Goal: Information Seeking & Learning: Learn about a topic

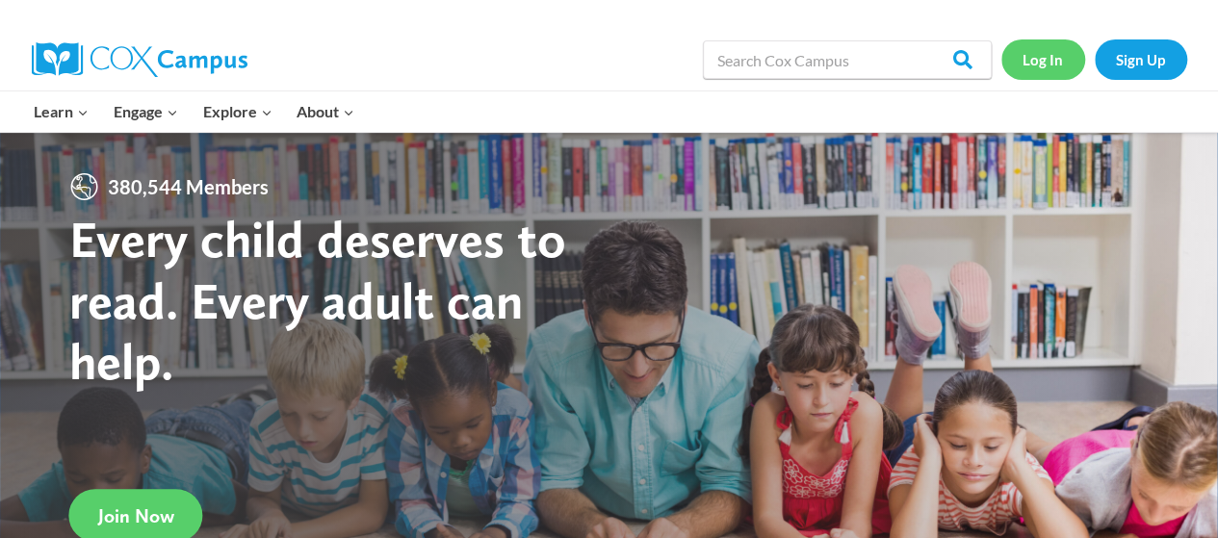
click at [1044, 63] on link "Log In" at bounding box center [1044, 58] width 84 height 39
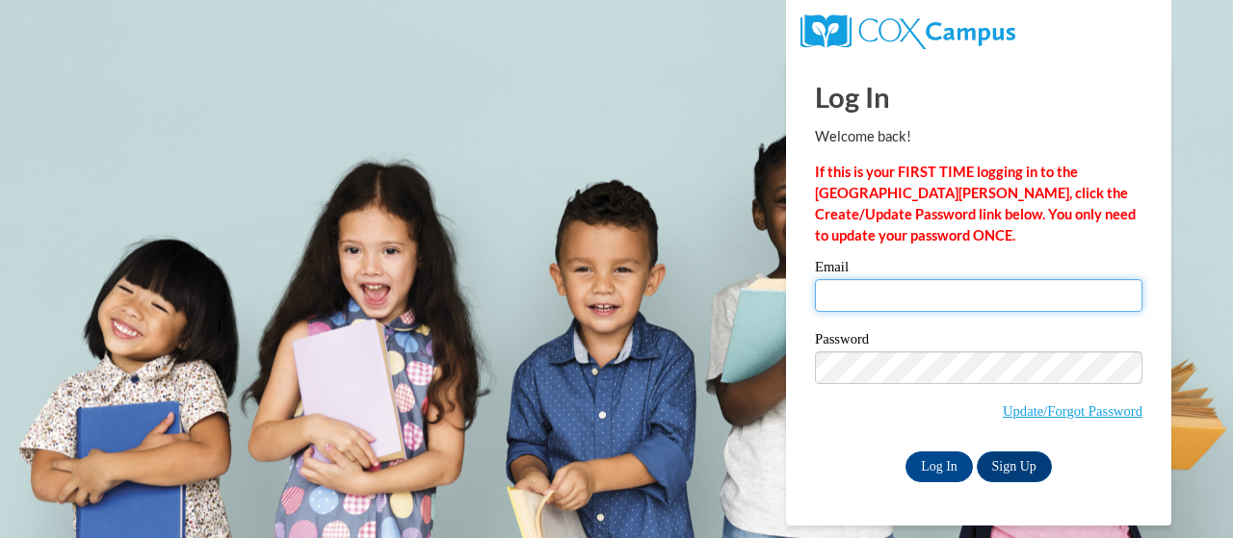
click at [926, 300] on input "Email" at bounding box center [978, 295] width 327 height 33
type input "[EMAIL_ADDRESS][PERSON_NAME][DOMAIN_NAME]"
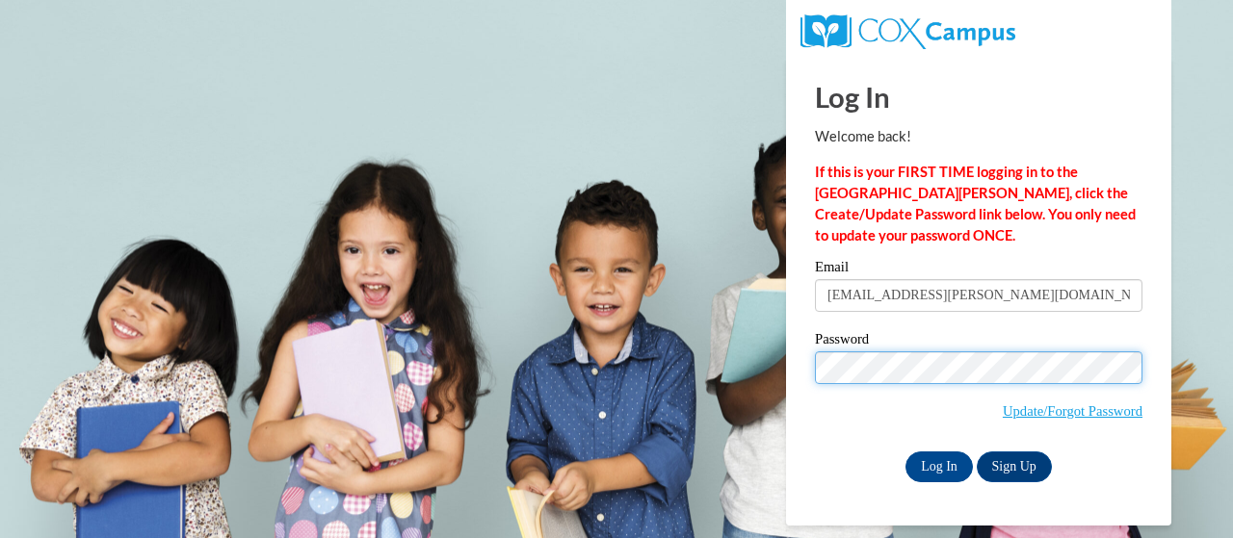
click at [905, 452] on input "Log In" at bounding box center [938, 467] width 67 height 31
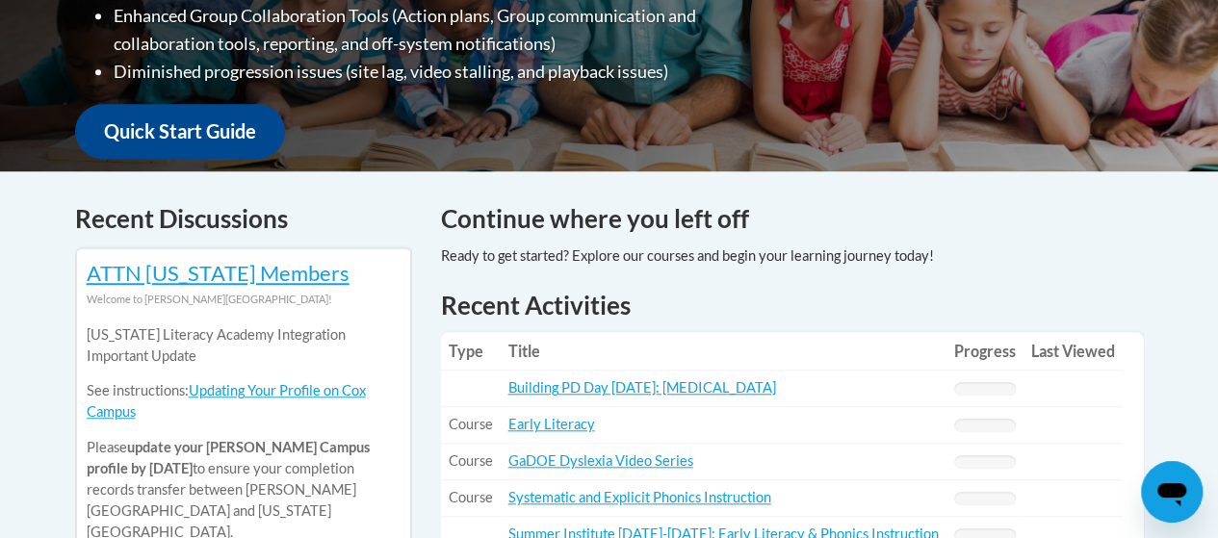
scroll to position [770, 0]
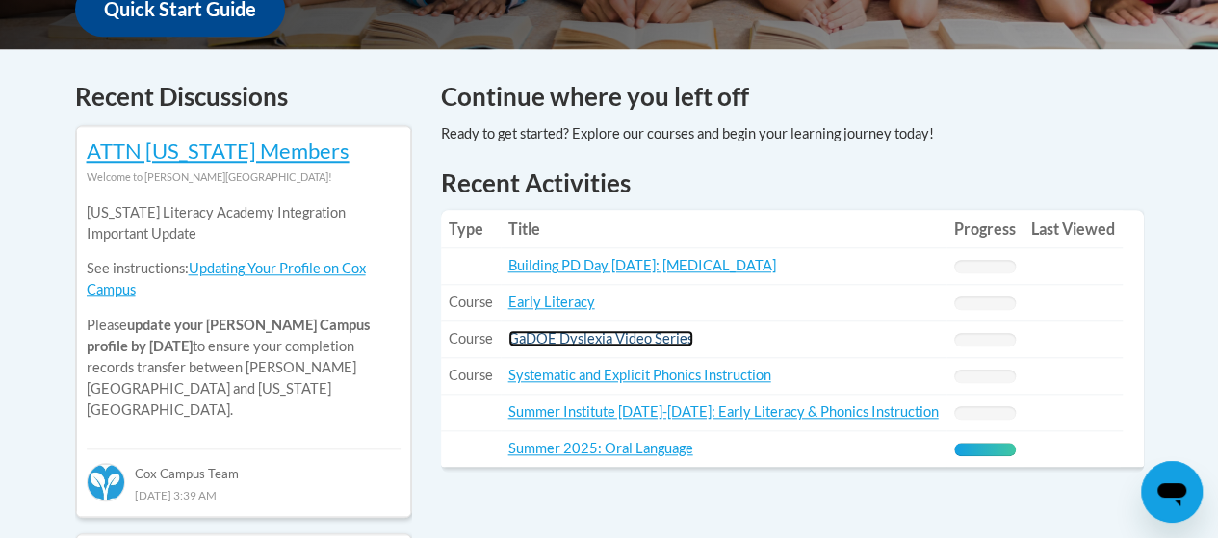
click at [587, 343] on link "GaDOE Dyslexia Video Series" at bounding box center [600, 338] width 185 height 16
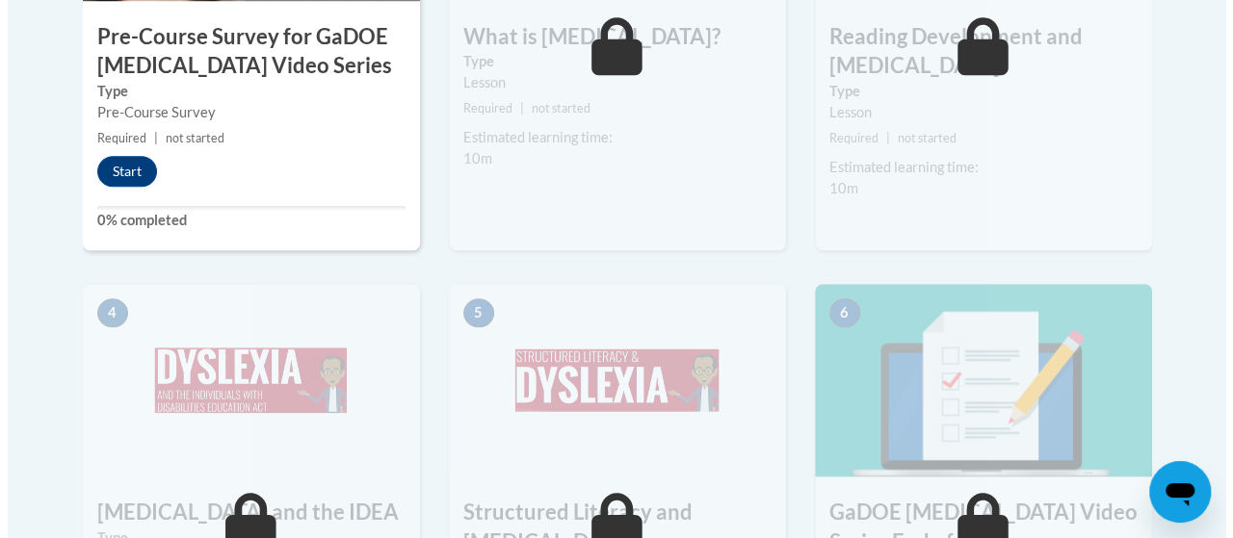
scroll to position [770, 0]
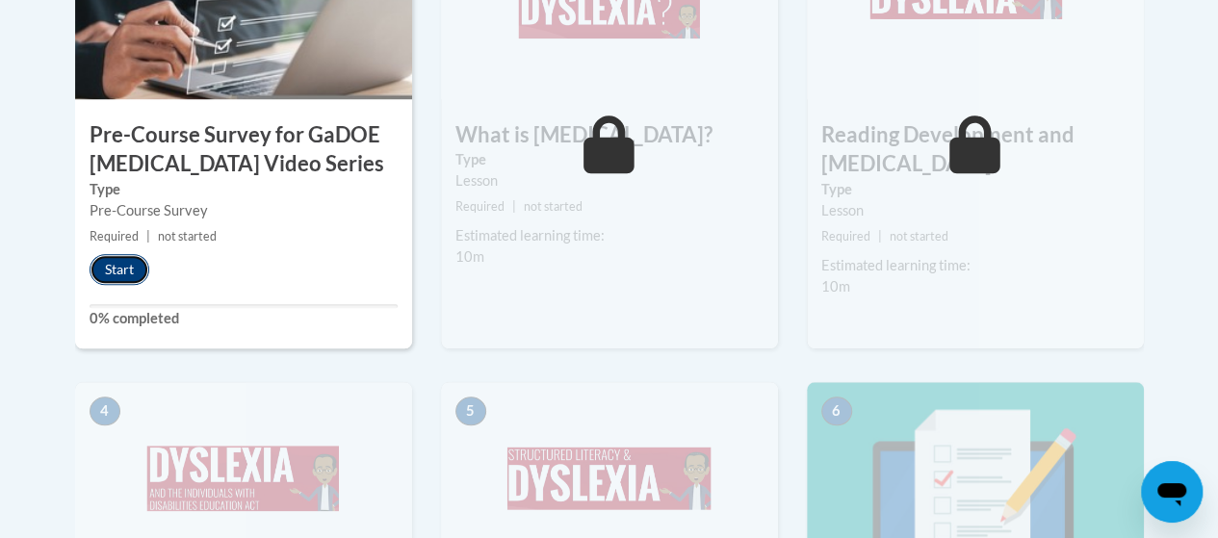
click at [123, 274] on button "Start" at bounding box center [120, 269] width 60 height 31
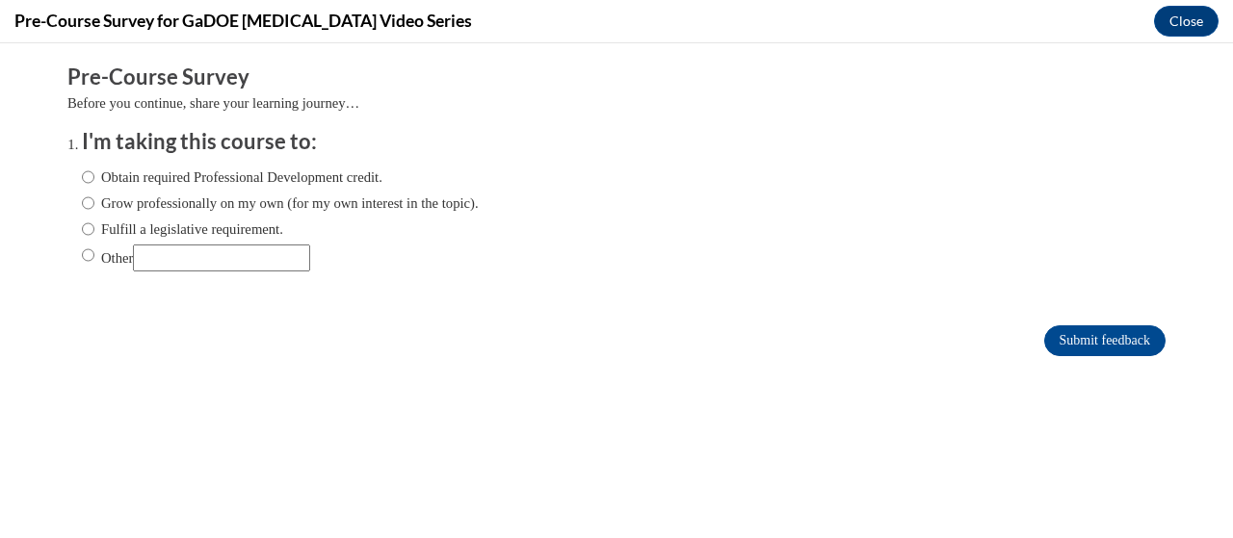
scroll to position [0, 0]
click at [104, 228] on label "Fulfill a legislative requirement." at bounding box center [182, 229] width 201 height 21
click at [94, 228] on input "Fulfill a legislative requirement." at bounding box center [88, 229] width 13 height 21
radio input "true"
click at [1063, 345] on input "Submit feedback" at bounding box center [1104, 341] width 121 height 31
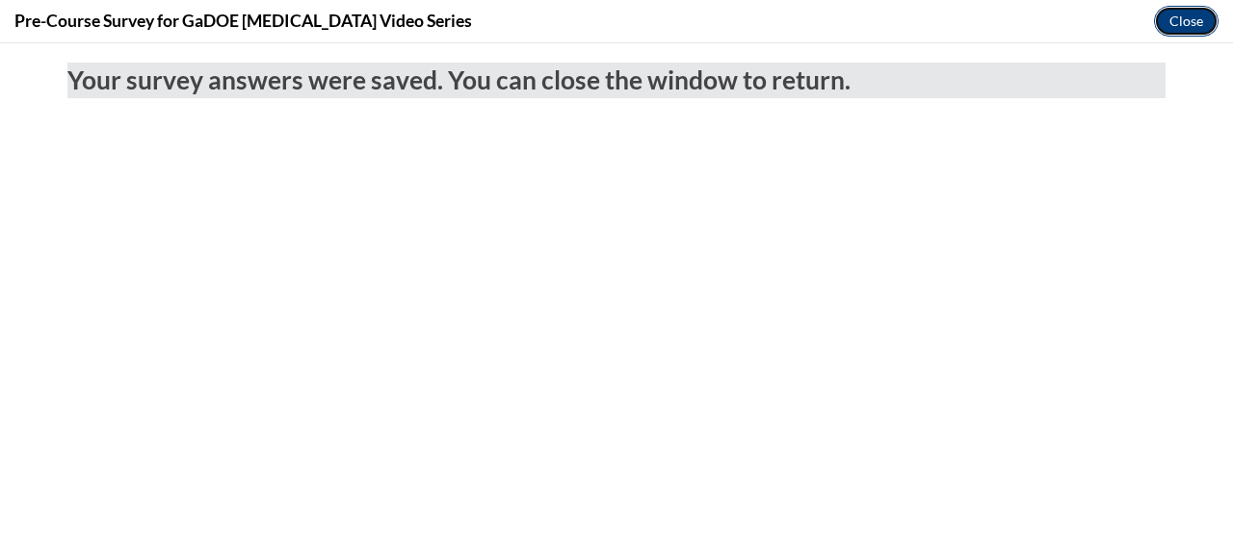
click at [1169, 20] on button "Close" at bounding box center [1186, 21] width 65 height 31
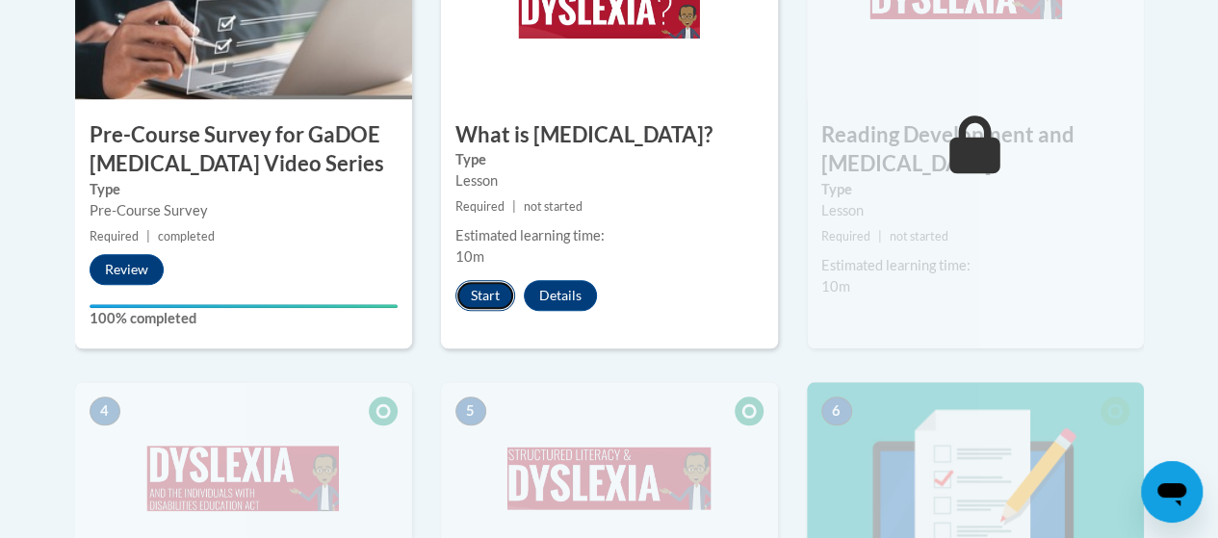
click at [483, 297] on button "Start" at bounding box center [486, 295] width 60 height 31
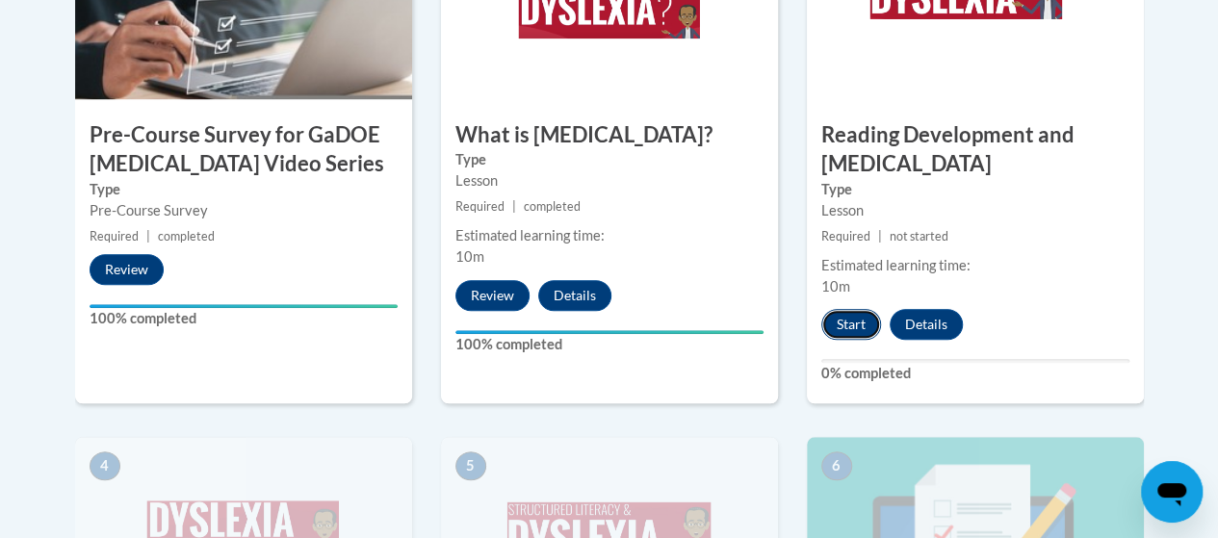
click at [859, 326] on button "Start" at bounding box center [851, 324] width 60 height 31
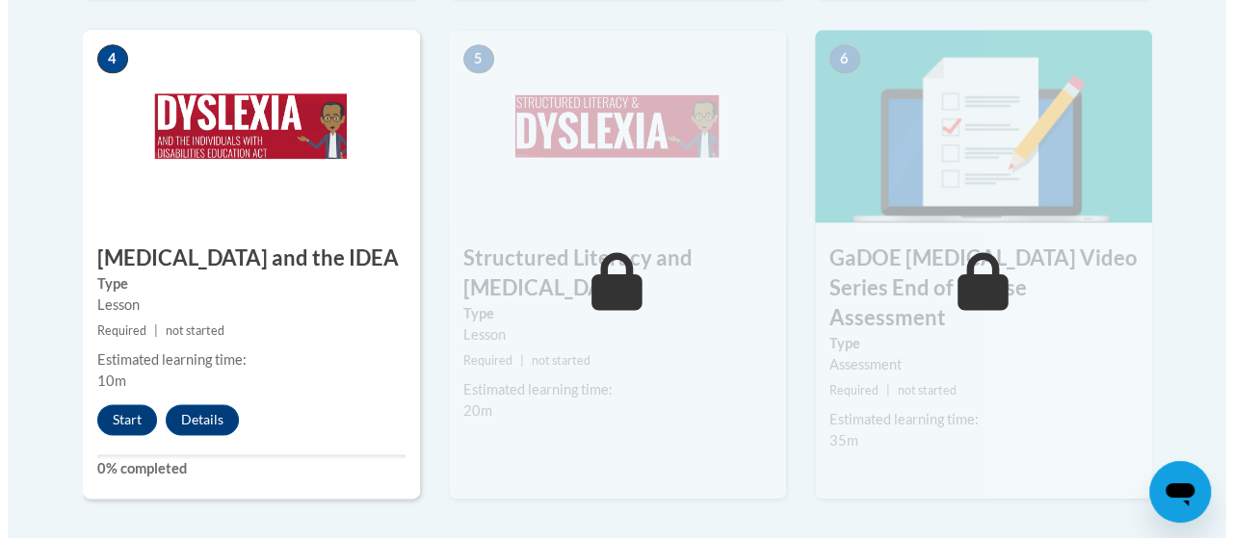
scroll to position [1222, 0]
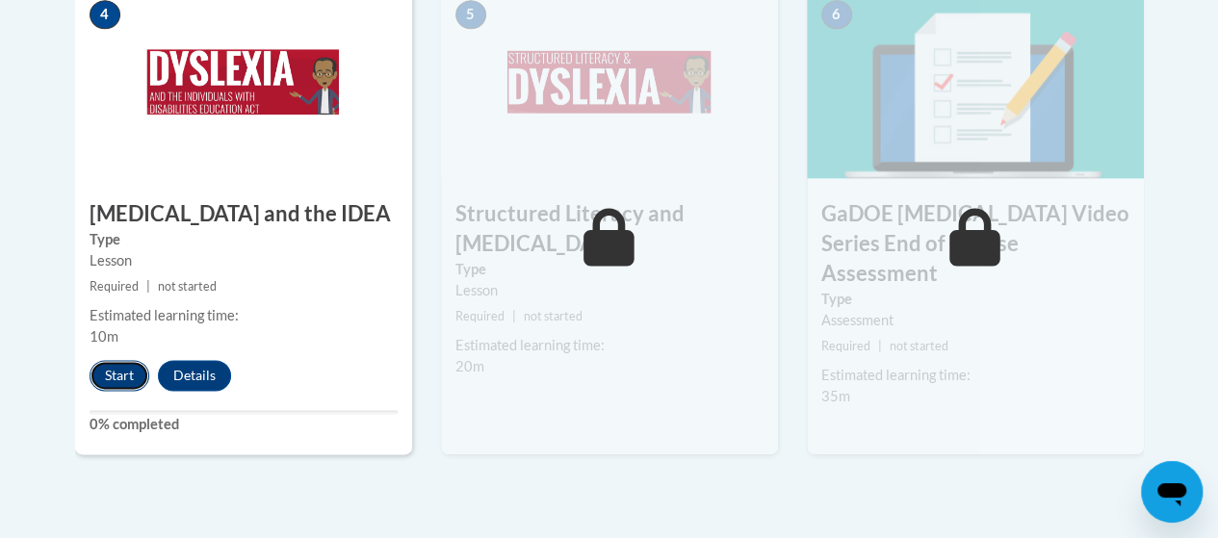
click at [121, 384] on button "Start" at bounding box center [120, 375] width 60 height 31
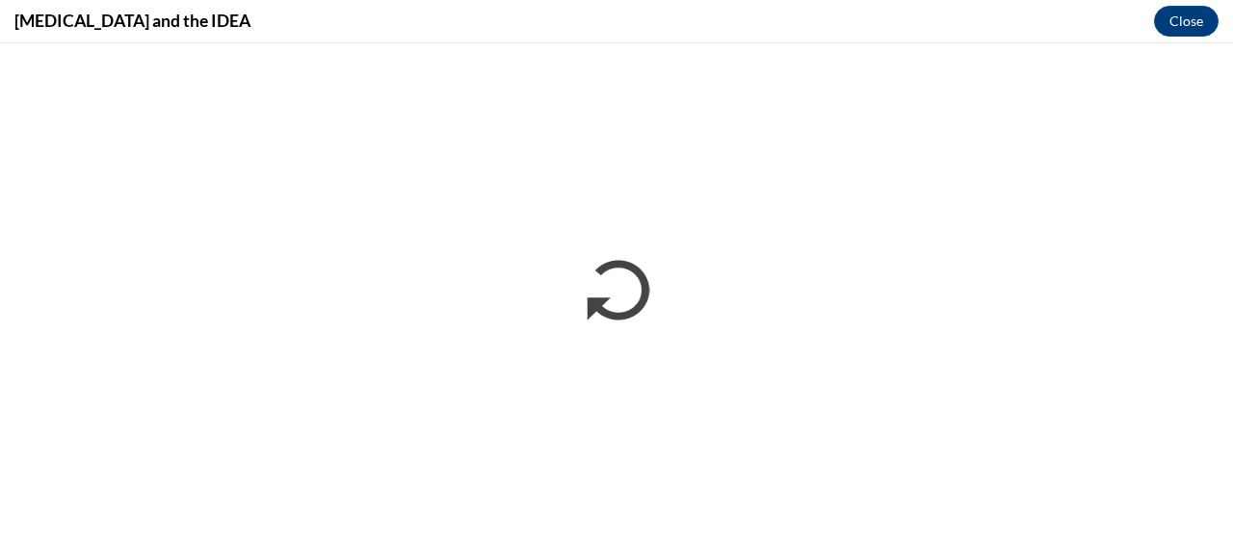
scroll to position [0, 0]
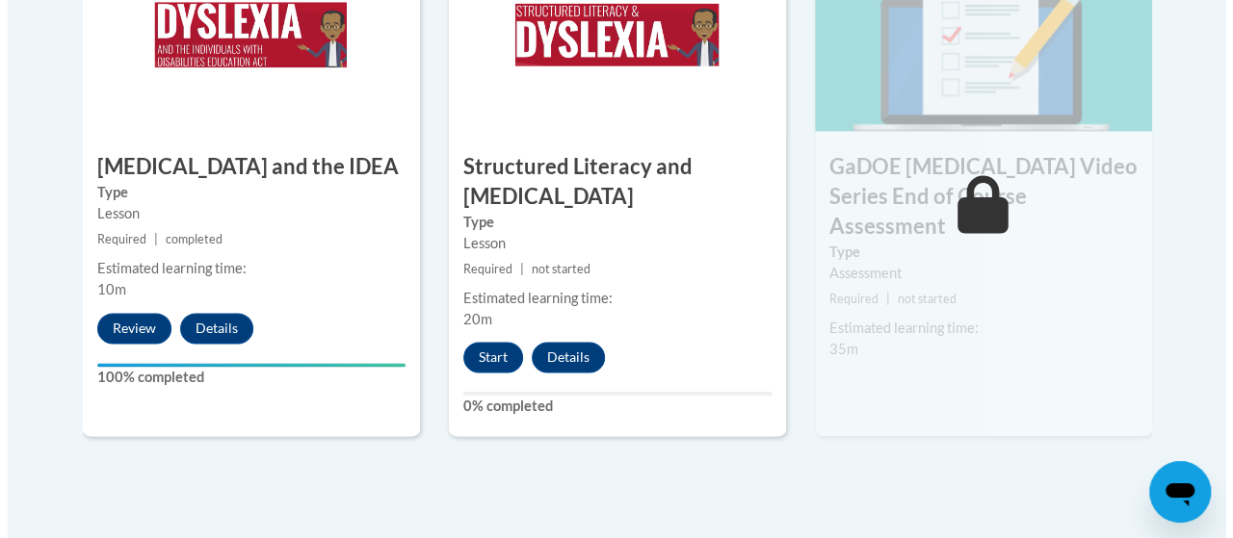
scroll to position [1318, 0]
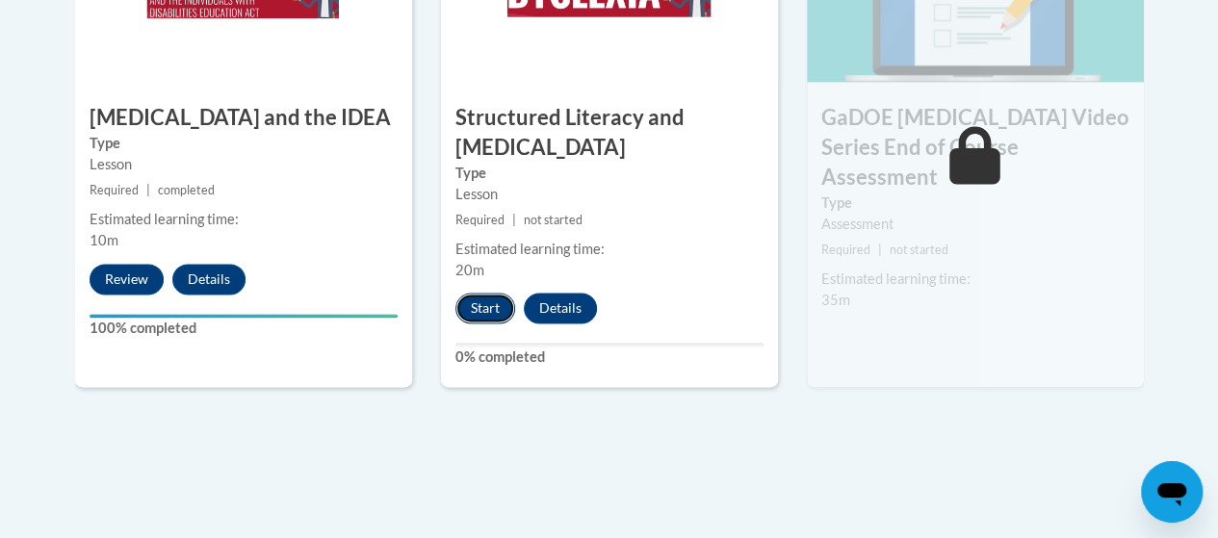
click at [483, 316] on button "Start" at bounding box center [486, 308] width 60 height 31
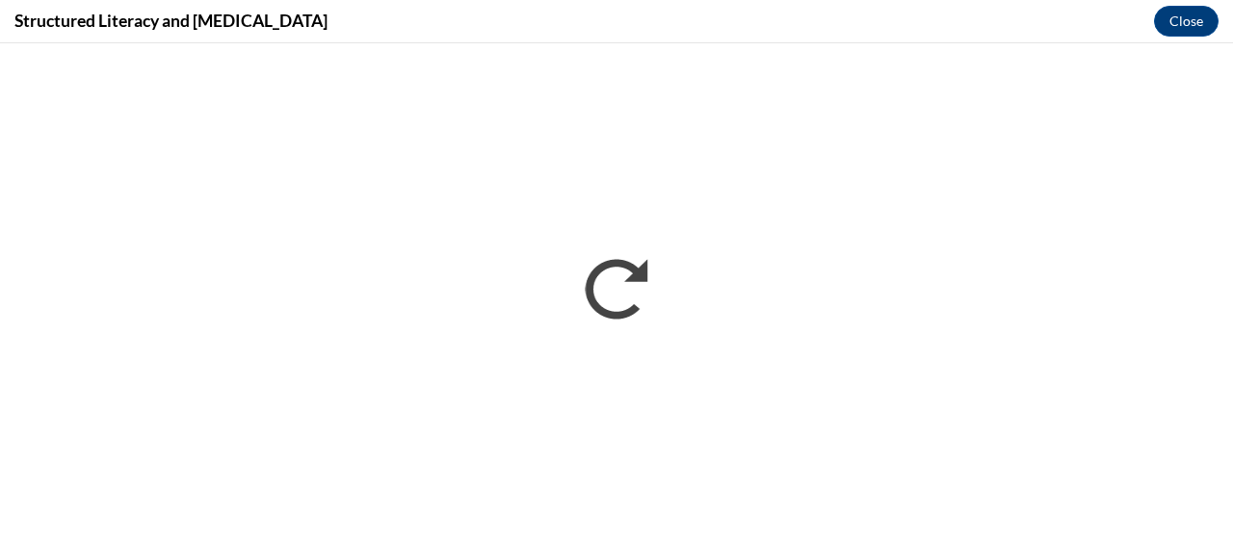
scroll to position [0, 0]
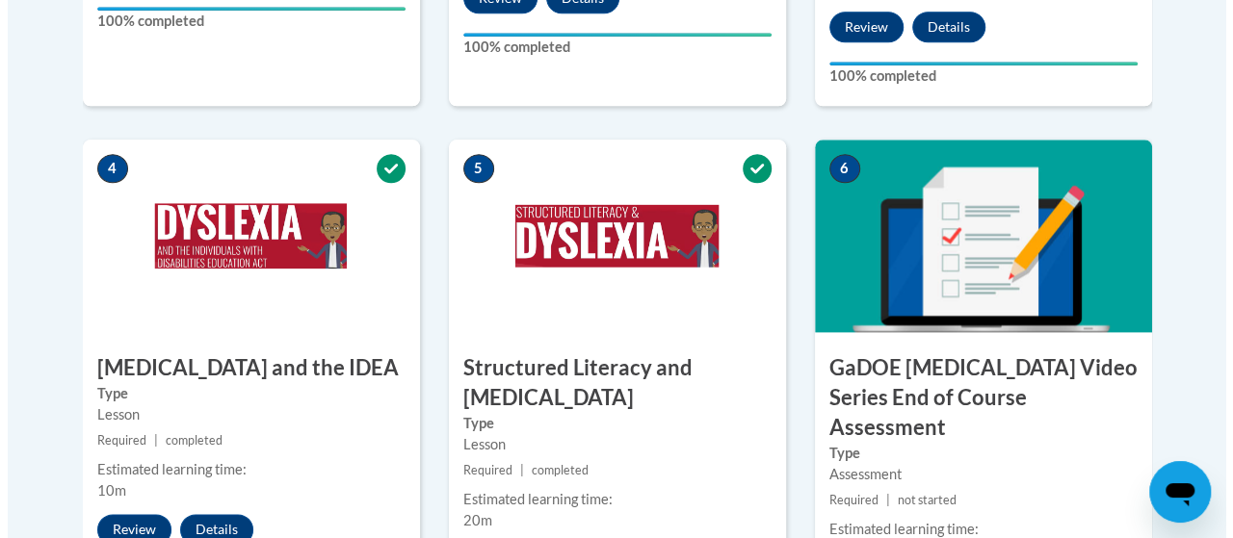
scroll to position [1348, 0]
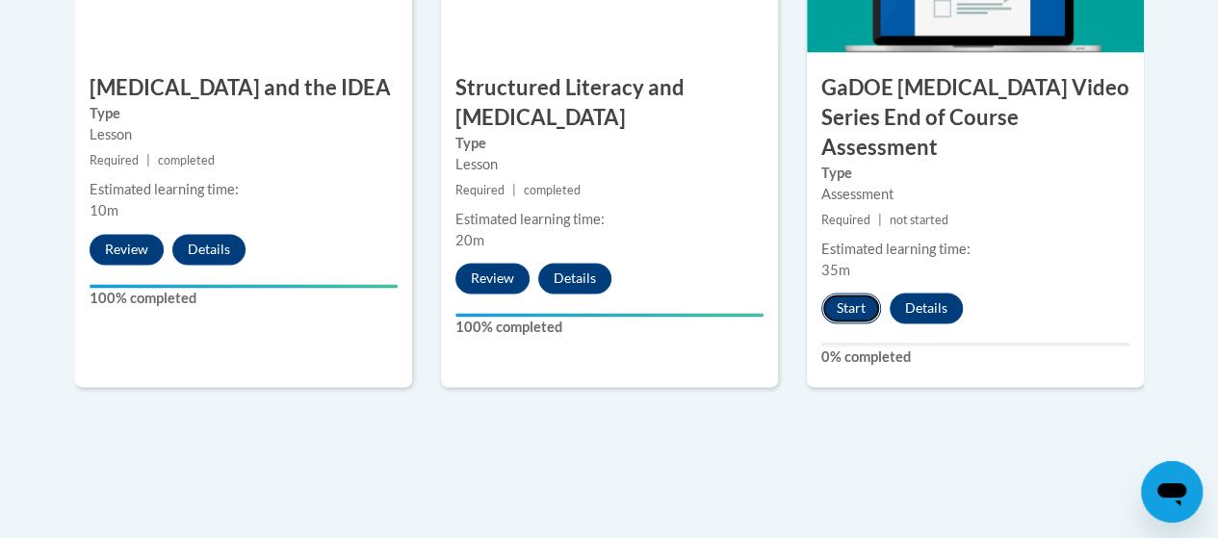
click at [842, 293] on button "Start" at bounding box center [851, 308] width 60 height 31
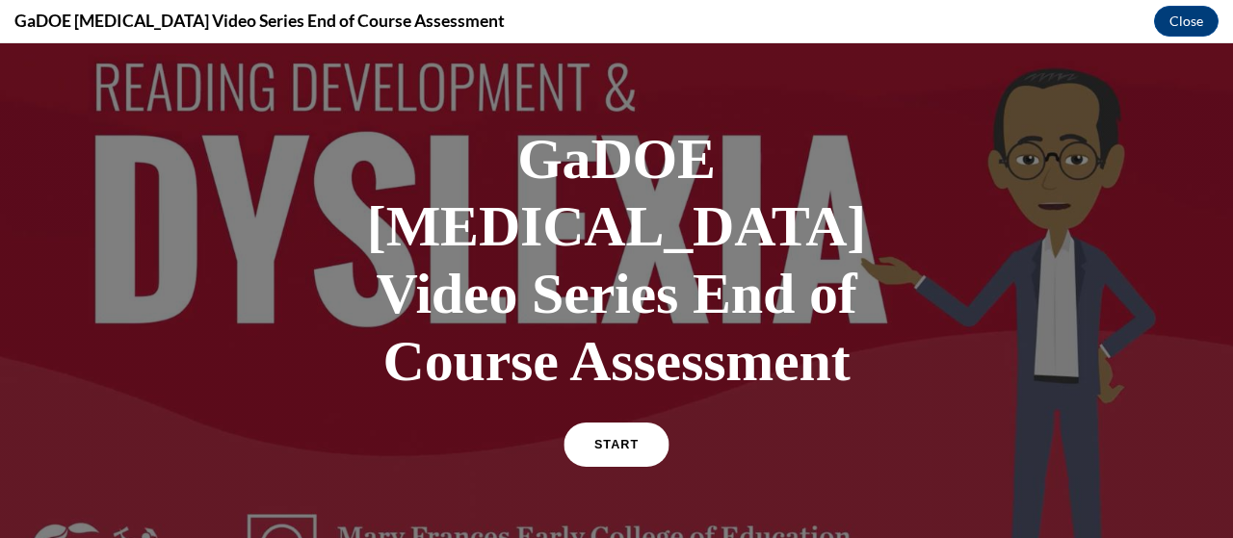
scroll to position [96, 0]
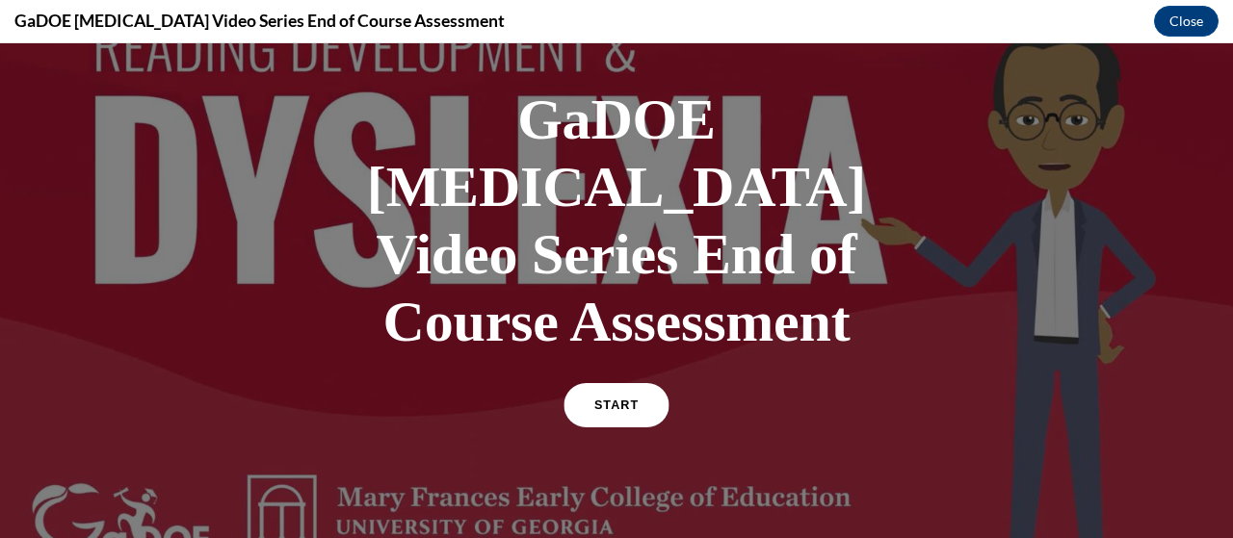
click at [607, 399] on span "START" at bounding box center [616, 406] width 44 height 14
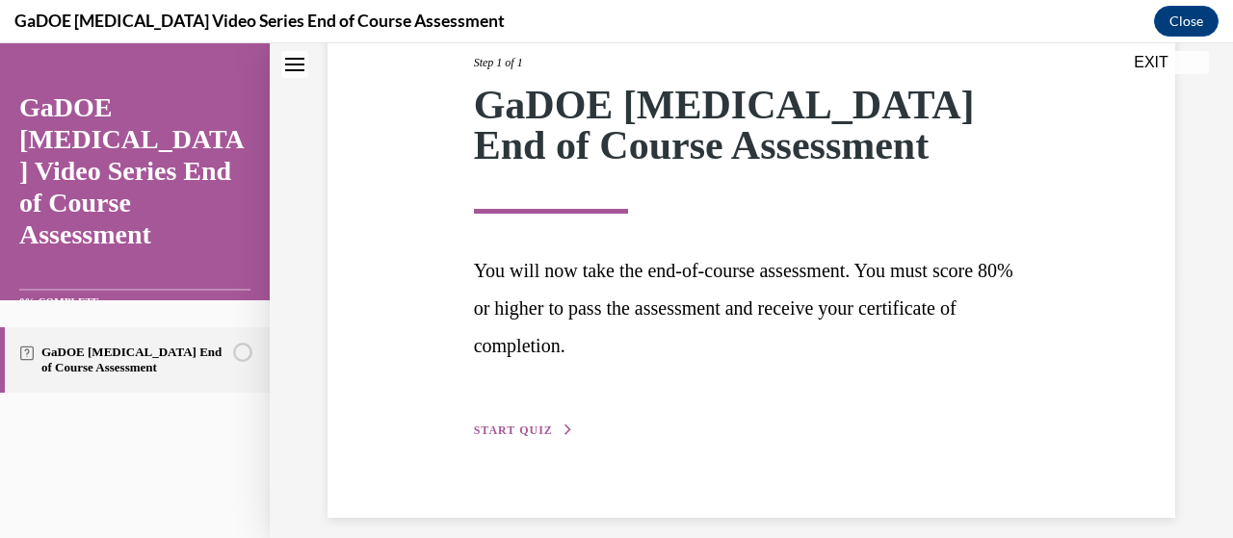
scroll to position [275, 0]
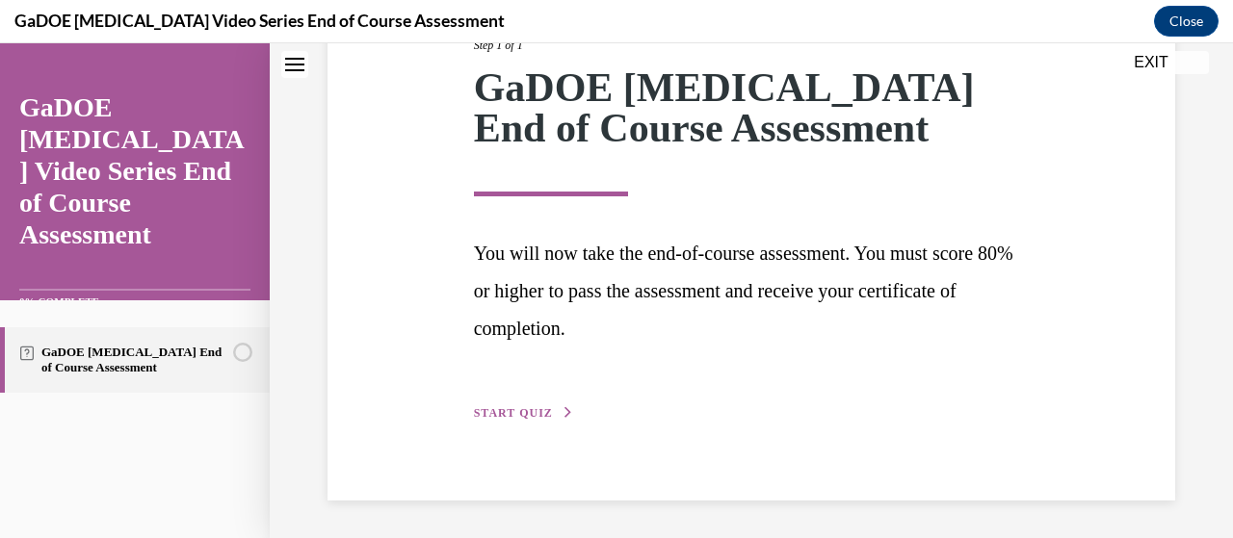
click at [531, 410] on span "START QUIZ" at bounding box center [513, 412] width 79 height 13
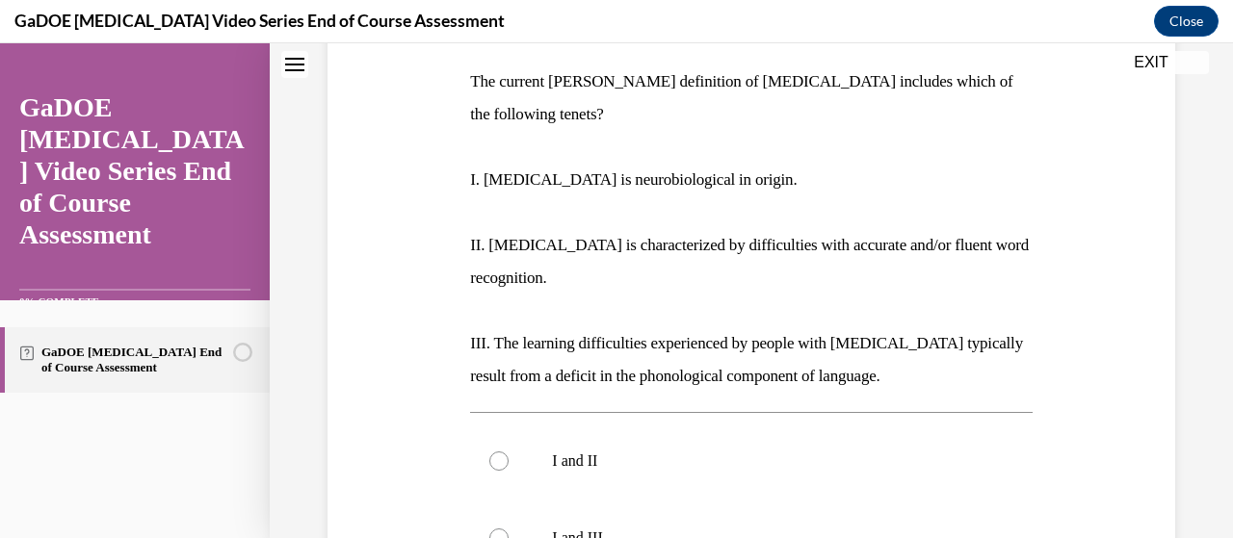
scroll to position [96, 0]
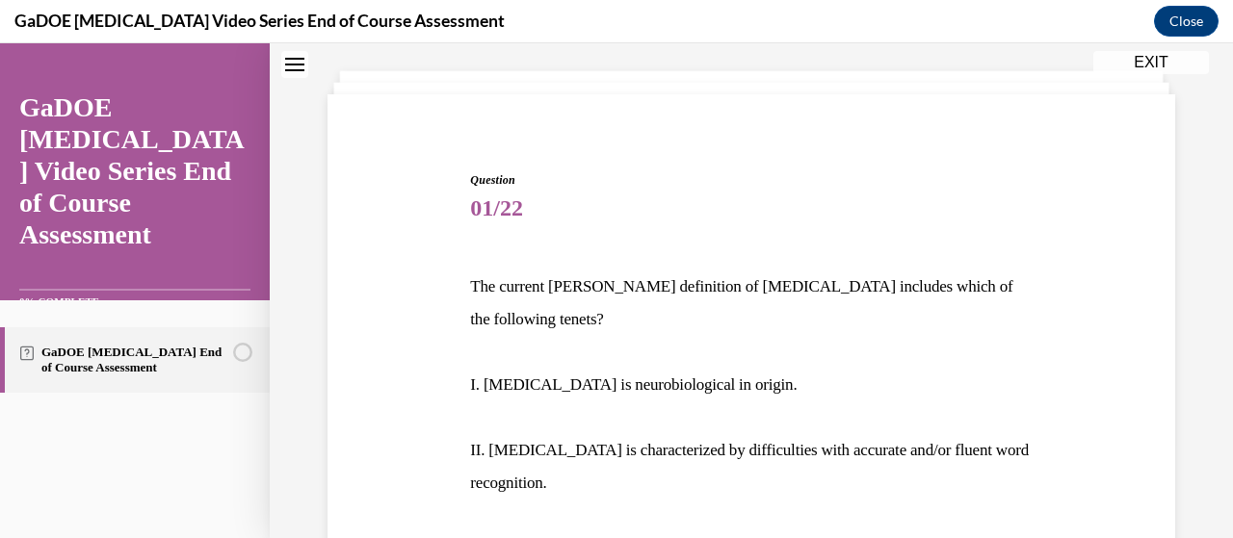
click at [1161, 63] on button "EXIT" at bounding box center [1151, 62] width 116 height 23
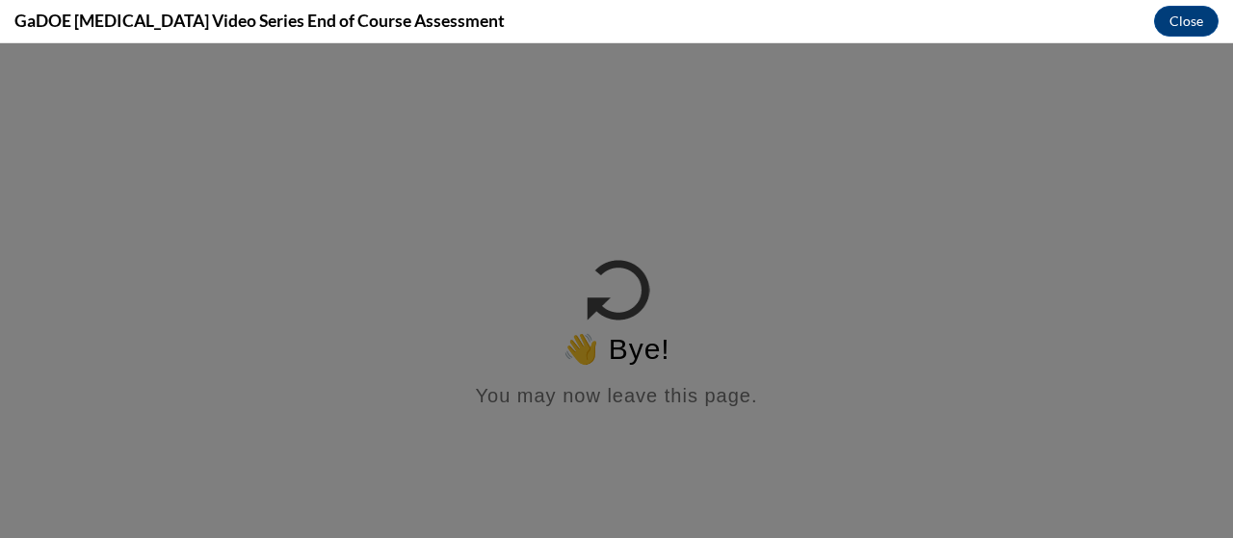
scroll to position [0, 0]
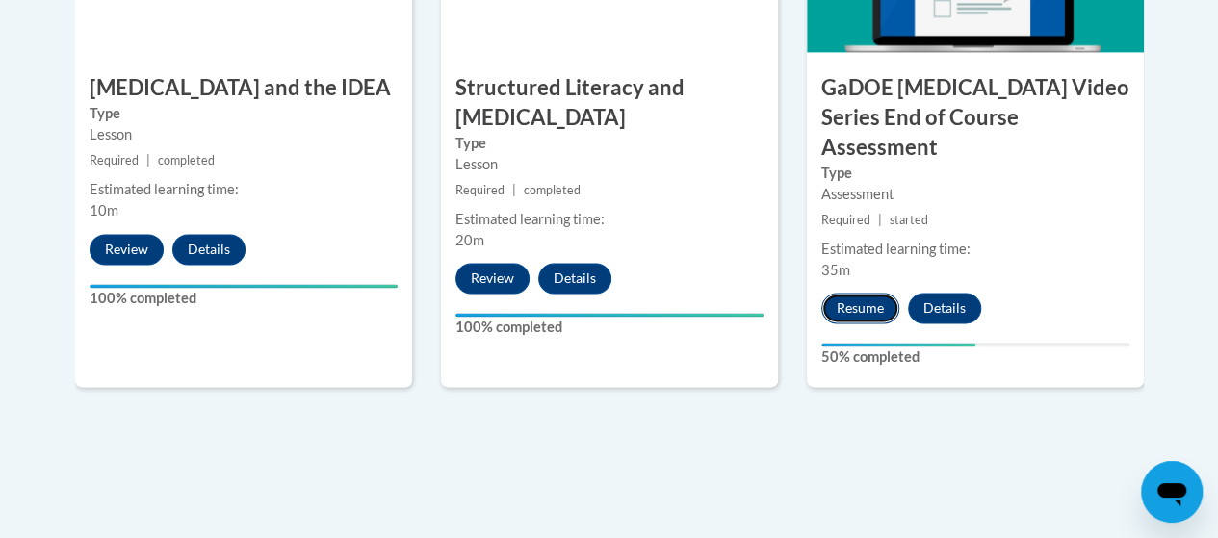
click at [861, 293] on button "Resume" at bounding box center [860, 308] width 78 height 31
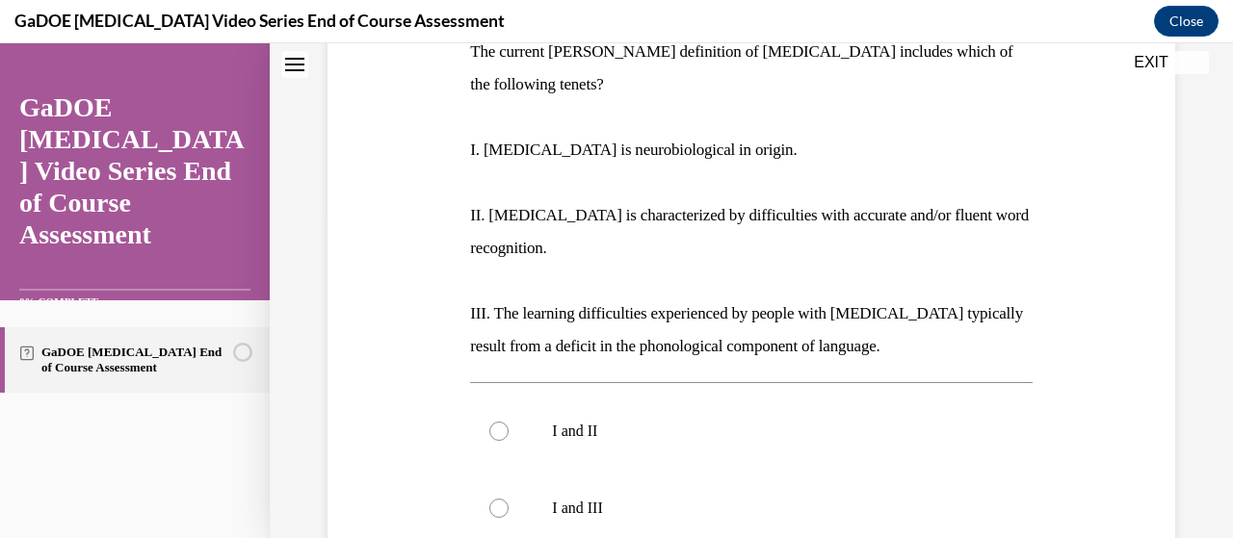
scroll to position [473, 0]
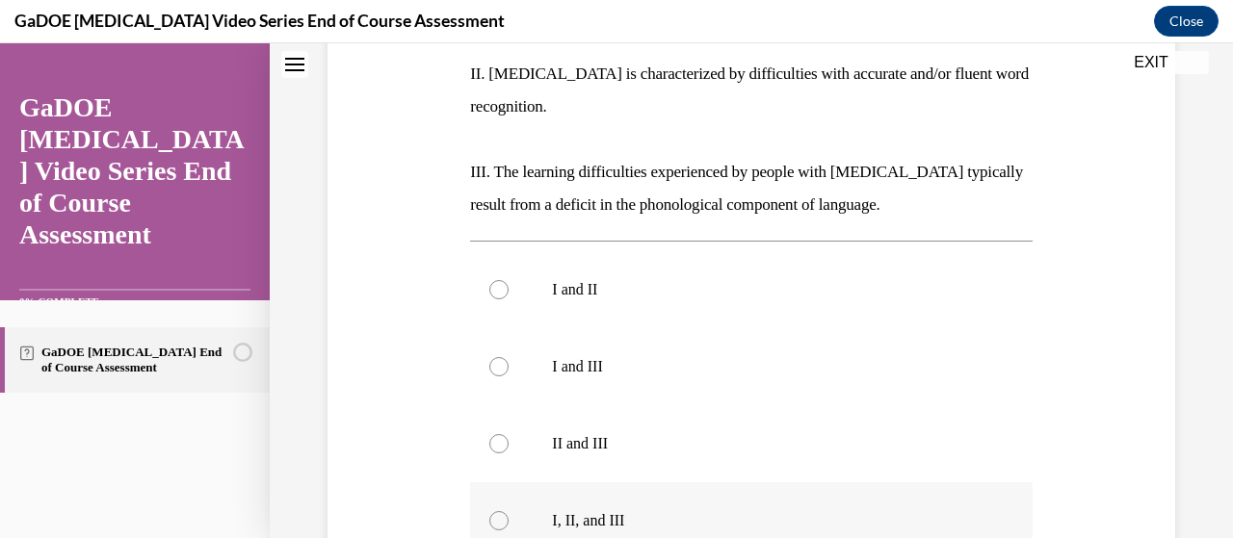
click at [596, 511] on p "I, II, and III" at bounding box center [767, 520] width 431 height 19
click at [508, 511] on input "I, II, and III" at bounding box center [498, 520] width 19 height 19
radio input "true"
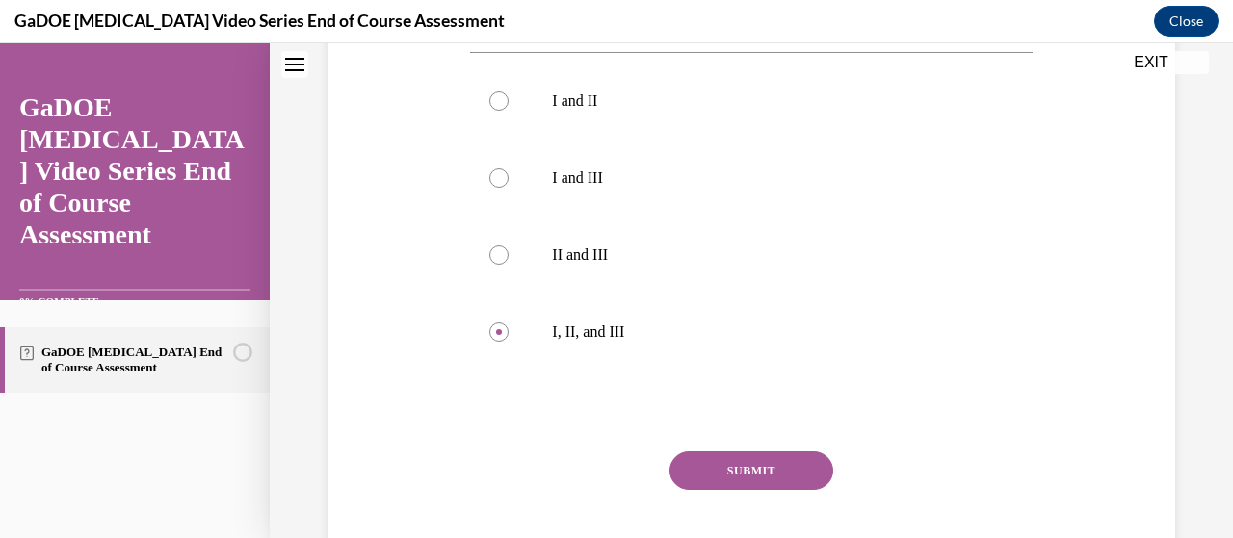
click at [708, 452] on button "SUBMIT" at bounding box center [751, 471] width 164 height 39
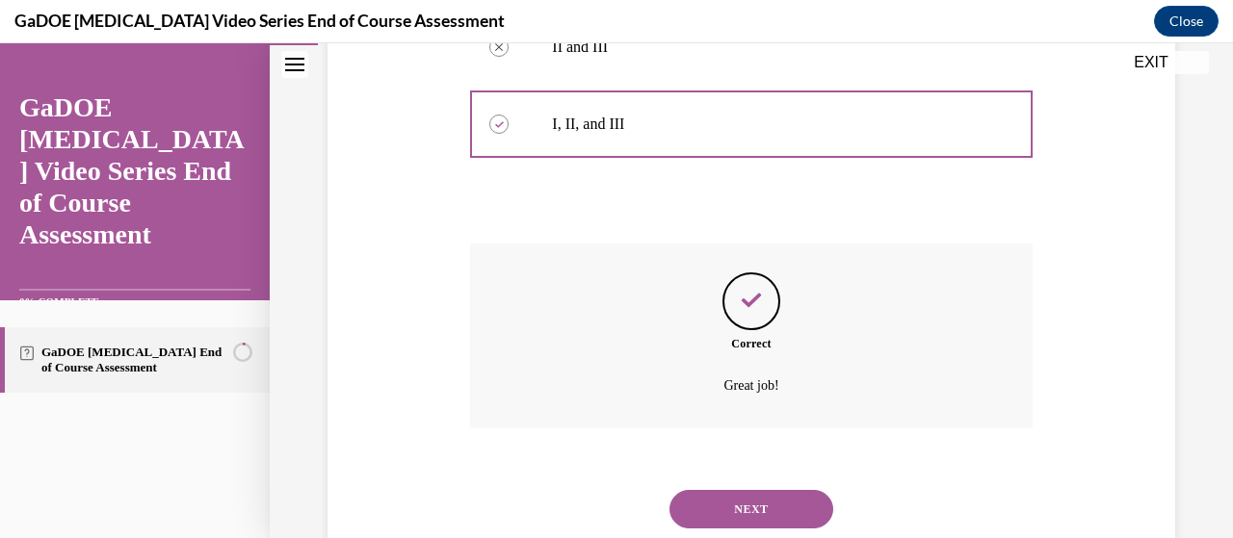
scroll to position [894, 0]
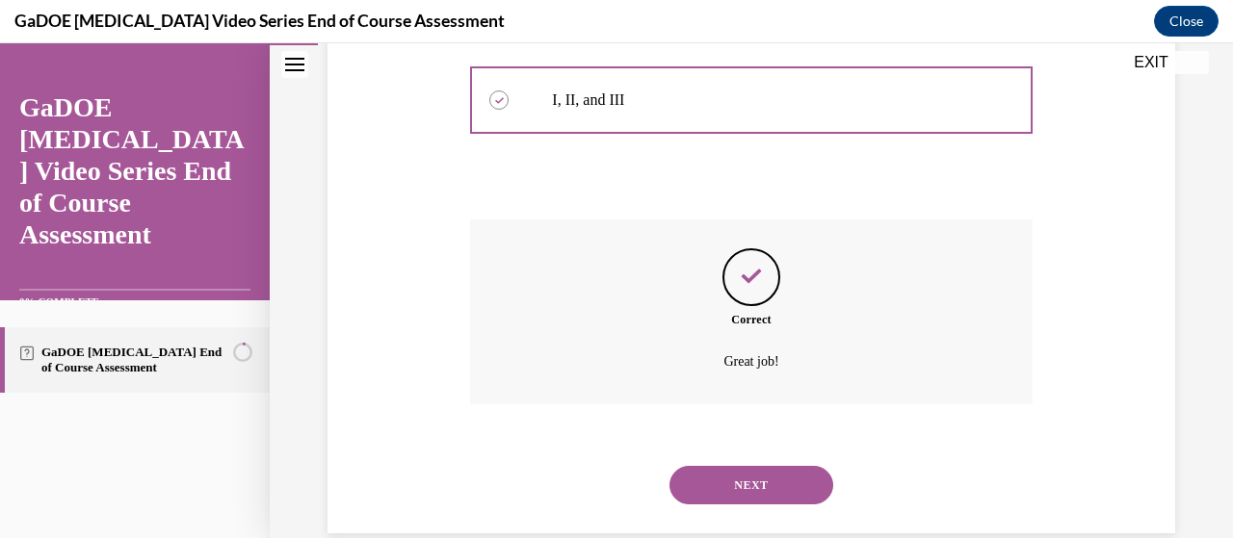
click at [705, 466] on button "NEXT" at bounding box center [751, 485] width 164 height 39
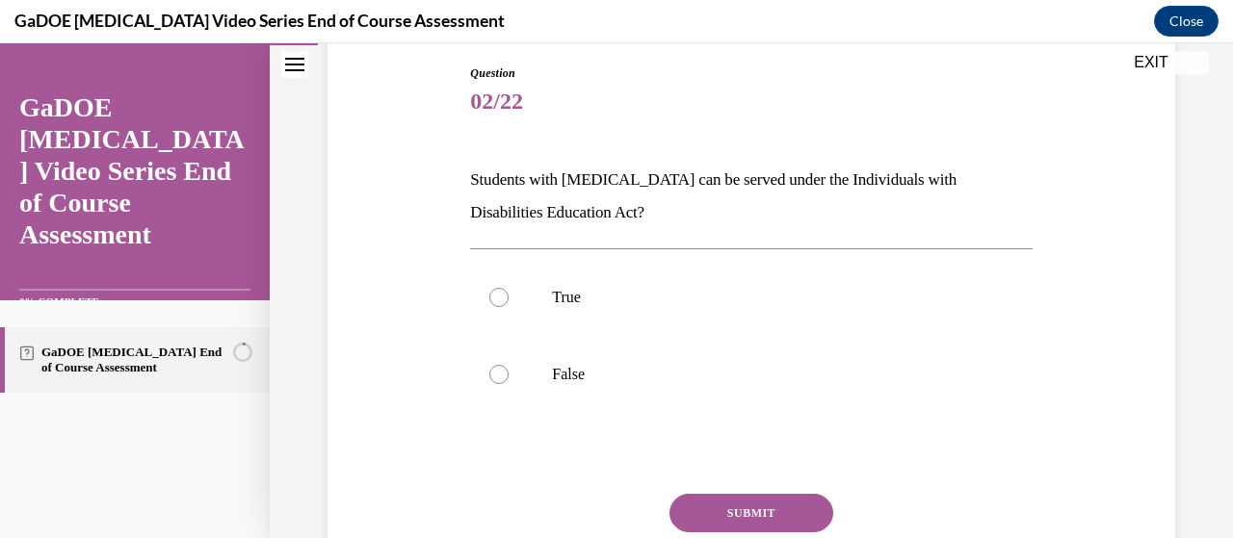
scroll to position [206, 0]
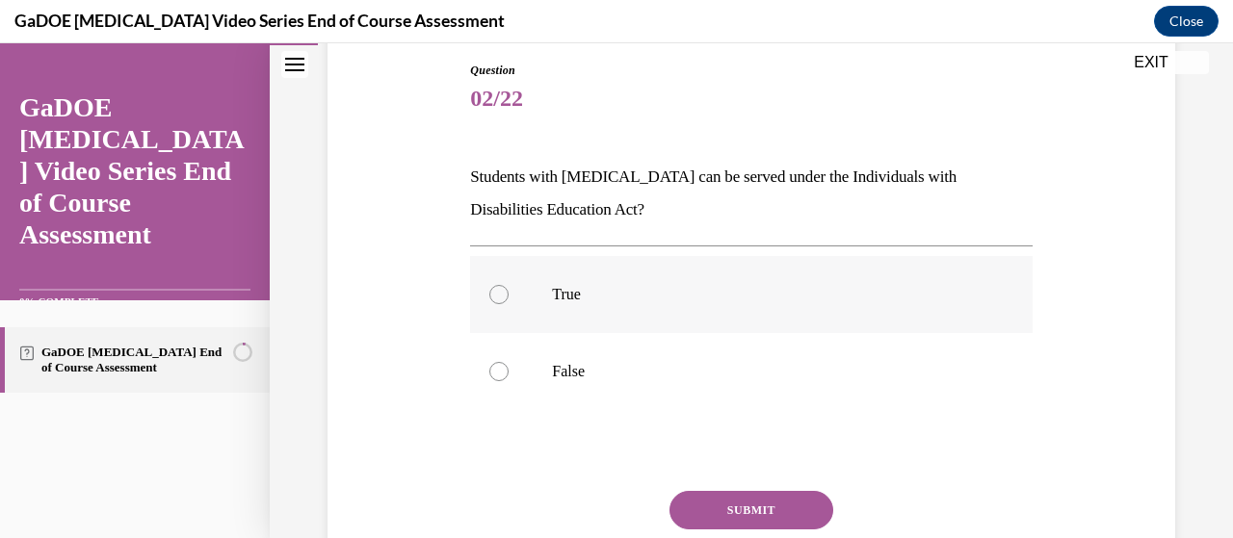
click at [498, 282] on label "True" at bounding box center [750, 294] width 561 height 77
click at [498, 285] on input "True" at bounding box center [498, 294] width 19 height 19
radio input "true"
click at [732, 516] on button "SUBMIT" at bounding box center [751, 510] width 164 height 39
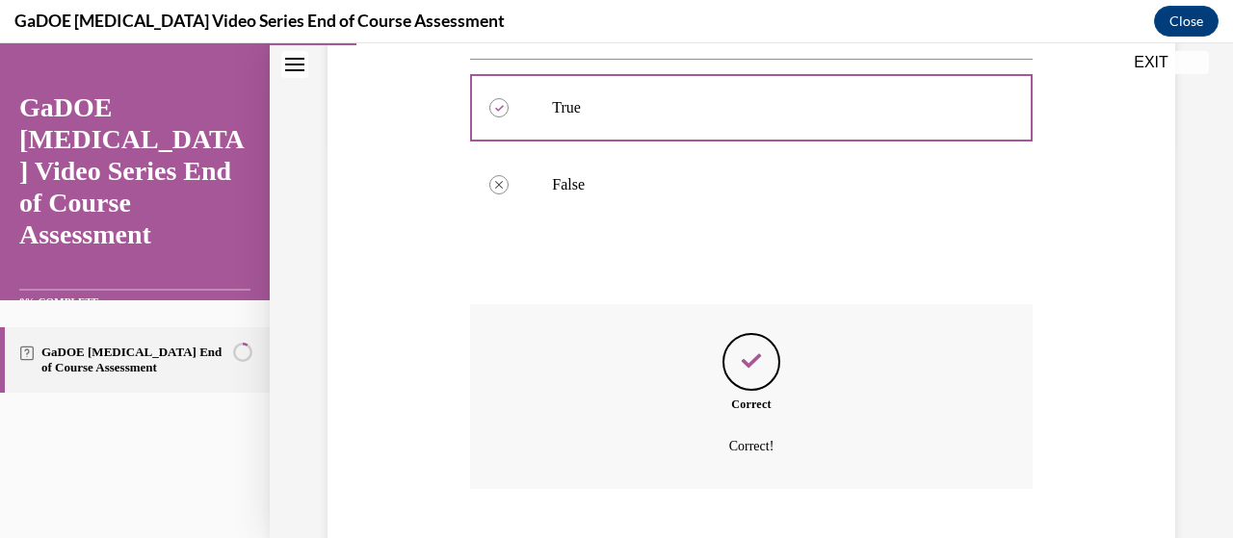
scroll to position [510, 0]
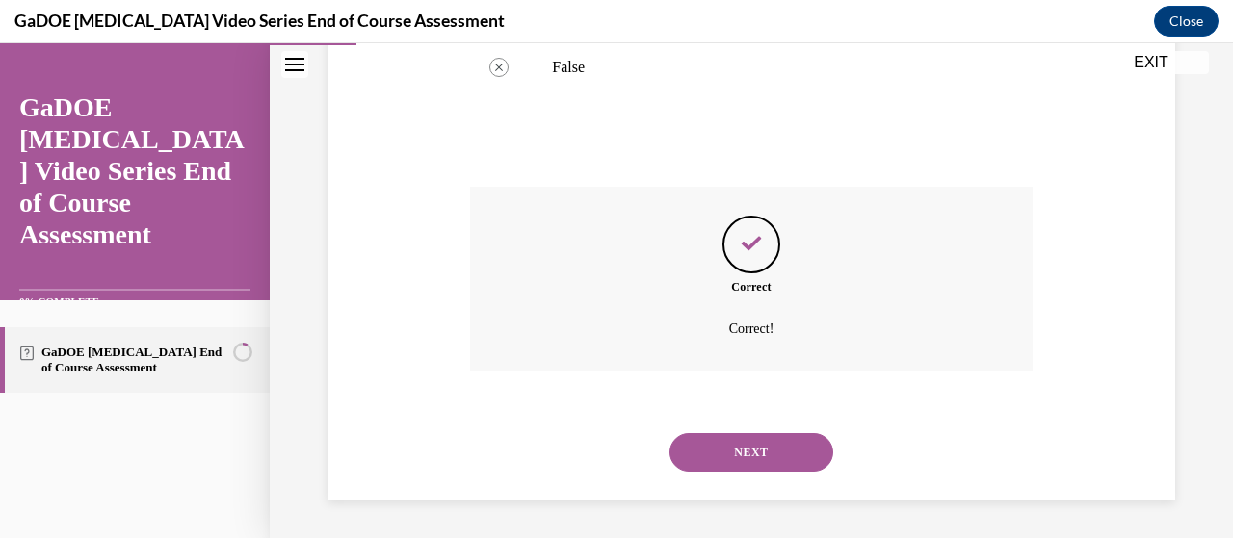
click at [694, 458] on button "NEXT" at bounding box center [751, 452] width 164 height 39
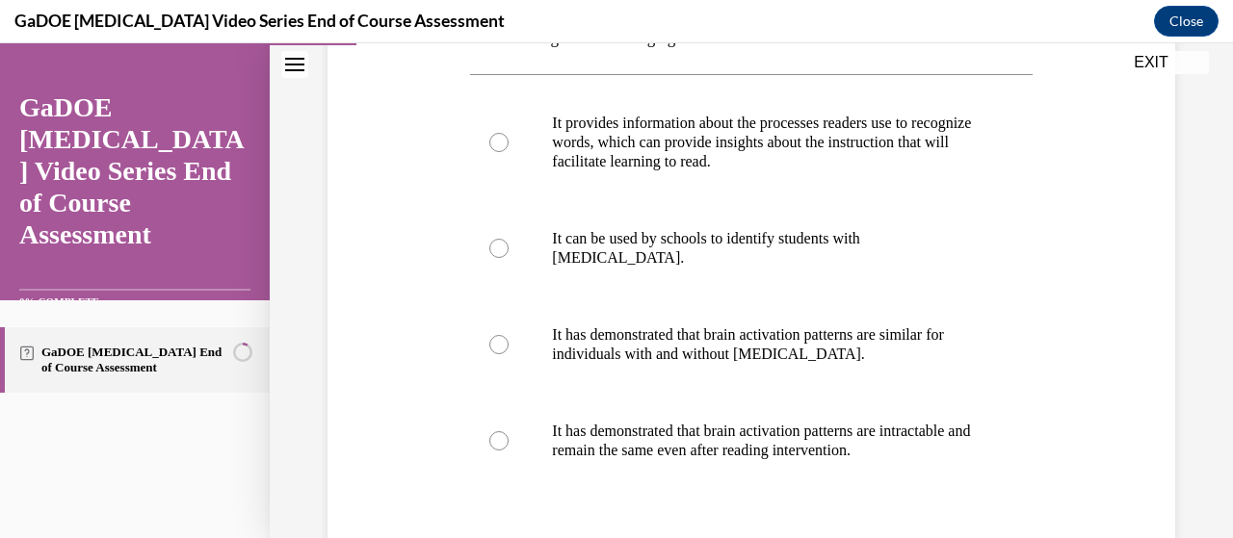
scroll to position [310, 0]
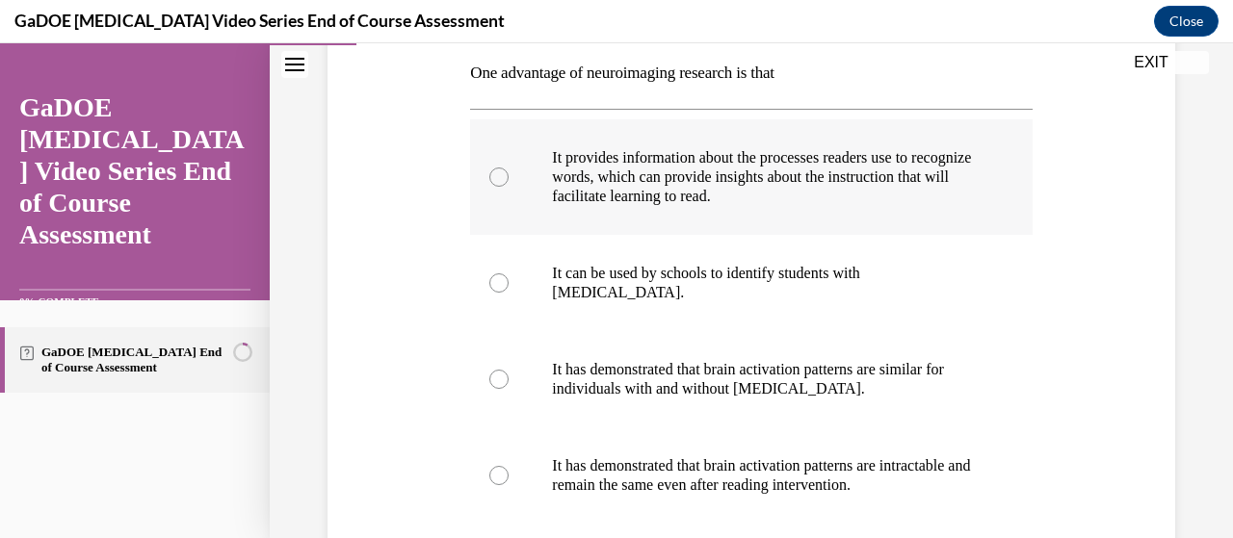
click at [535, 180] on label "It provides information about the processes readers use to recognize words, whi…" at bounding box center [750, 177] width 561 height 116
click at [508, 180] on input "It provides information about the processes readers use to recognize words, whi…" at bounding box center [498, 177] width 19 height 19
radio input "true"
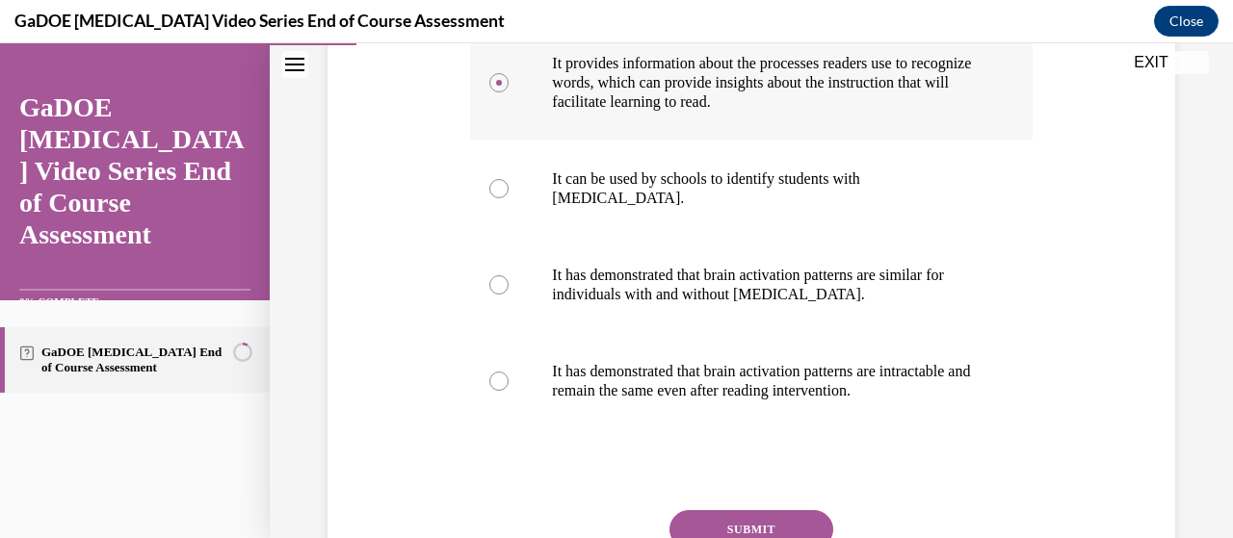
scroll to position [572, 0]
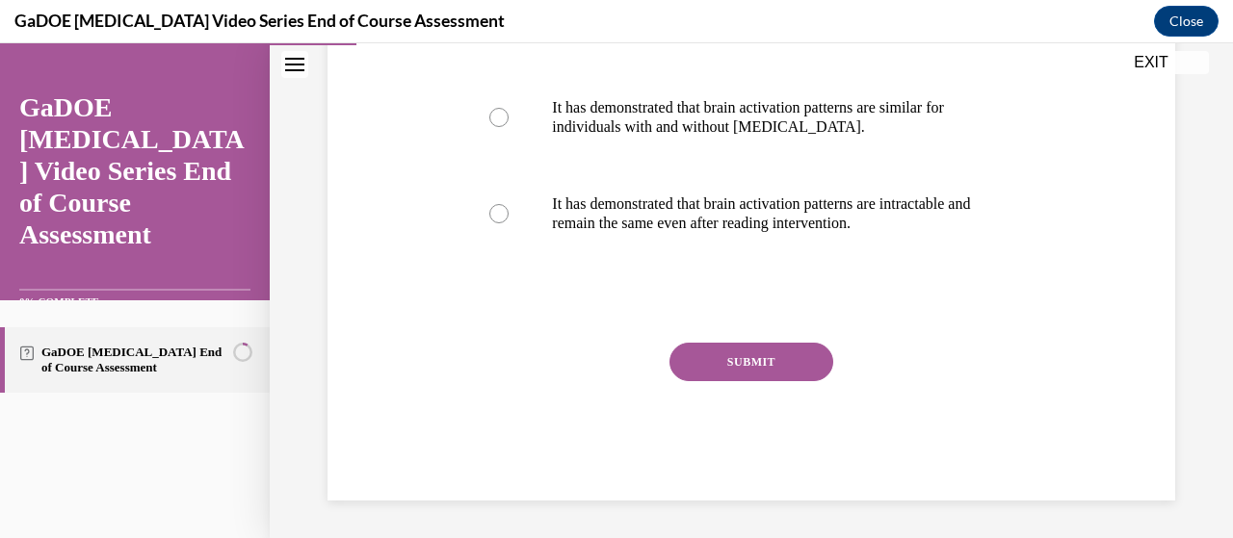
click at [729, 369] on button "SUBMIT" at bounding box center [751, 362] width 164 height 39
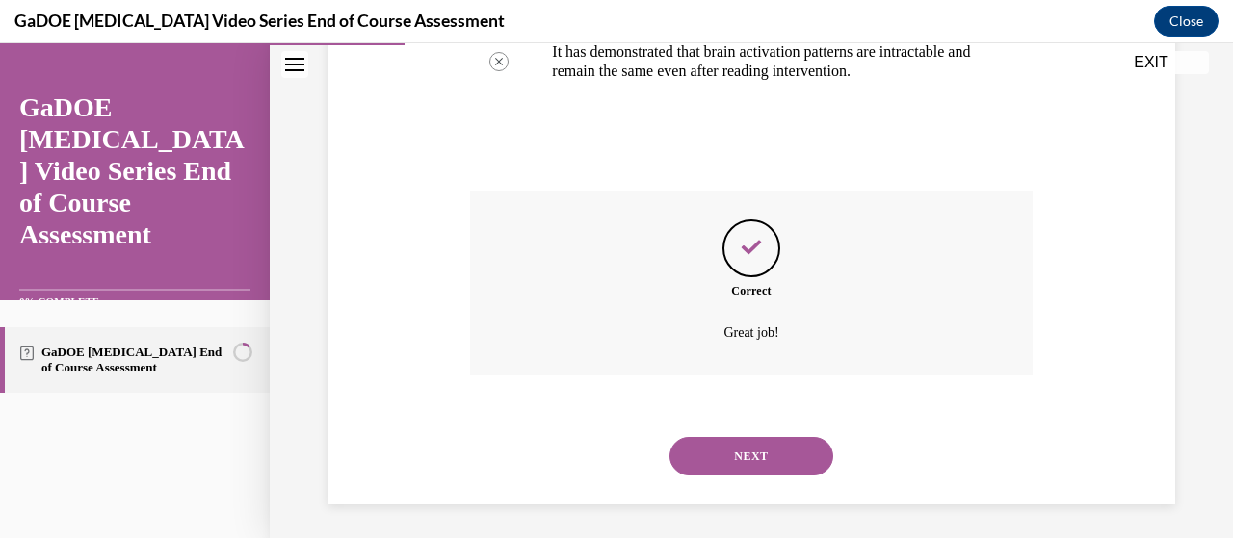
scroll to position [728, 0]
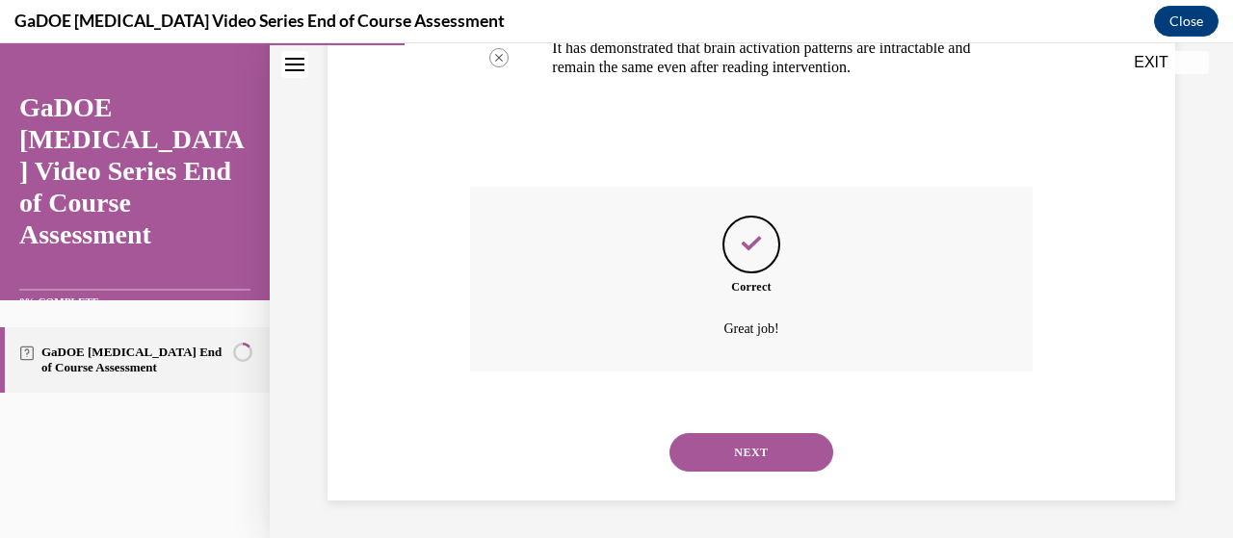
click at [732, 454] on button "NEXT" at bounding box center [751, 452] width 164 height 39
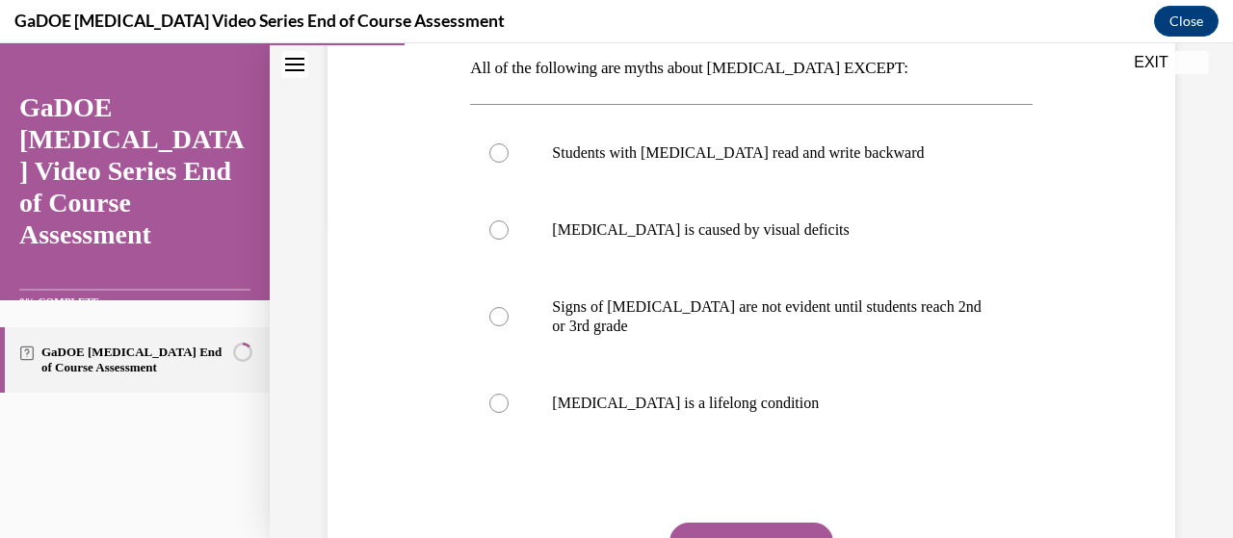
scroll to position [319, 0]
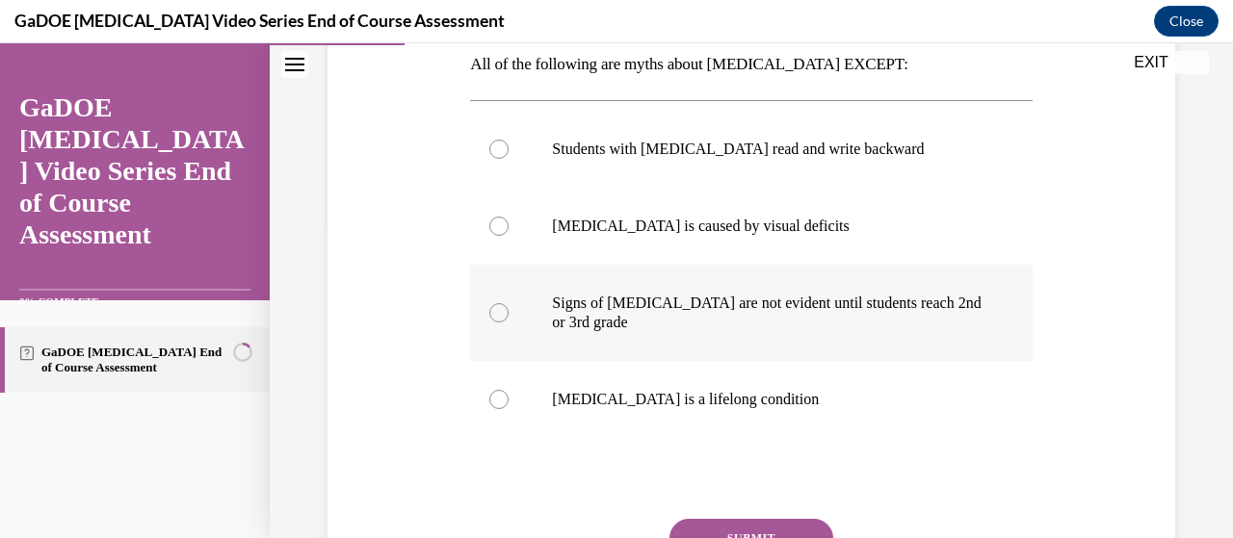
click at [557, 319] on p "Signs of dyslexia are not evident until students reach 2nd or 3rd grade" at bounding box center [767, 313] width 431 height 39
click at [508, 319] on input "Signs of dyslexia are not evident until students reach 2nd or 3rd grade" at bounding box center [498, 312] width 19 height 19
radio input "true"
click at [749, 529] on button "SUBMIT" at bounding box center [751, 538] width 164 height 39
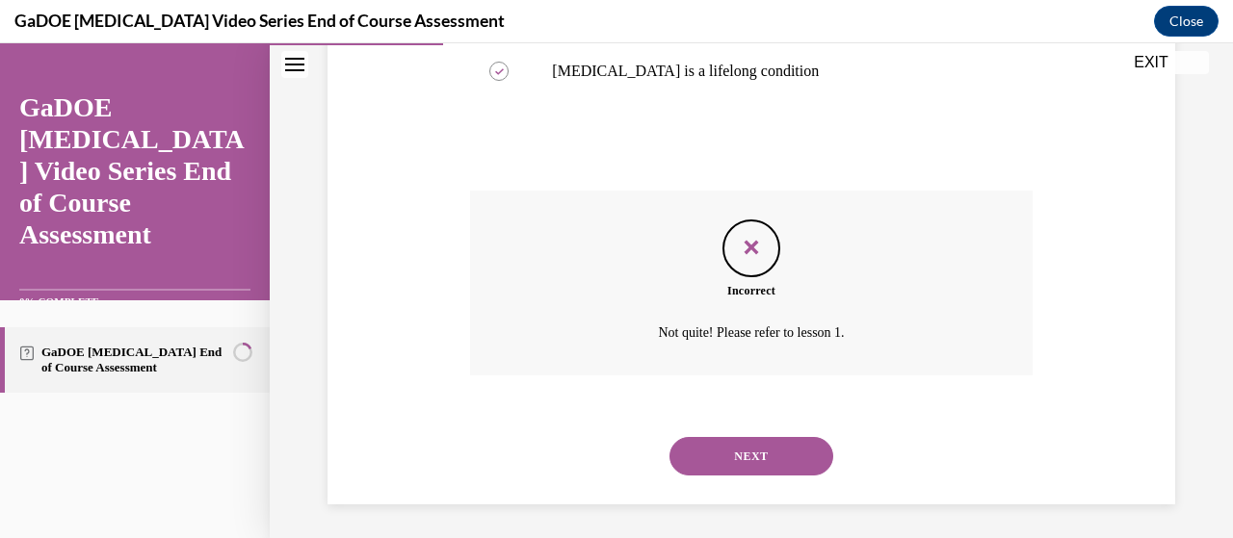
scroll to position [651, 0]
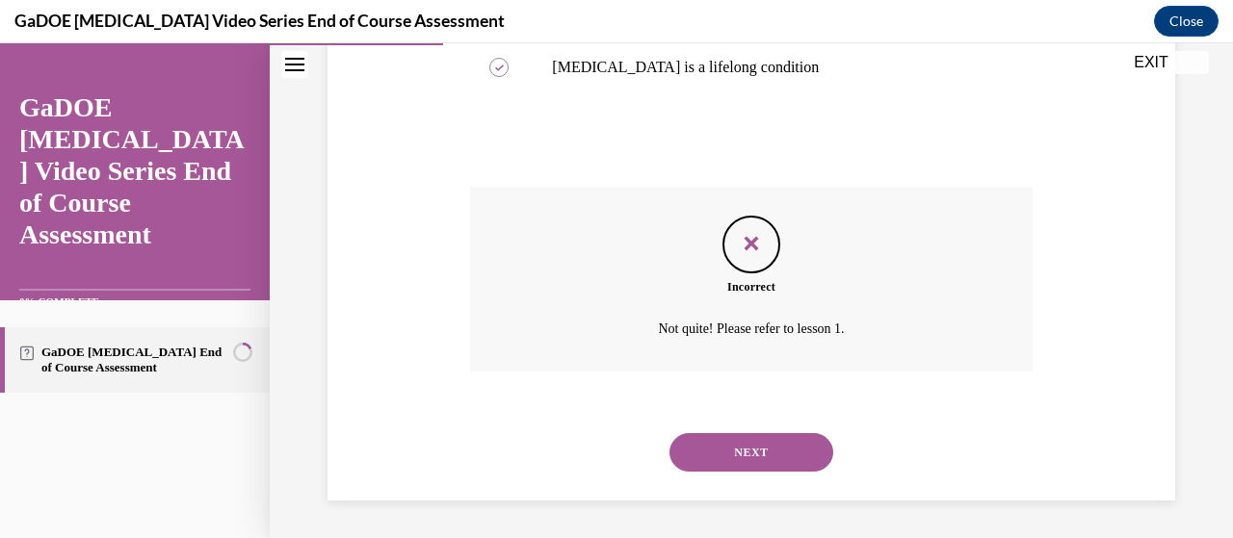
click at [717, 445] on button "NEXT" at bounding box center [751, 452] width 164 height 39
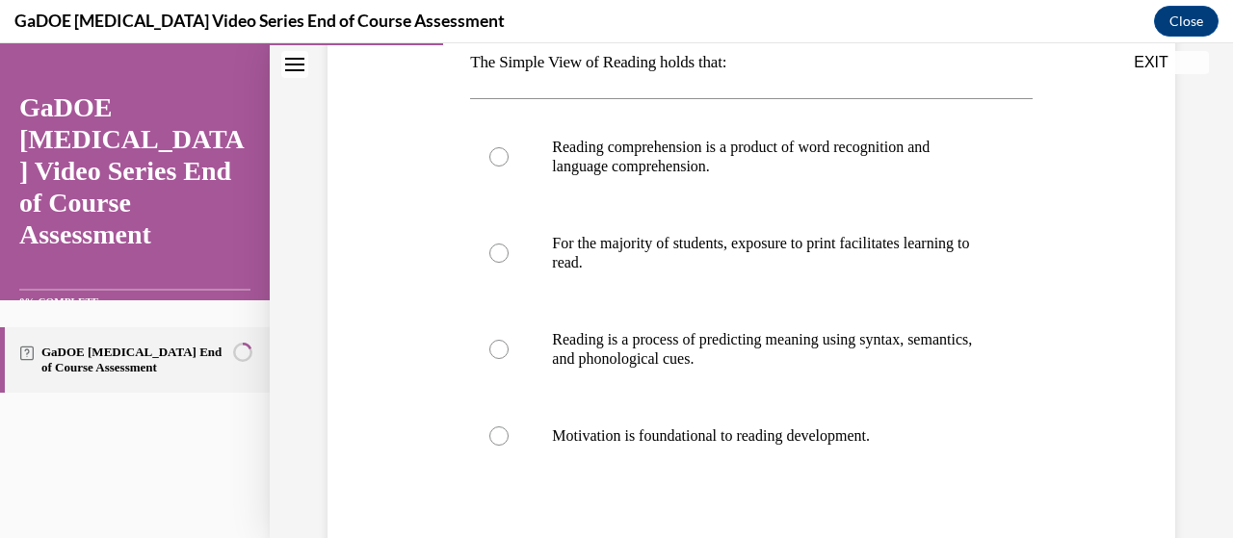
scroll to position [321, 0]
click at [632, 146] on p "Reading comprehension is a product of word recognition and language comprehensi…" at bounding box center [767, 157] width 431 height 39
click at [508, 147] on input "Reading comprehension is a product of word recognition and language comprehensi…" at bounding box center [498, 156] width 19 height 19
radio input "true"
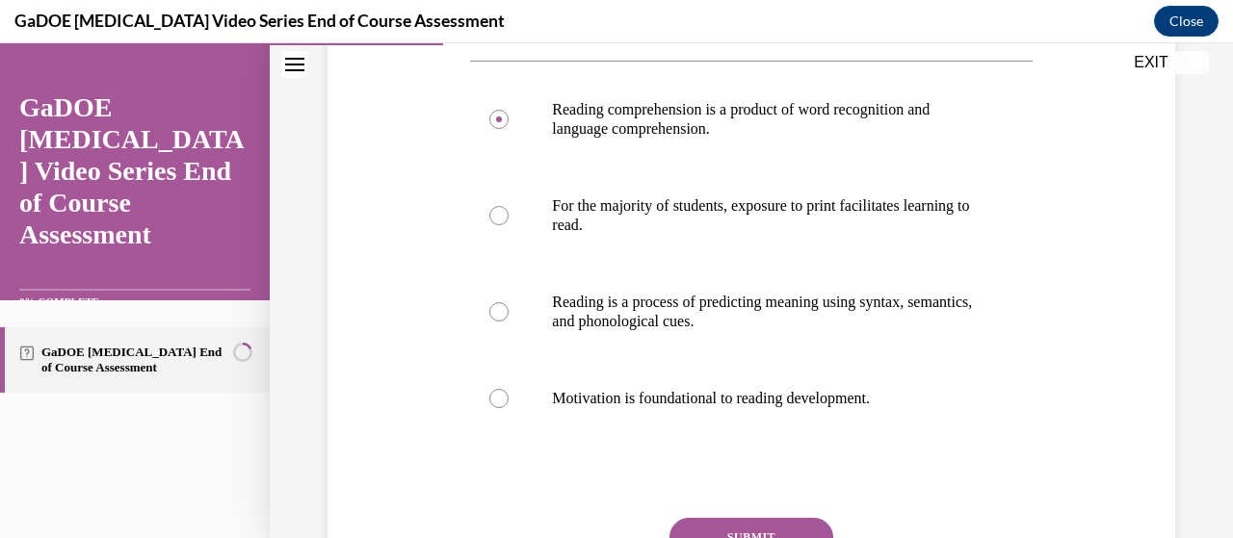
scroll to position [359, 0]
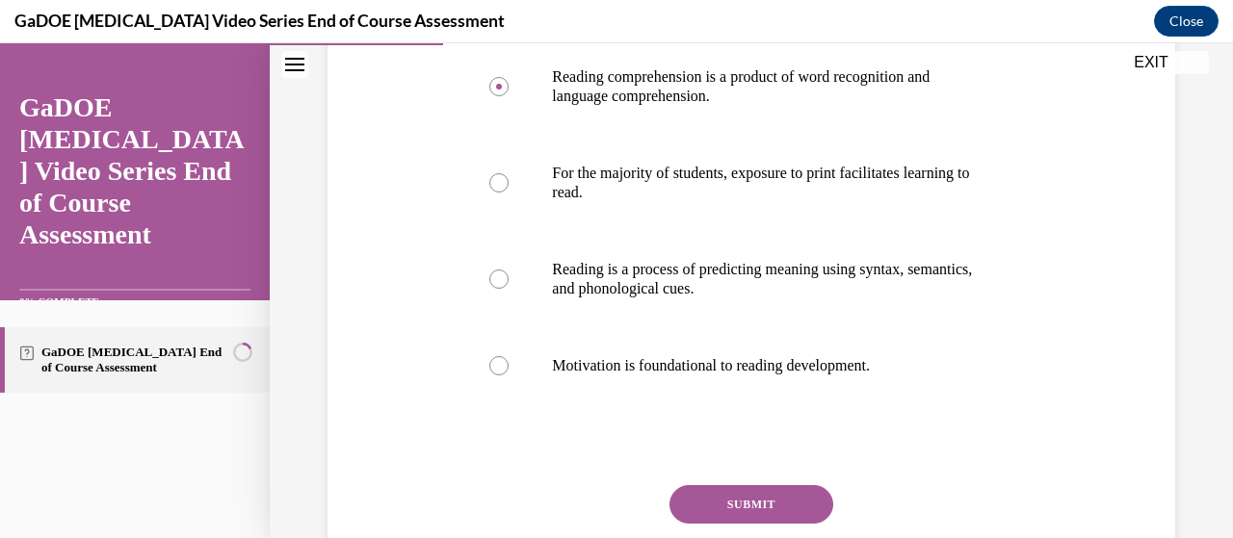
click at [710, 502] on button "SUBMIT" at bounding box center [751, 504] width 164 height 39
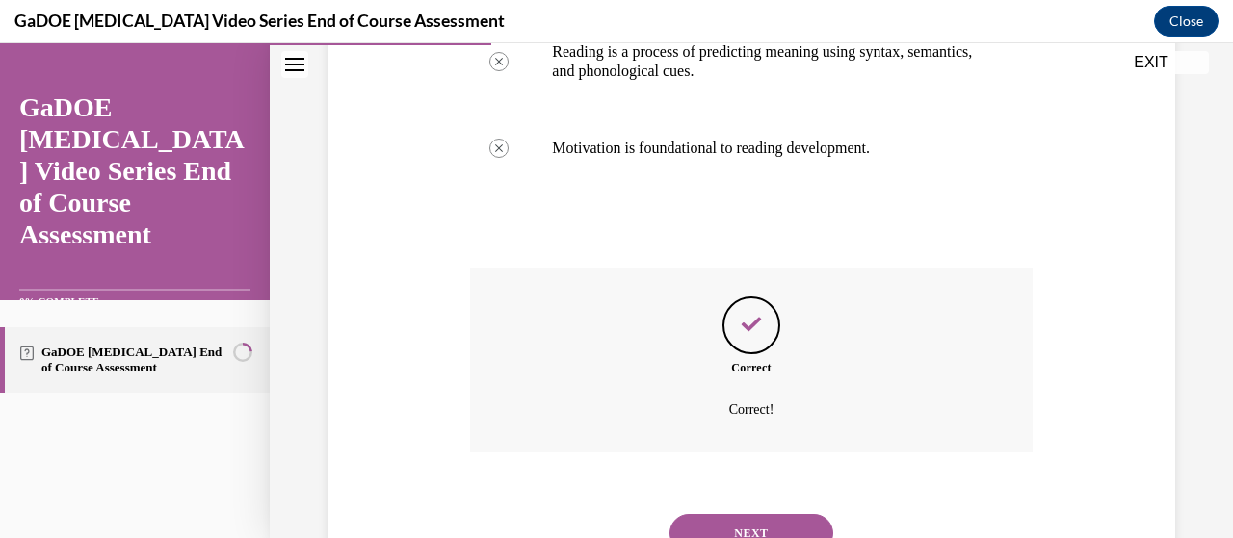
scroll to position [623, 0]
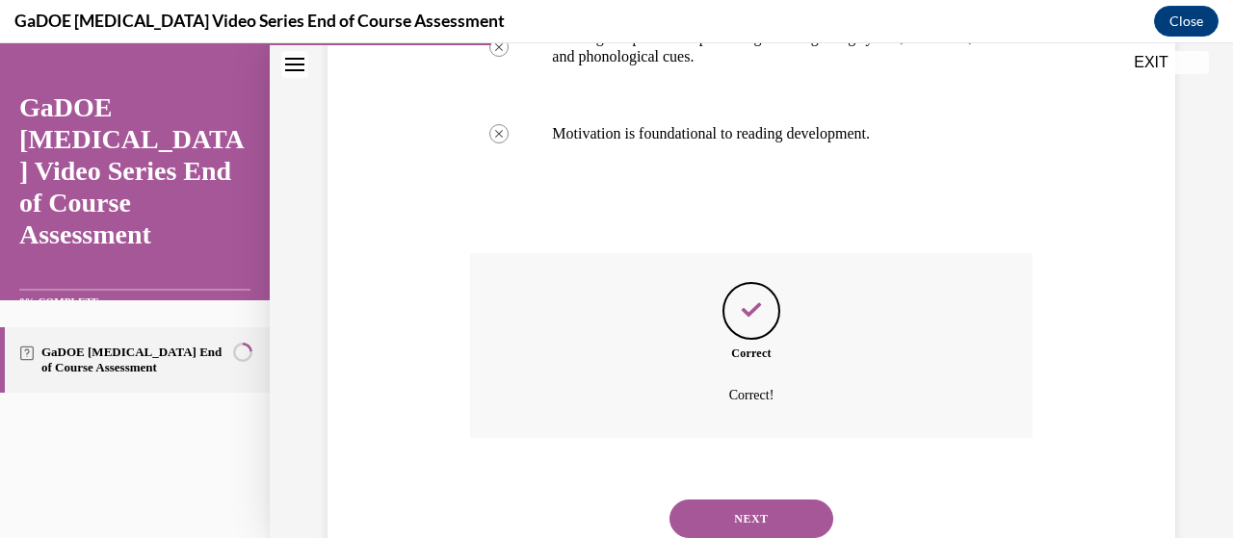
click at [710, 502] on button "NEXT" at bounding box center [751, 519] width 164 height 39
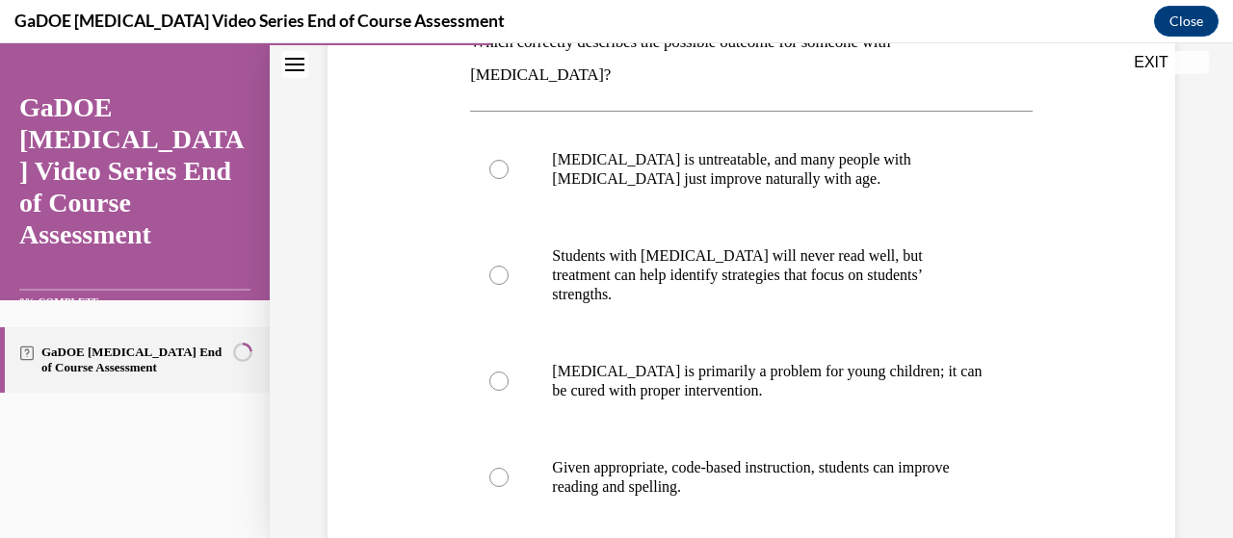
scroll to position [356, 0]
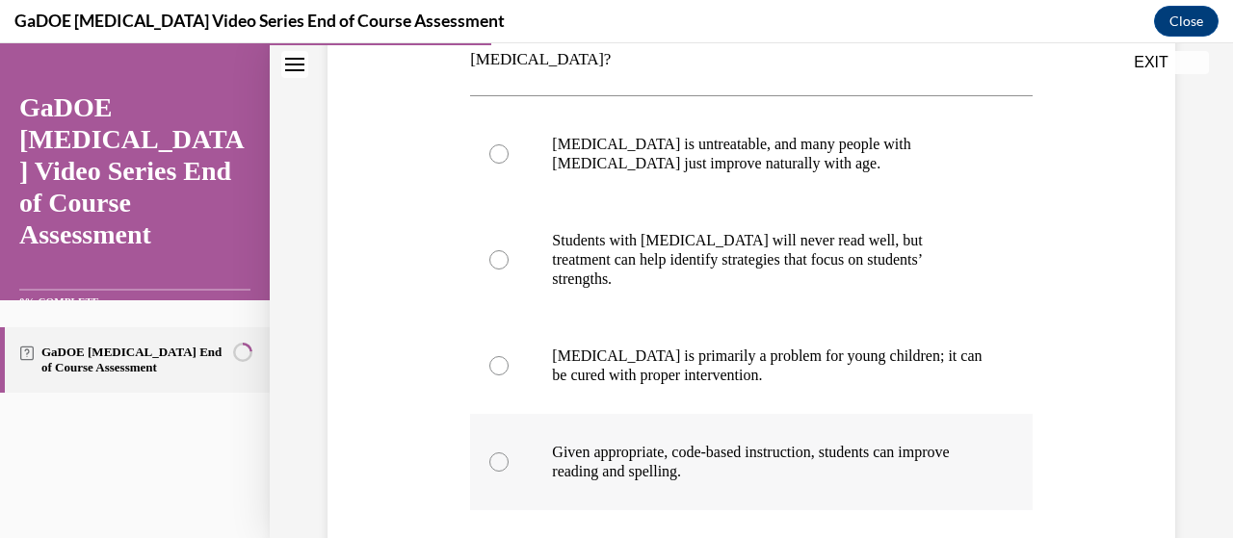
click at [653, 443] on p "Given appropriate, code-based instruction, students can improve reading and spe…" at bounding box center [767, 462] width 431 height 39
click at [508, 453] on input "Given appropriate, code-based instruction, students can improve reading and spe…" at bounding box center [498, 462] width 19 height 19
radio input "true"
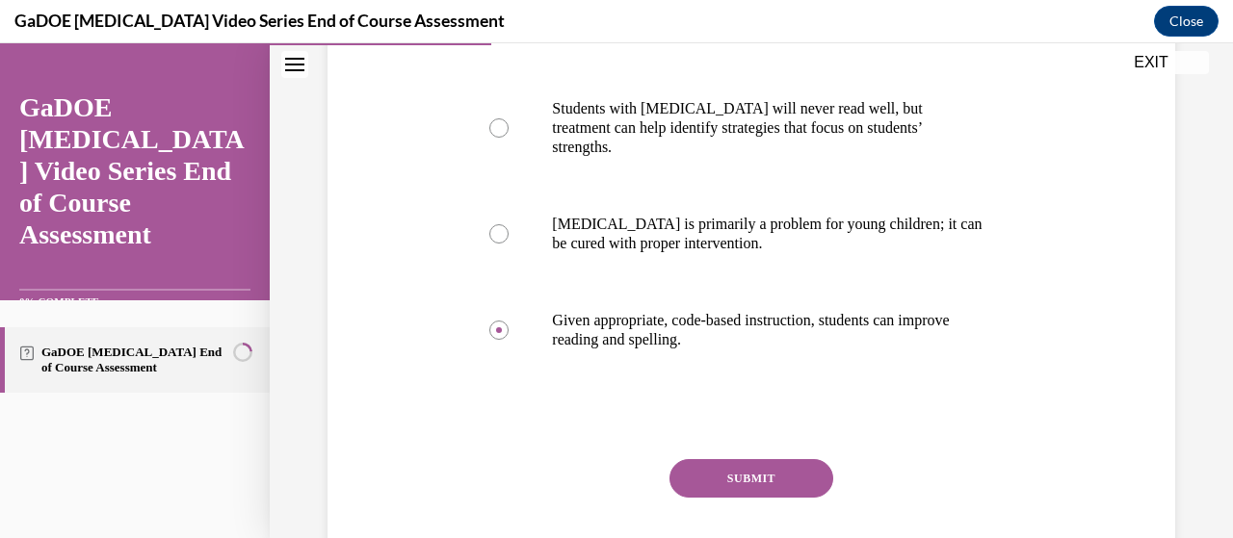
click at [722, 459] on button "SUBMIT" at bounding box center [751, 478] width 164 height 39
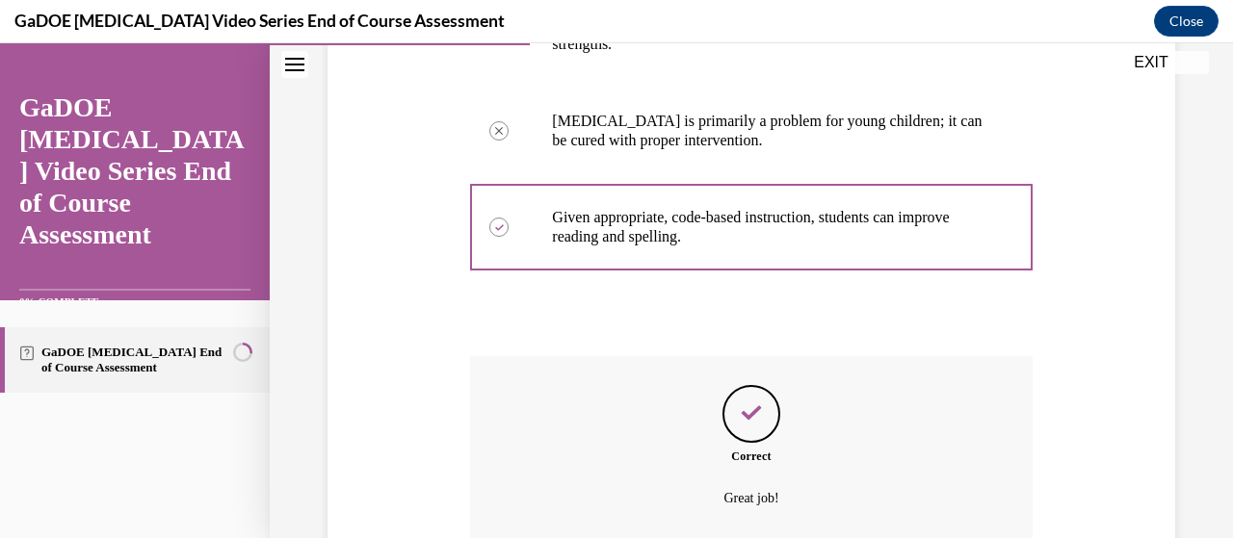
scroll to position [709, 0]
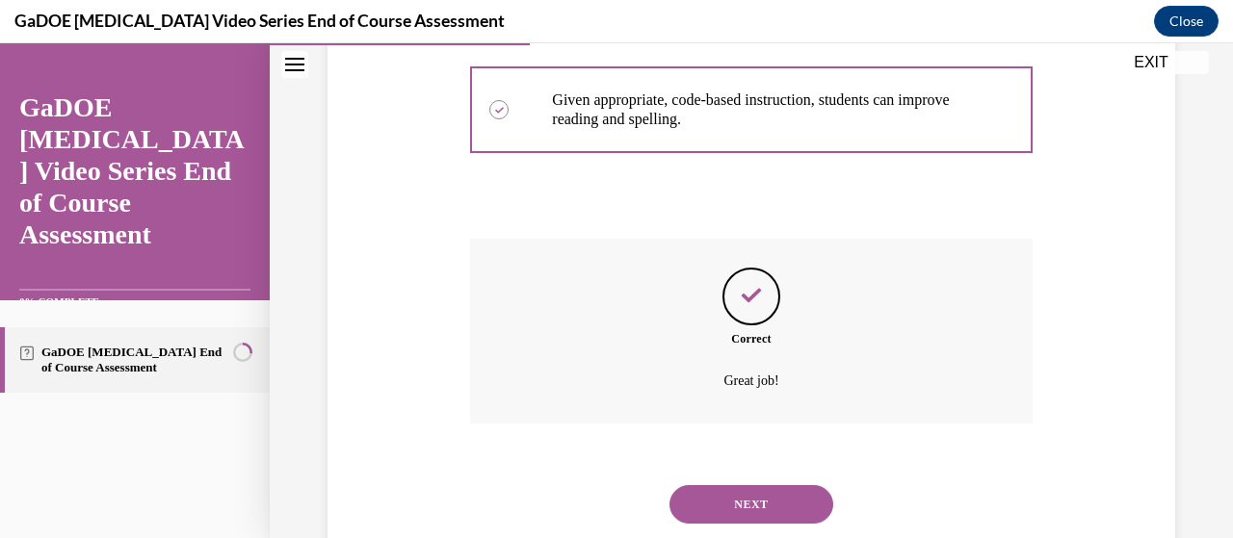
click at [712, 485] on button "NEXT" at bounding box center [751, 504] width 164 height 39
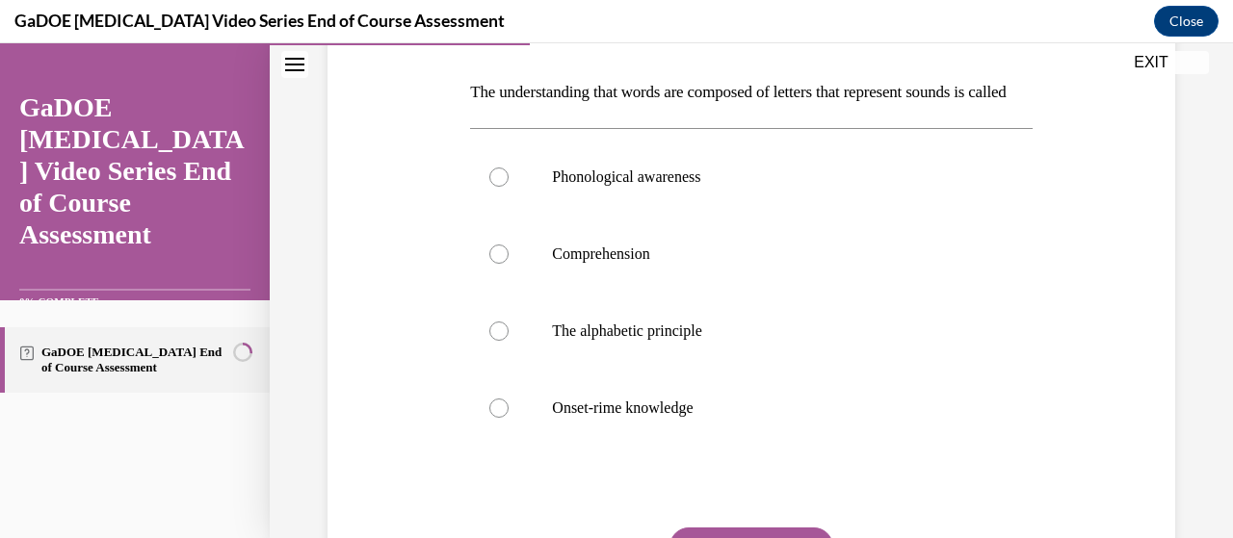
scroll to position [291, 0]
click at [711, 216] on label "Phonological awareness" at bounding box center [750, 177] width 561 height 77
click at [508, 187] on input "Phonological awareness" at bounding box center [498, 177] width 19 height 19
radio input "true"
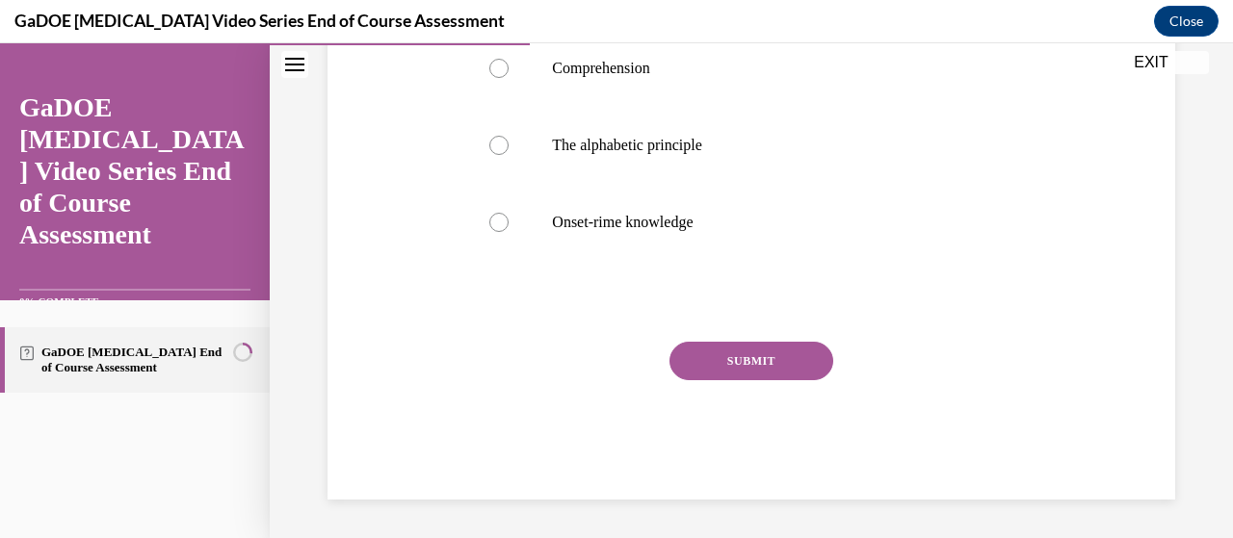
click at [700, 380] on button "SUBMIT" at bounding box center [751, 361] width 164 height 39
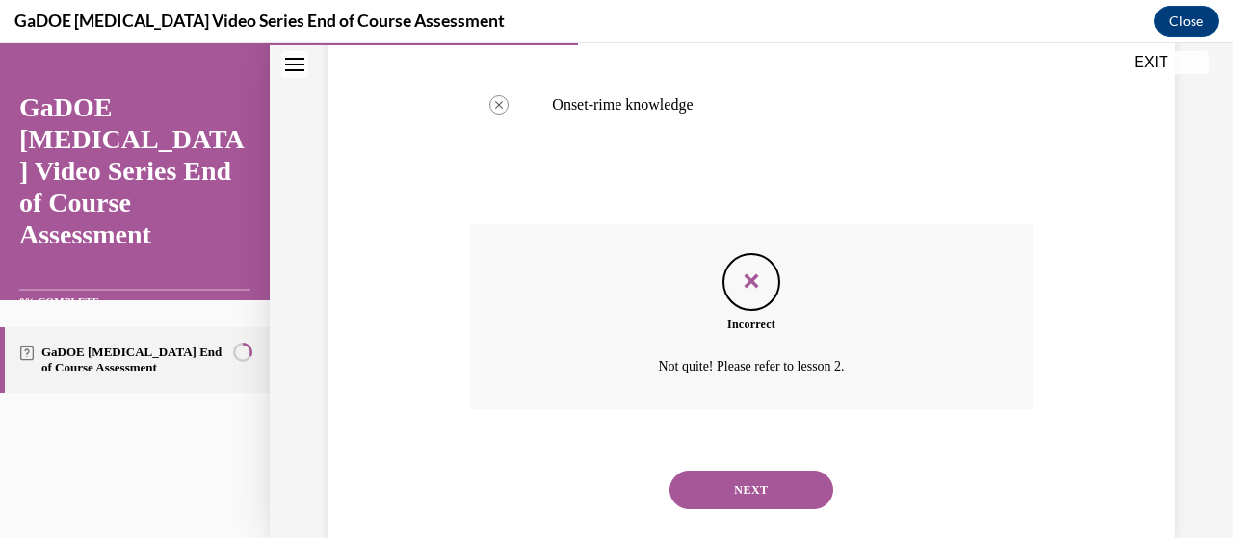
scroll to position [614, 0]
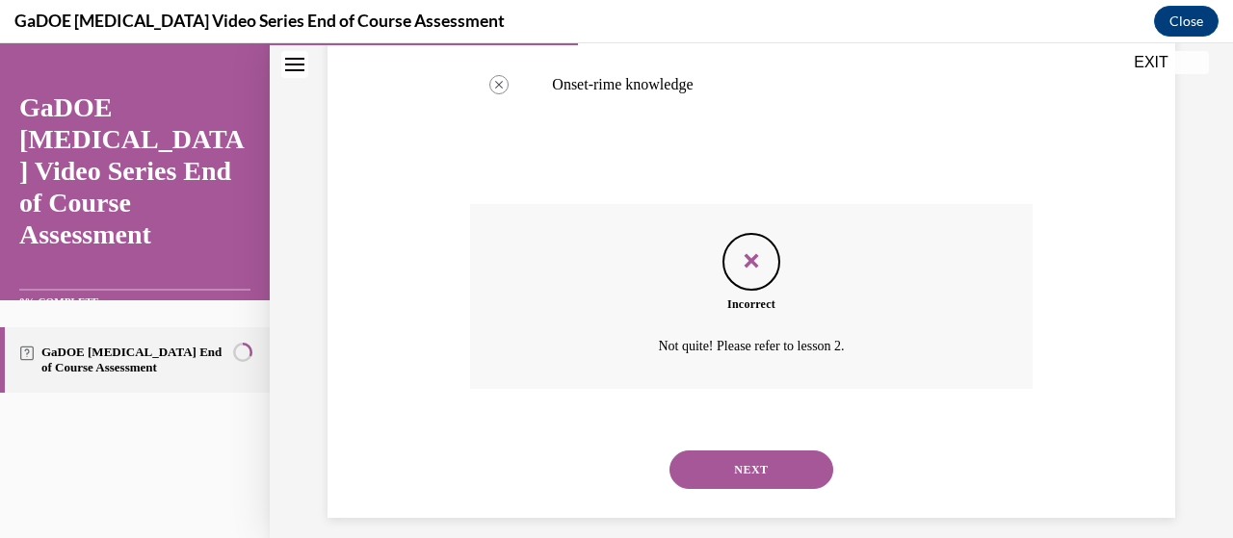
click at [702, 489] on button "NEXT" at bounding box center [751, 470] width 164 height 39
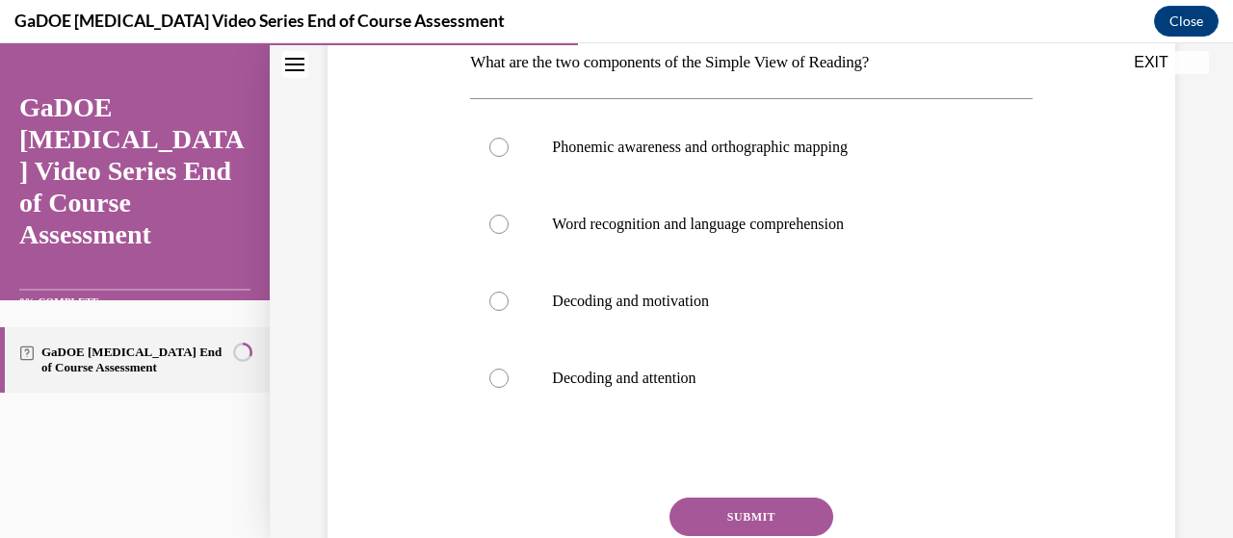
scroll to position [322, 0]
click at [795, 207] on label "Word recognition and language comprehension" at bounding box center [750, 223] width 561 height 77
click at [508, 214] on input "Word recognition and language comprehension" at bounding box center [498, 223] width 19 height 19
radio input "true"
click at [720, 515] on button "SUBMIT" at bounding box center [751, 516] width 164 height 39
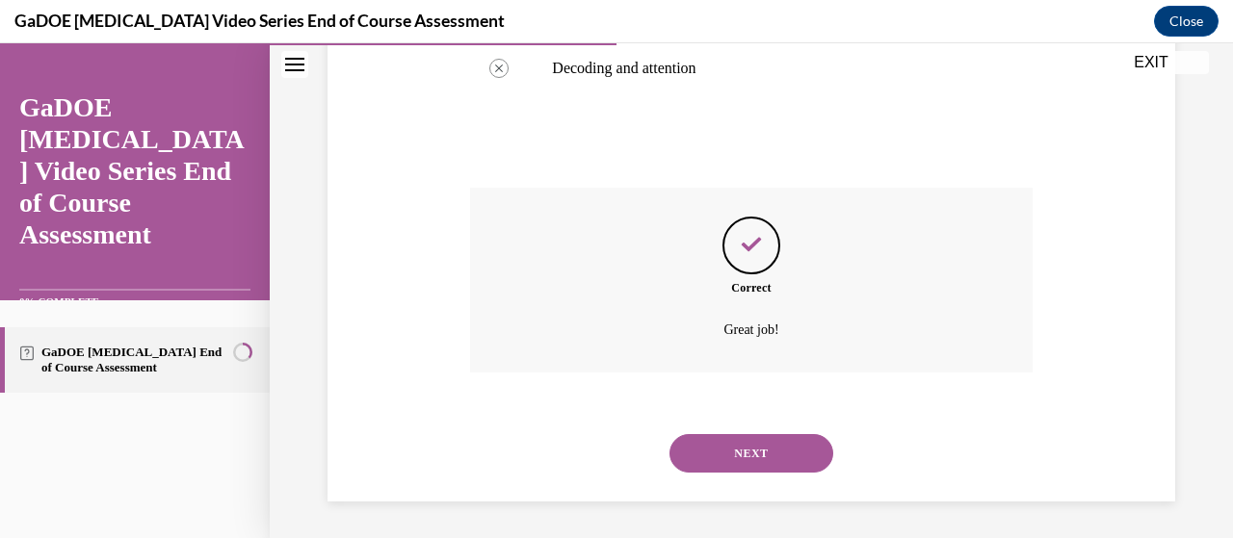
scroll to position [632, 0]
click at [731, 459] on button "NEXT" at bounding box center [751, 452] width 164 height 39
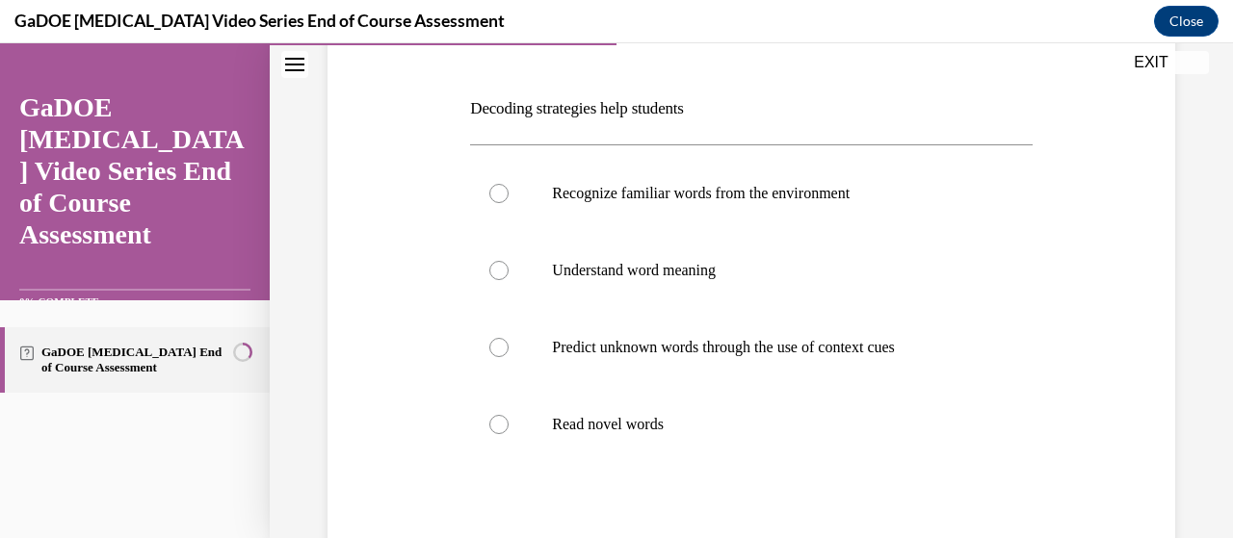
scroll to position [275, 0]
click at [596, 430] on p "Read novel words" at bounding box center [767, 423] width 431 height 19
click at [508, 430] on input "Read novel words" at bounding box center [498, 423] width 19 height 19
radio input "true"
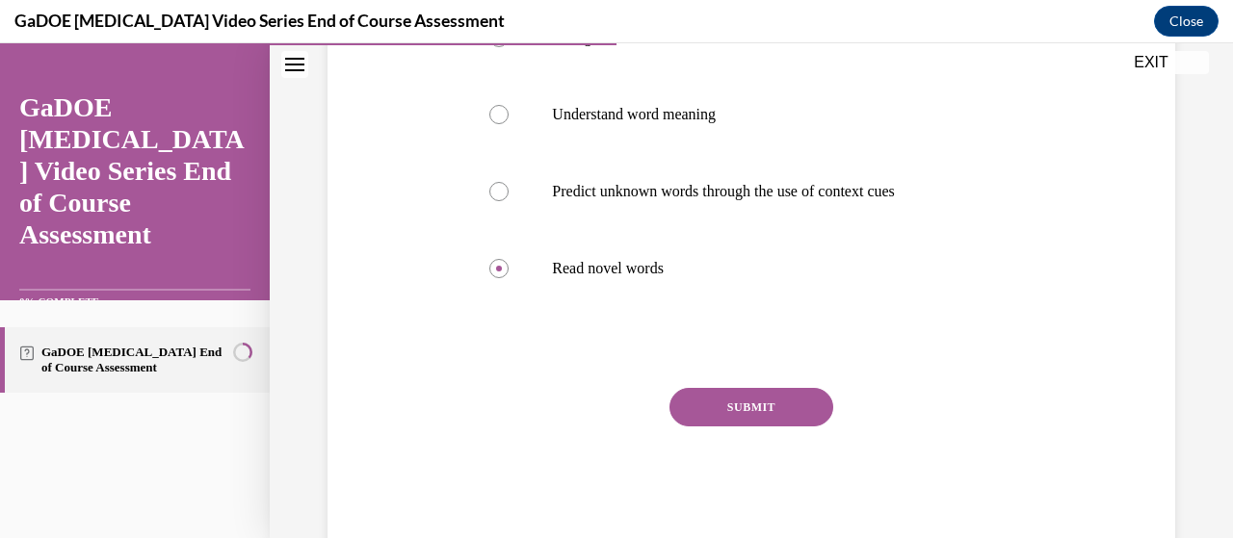
click at [778, 402] on button "SUBMIT" at bounding box center [751, 407] width 164 height 39
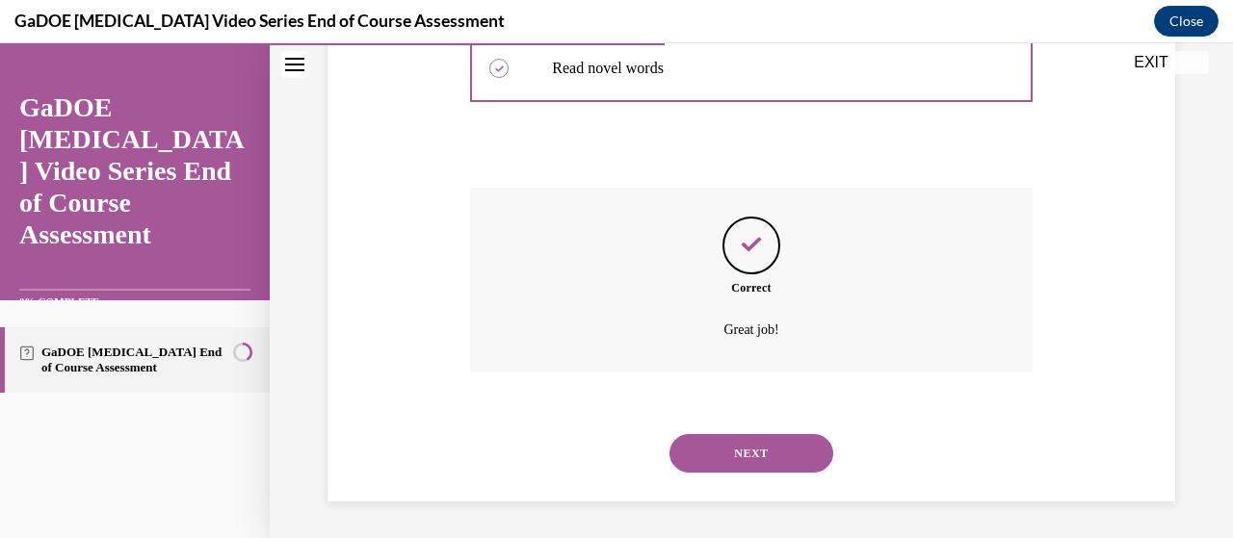
scroll to position [632, 0]
click at [706, 443] on button "NEXT" at bounding box center [751, 452] width 164 height 39
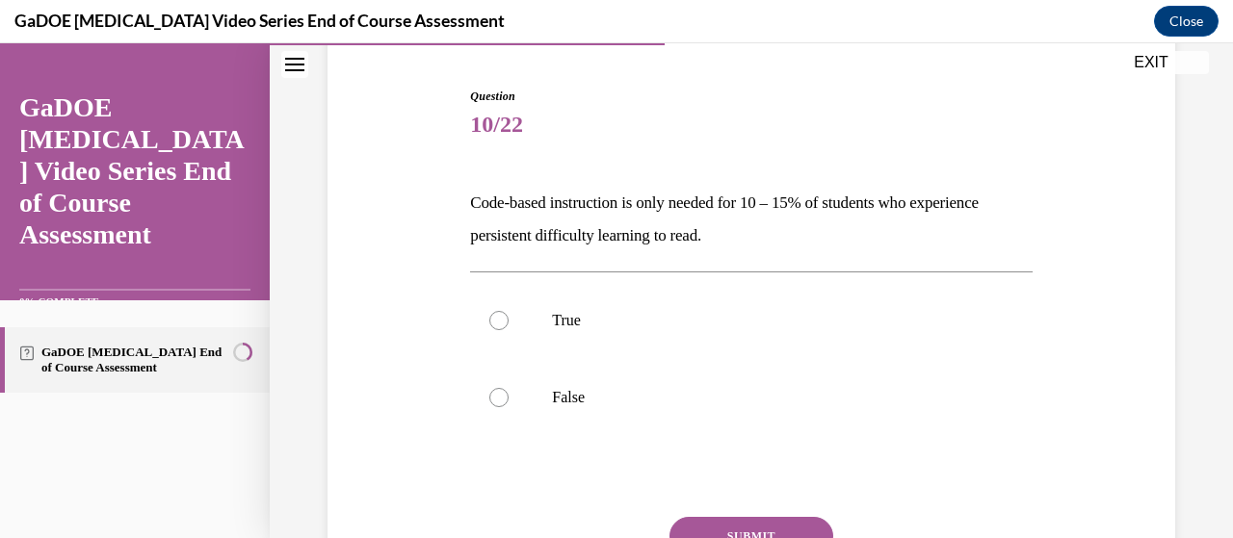
scroll to position [181, 0]
click at [706, 443] on div "True False" at bounding box center [750, 358] width 561 height 174
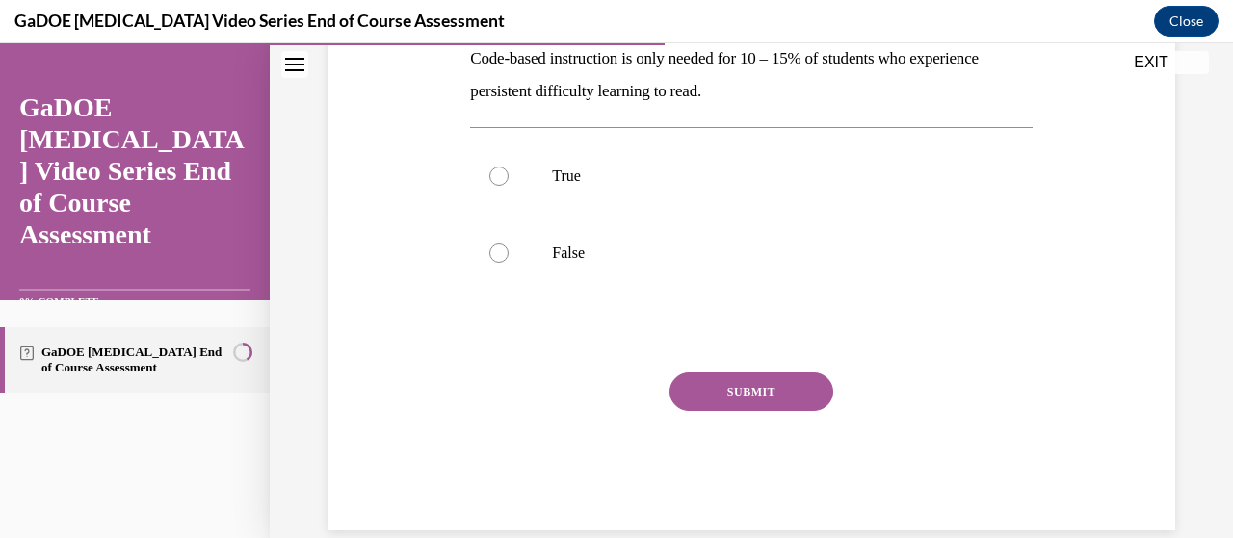
scroll to position [326, 0]
click at [553, 232] on label "False" at bounding box center [750, 252] width 561 height 77
click at [508, 243] on input "False" at bounding box center [498, 252] width 19 height 19
radio input "true"
click at [697, 402] on button "SUBMIT" at bounding box center [751, 391] width 164 height 39
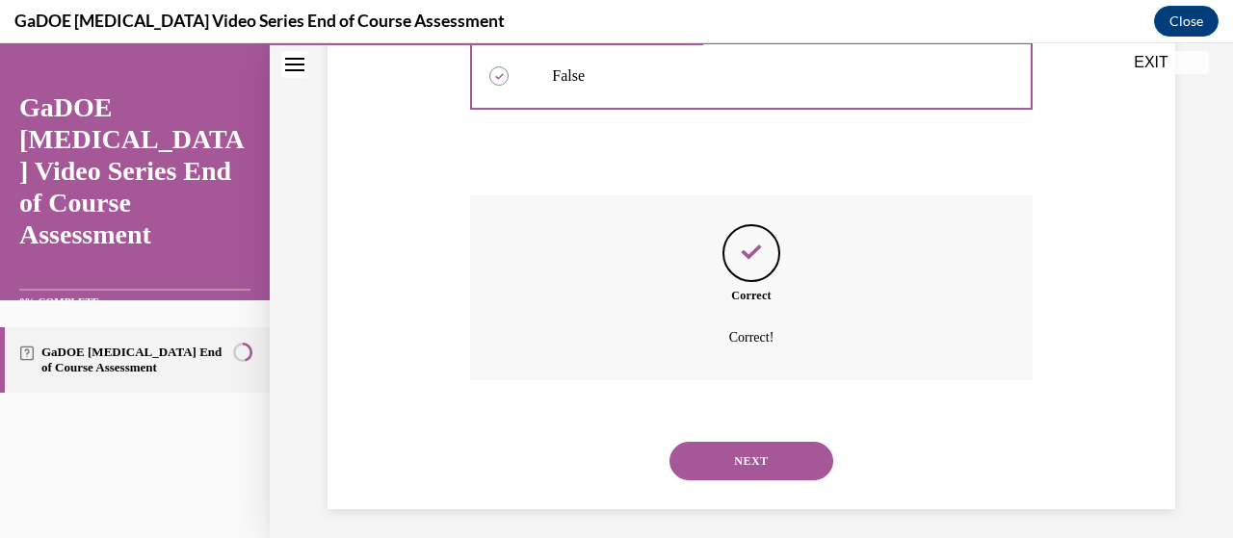
scroll to position [510, 0]
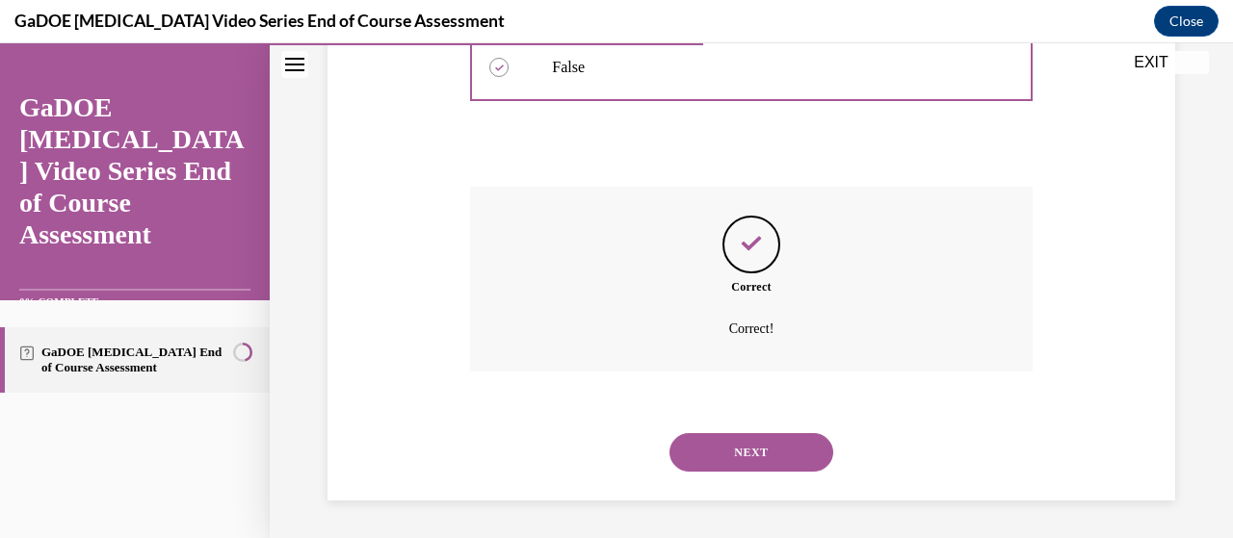
click at [718, 455] on button "NEXT" at bounding box center [751, 452] width 164 height 39
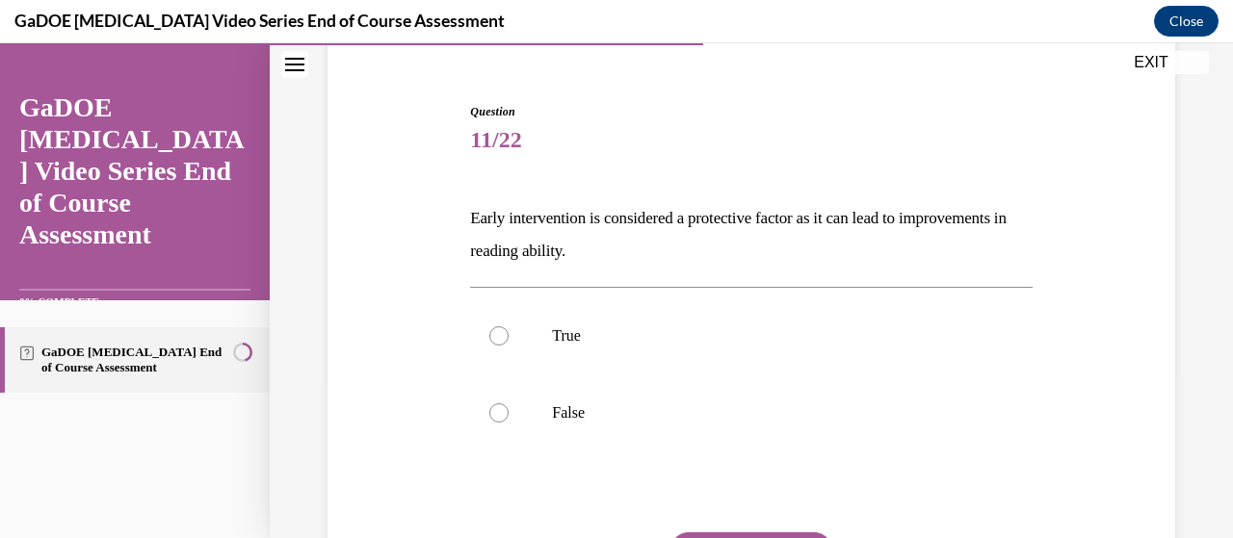
scroll to position [168, 0]
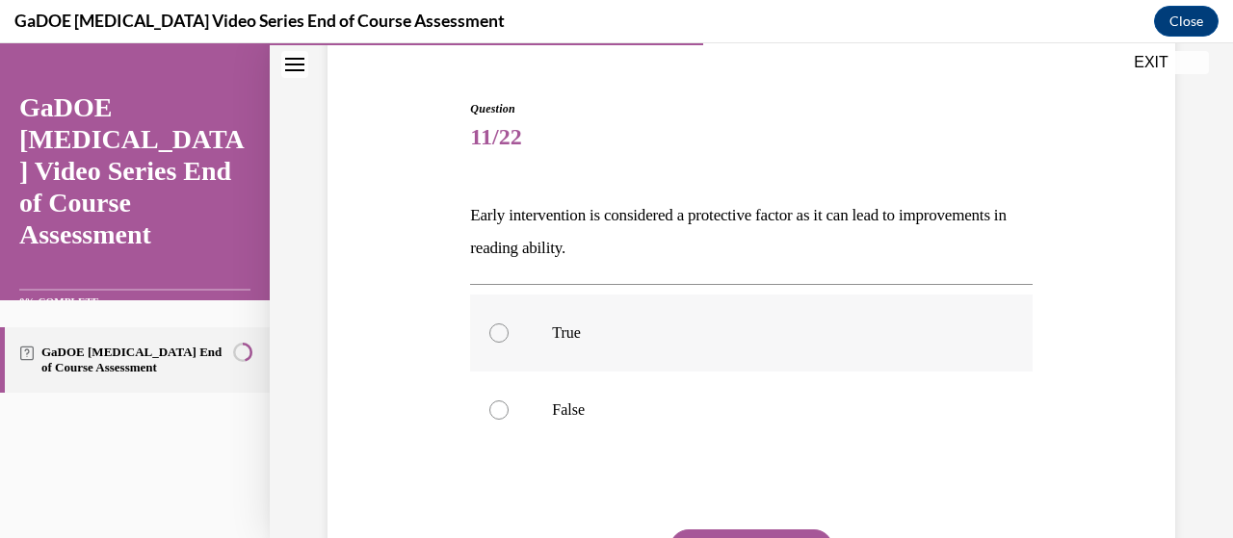
click at [571, 320] on label "True" at bounding box center [750, 333] width 561 height 77
click at [508, 324] on input "True" at bounding box center [498, 333] width 19 height 19
radio input "true"
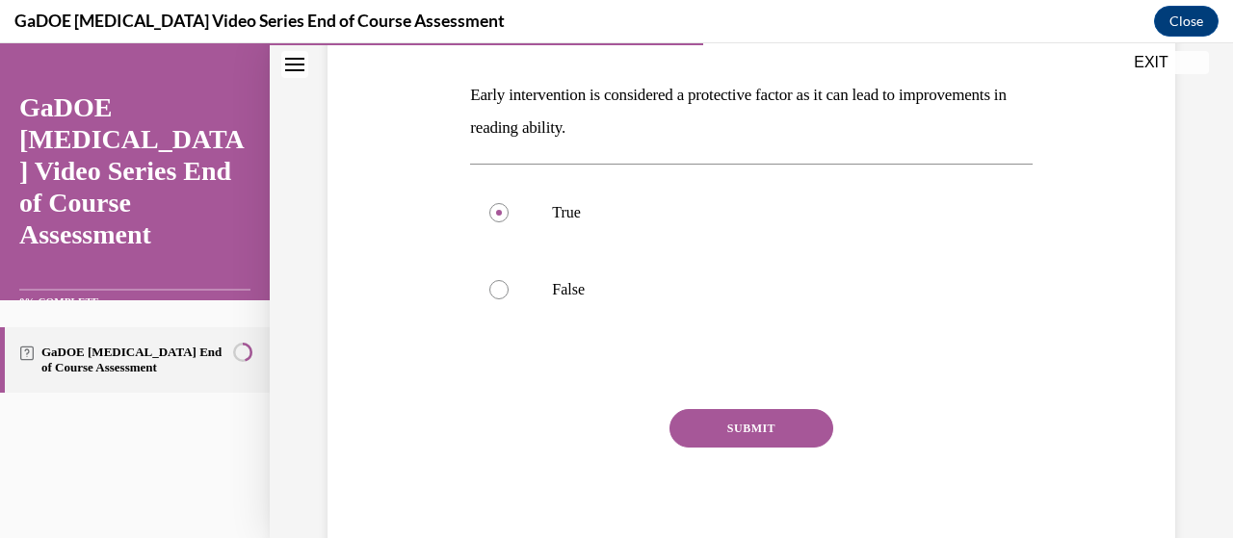
click at [693, 427] on button "SUBMIT" at bounding box center [751, 428] width 164 height 39
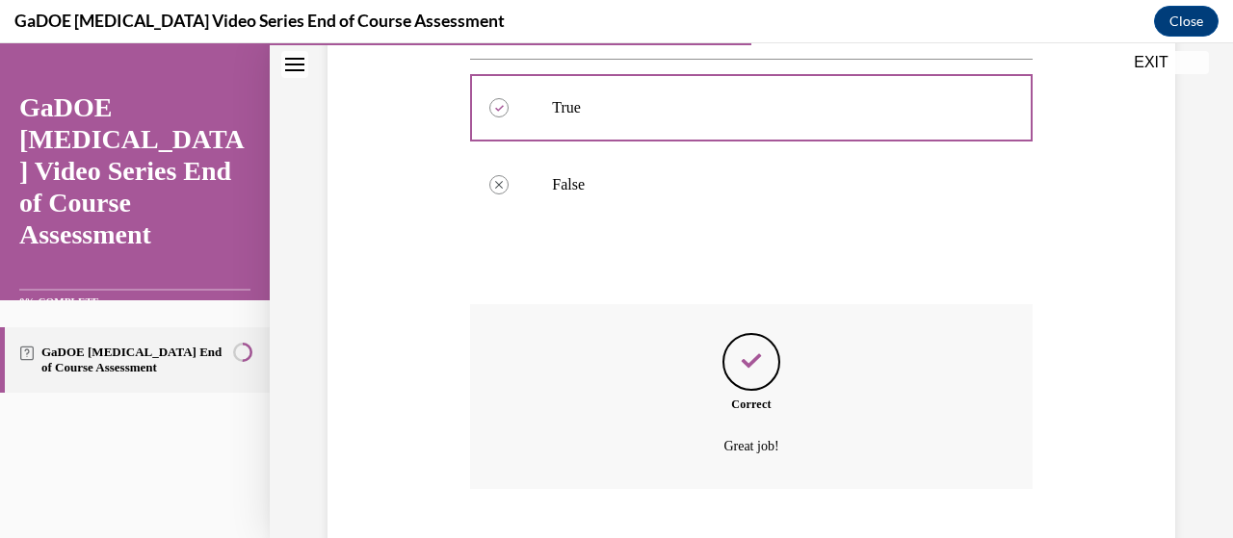
scroll to position [510, 0]
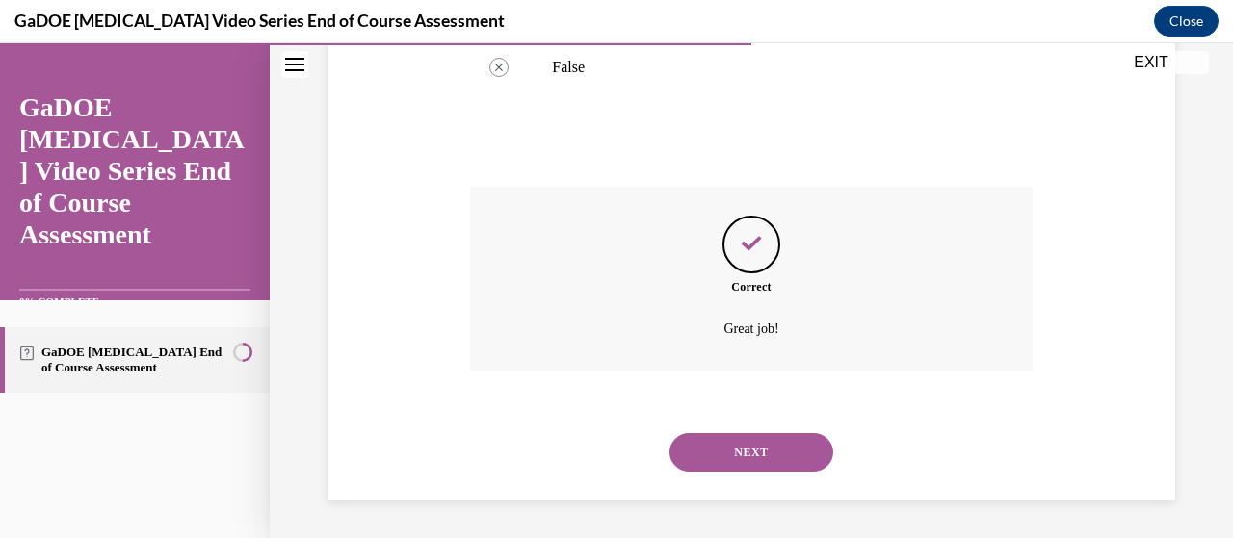
click at [713, 450] on button "NEXT" at bounding box center [751, 452] width 164 height 39
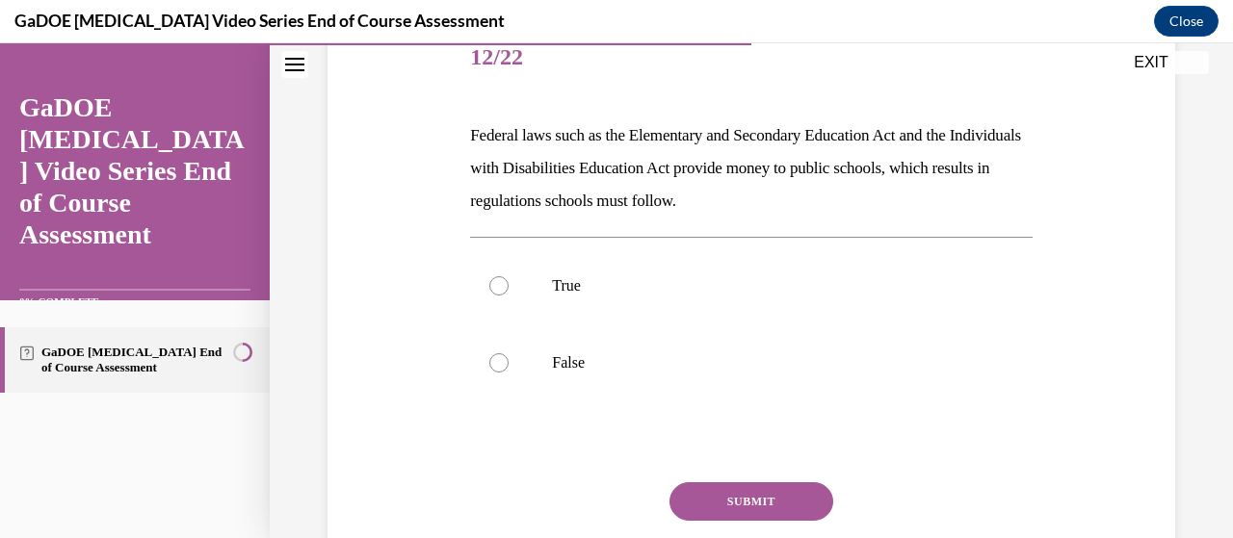
scroll to position [249, 0]
click at [613, 280] on p "True" at bounding box center [767, 283] width 431 height 19
click at [508, 280] on input "True" at bounding box center [498, 283] width 19 height 19
radio input "true"
click at [703, 494] on button "SUBMIT" at bounding box center [751, 500] width 164 height 39
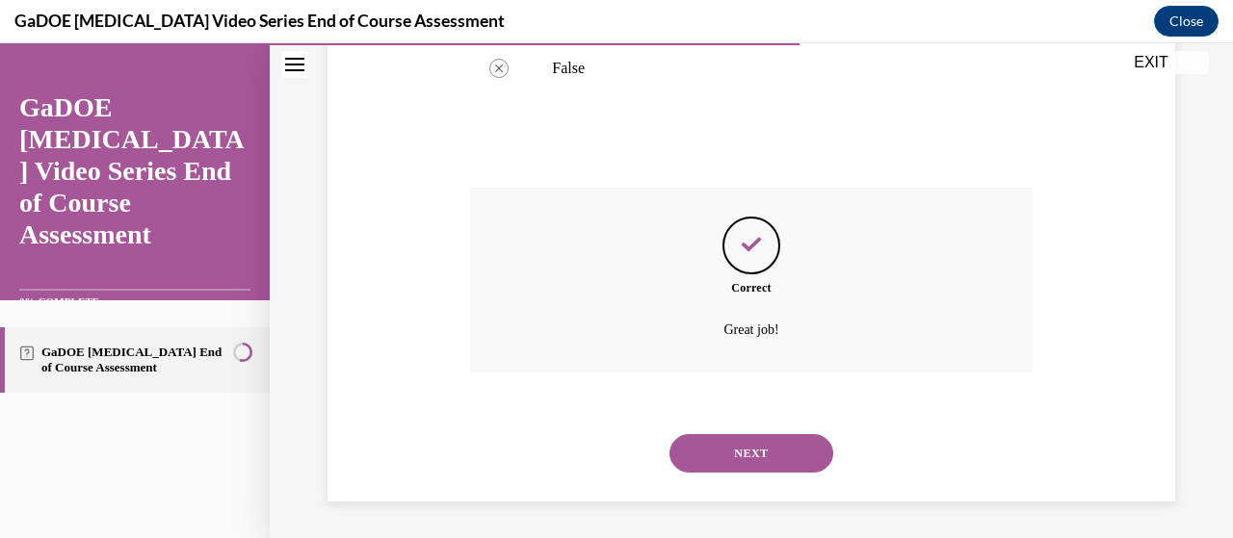
scroll to position [543, 0]
click at [708, 454] on button "NEXT" at bounding box center [751, 452] width 164 height 39
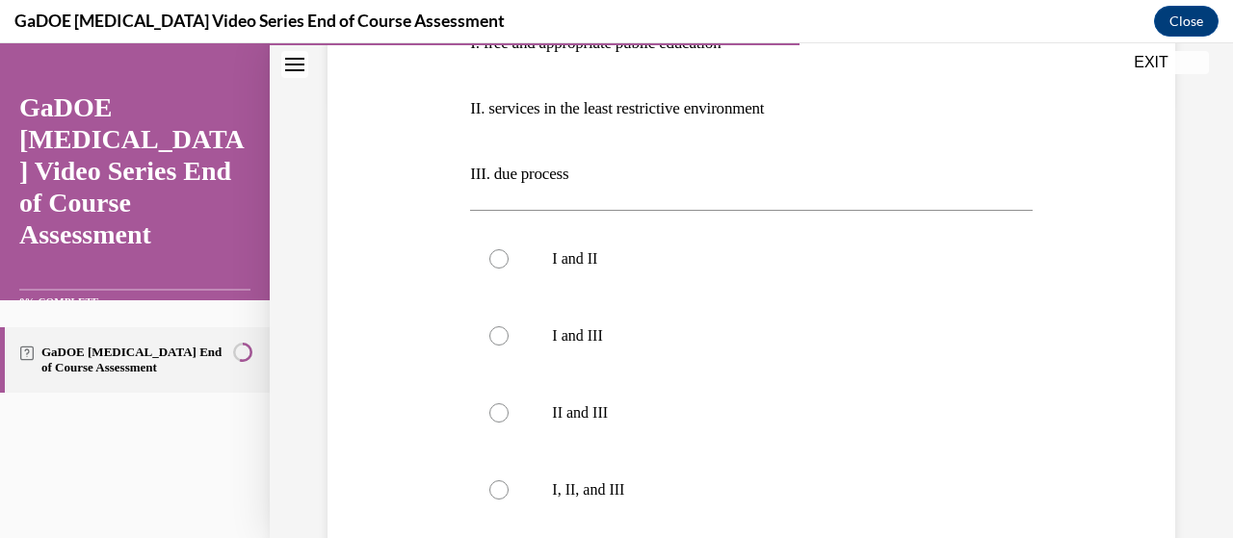
scroll to position [460, 0]
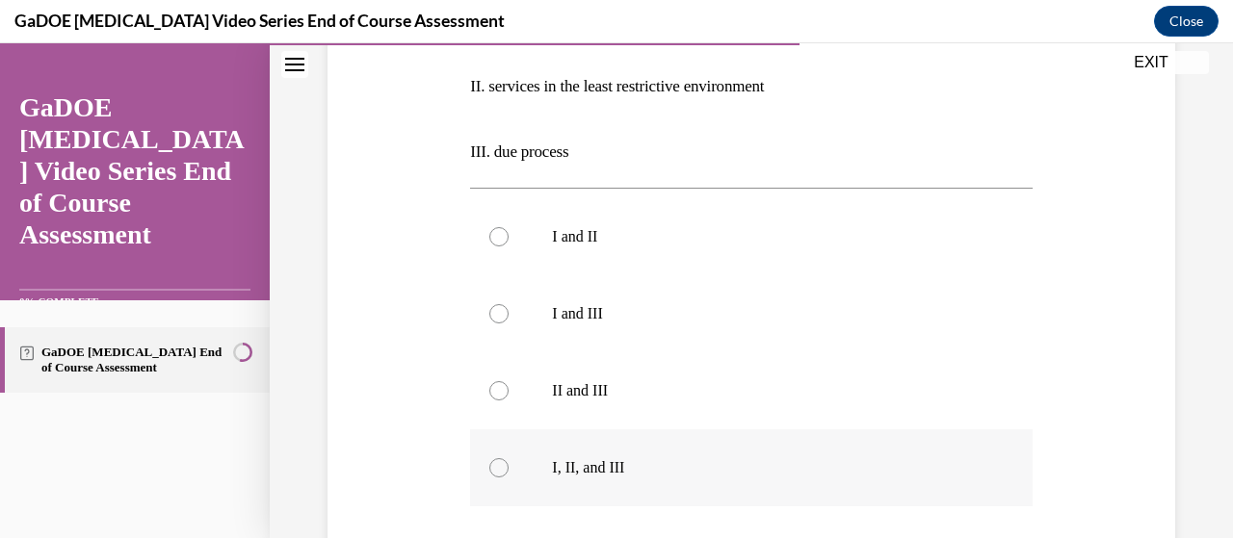
click at [661, 465] on p "I, II, and III" at bounding box center [767, 467] width 431 height 19
click at [508, 465] on input "I, II, and III" at bounding box center [498, 467] width 19 height 19
radio input "true"
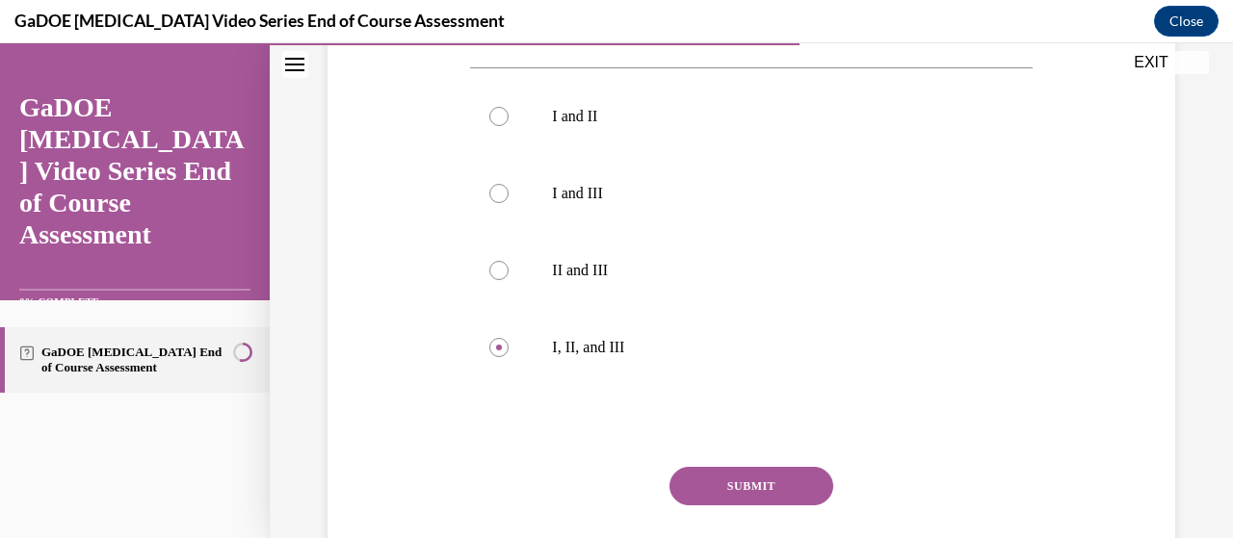
scroll to position [599, 0]
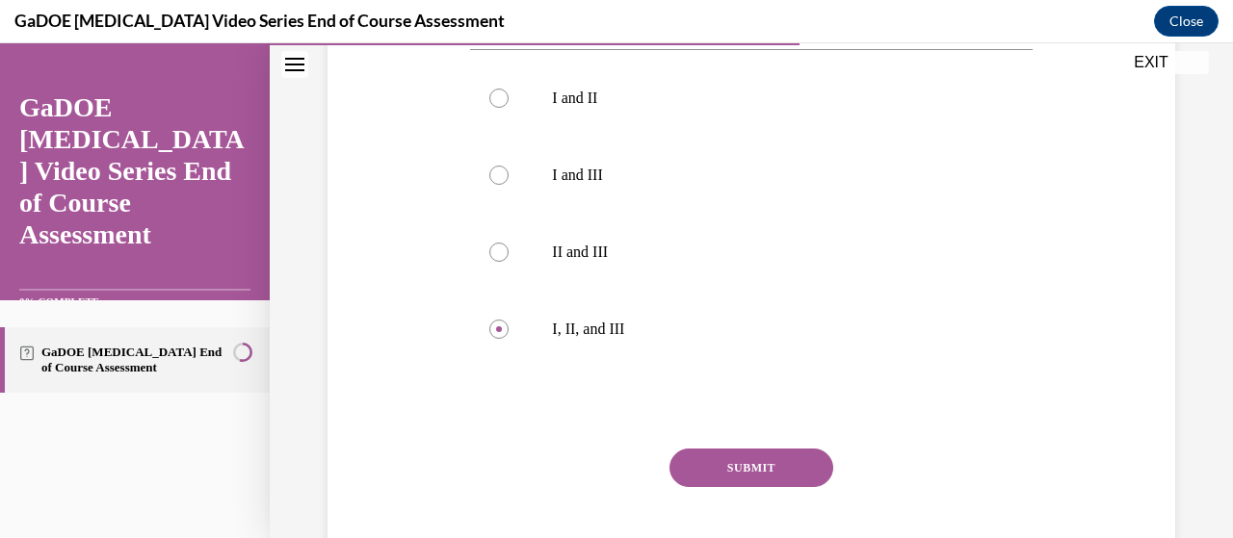
click at [788, 473] on button "SUBMIT" at bounding box center [751, 468] width 164 height 39
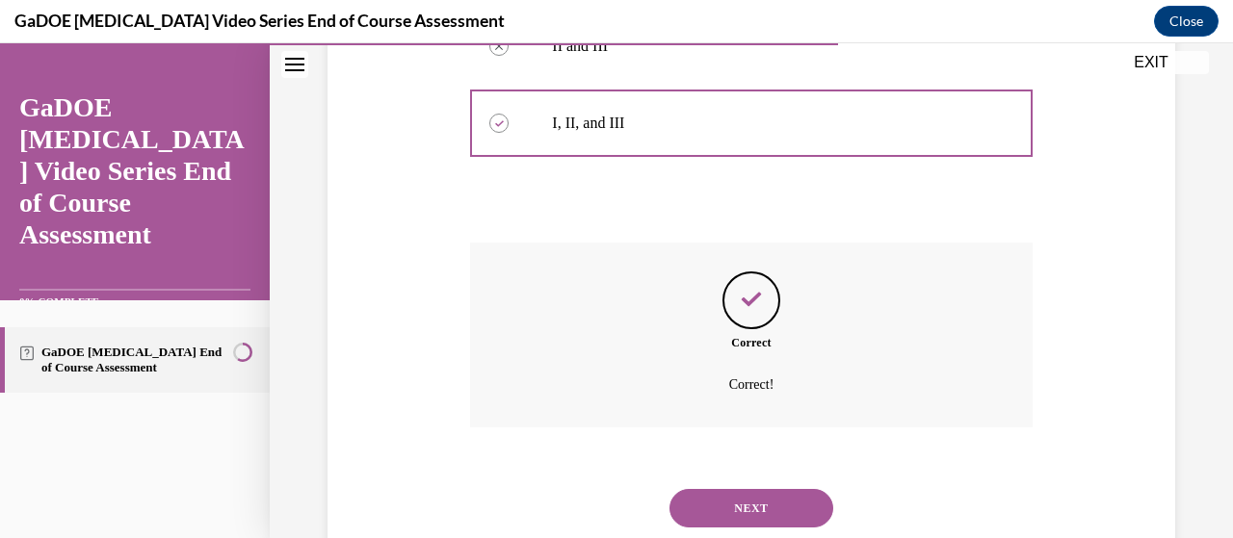
scroll to position [861, 0]
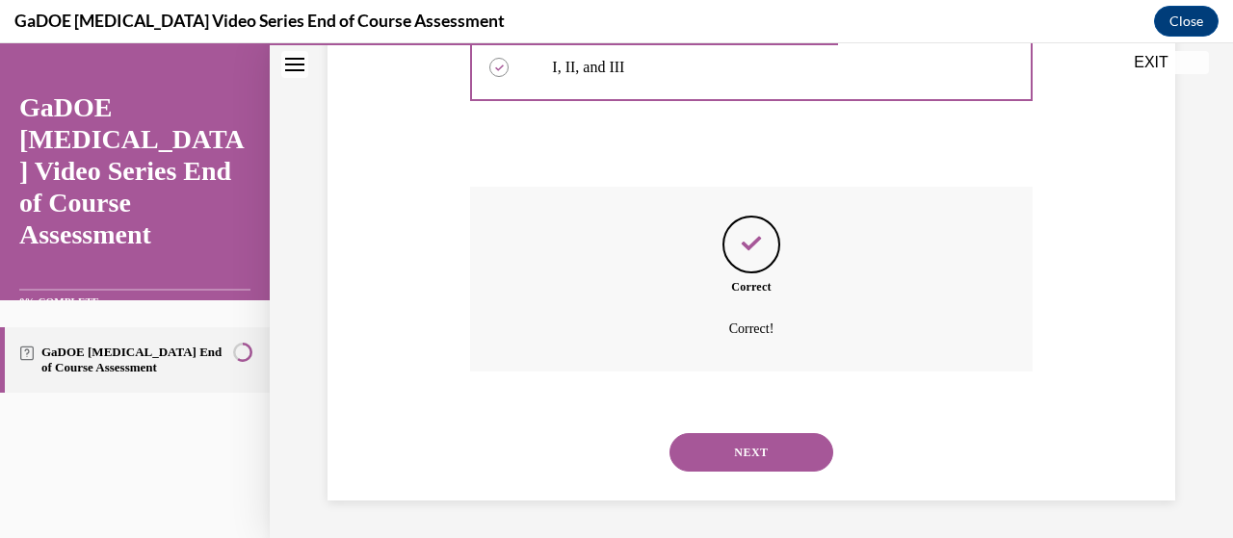
click at [763, 467] on button "NEXT" at bounding box center [751, 452] width 164 height 39
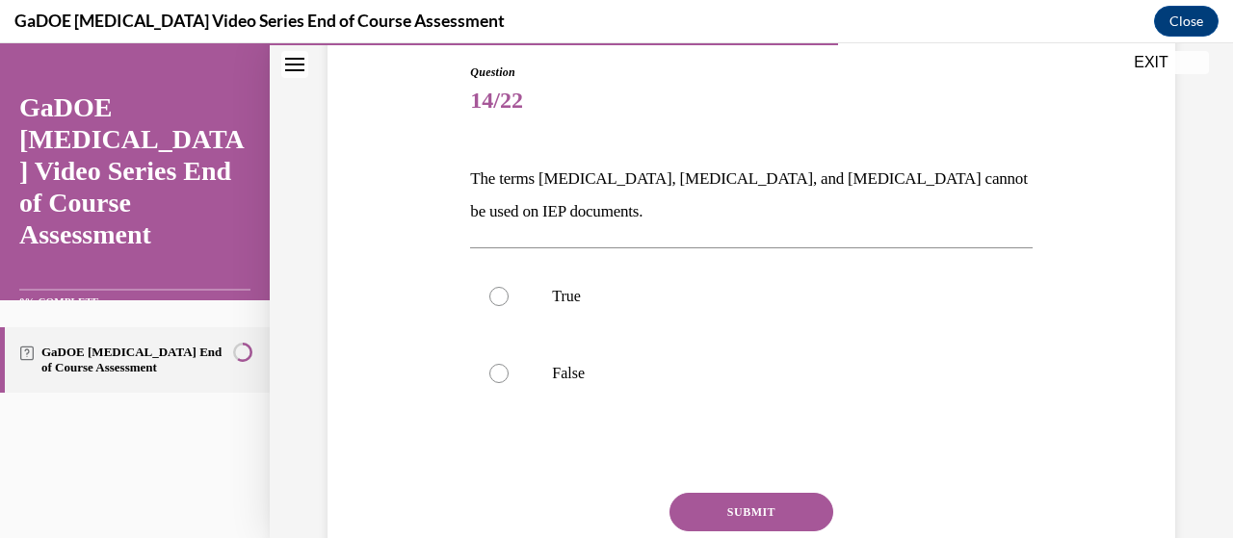
scroll to position [205, 0]
click at [595, 380] on p "False" at bounding box center [767, 372] width 431 height 19
click at [508, 380] on input "False" at bounding box center [498, 372] width 19 height 19
radio input "true"
click at [715, 508] on button "SUBMIT" at bounding box center [751, 511] width 164 height 39
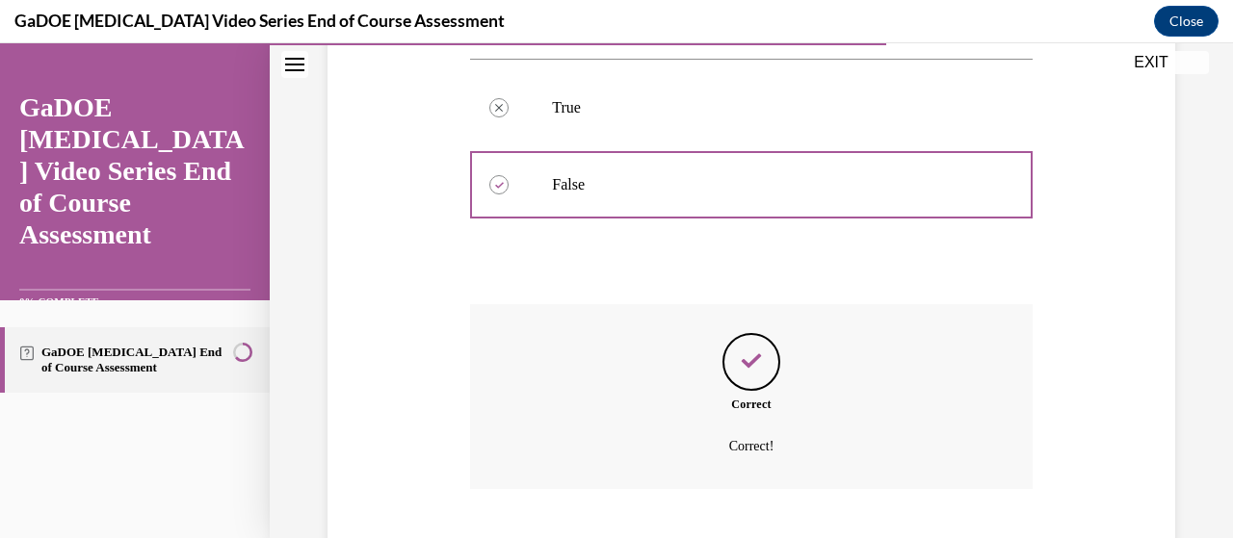
scroll to position [510, 0]
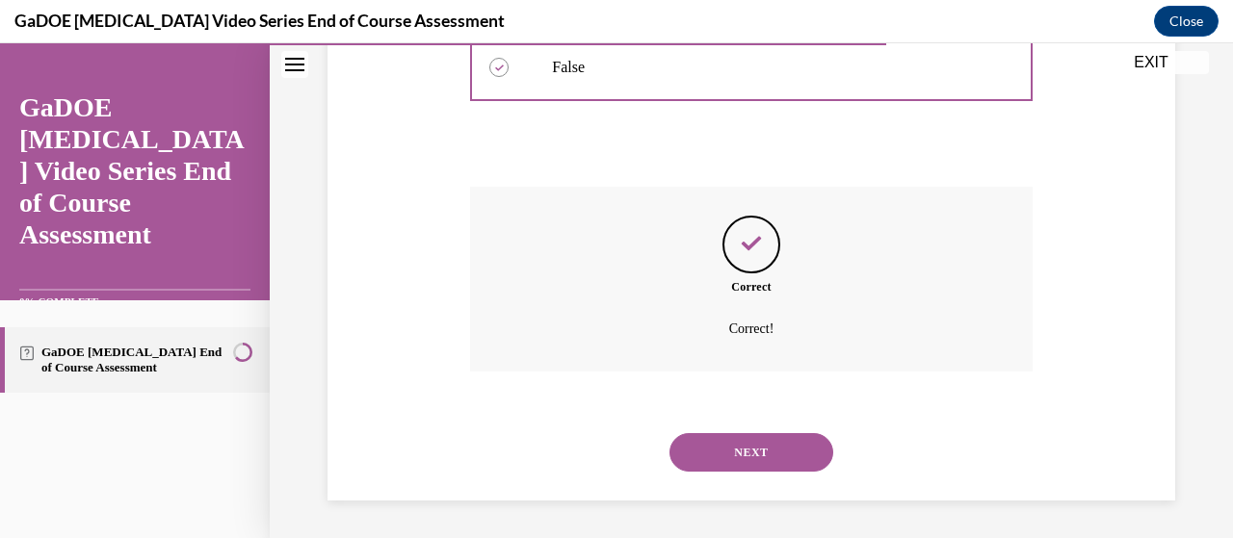
click at [716, 450] on button "NEXT" at bounding box center [751, 452] width 164 height 39
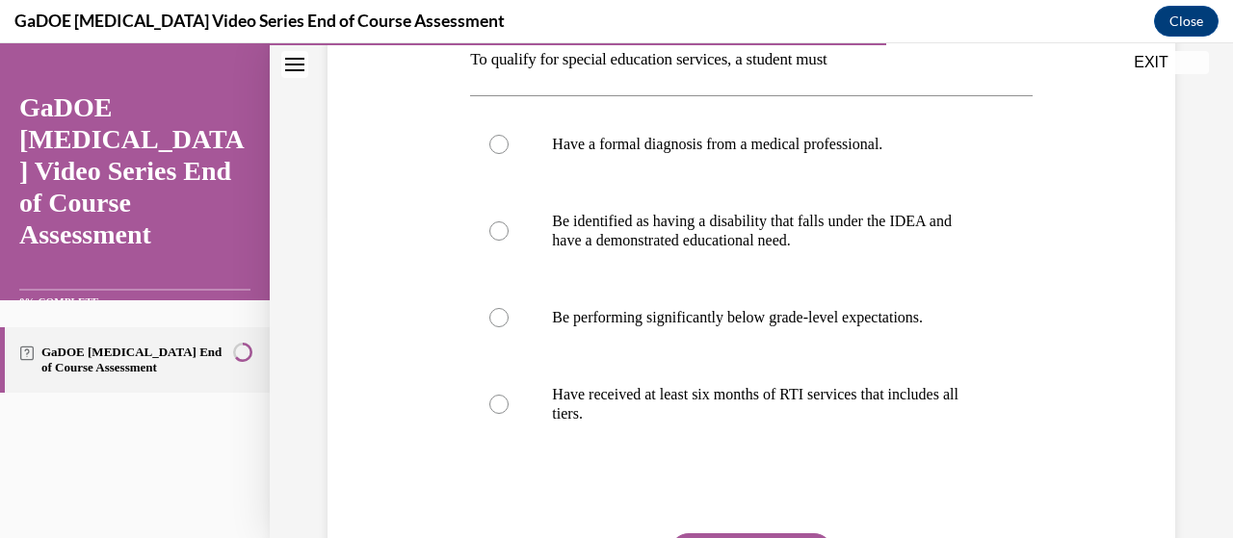
scroll to position [322, 0]
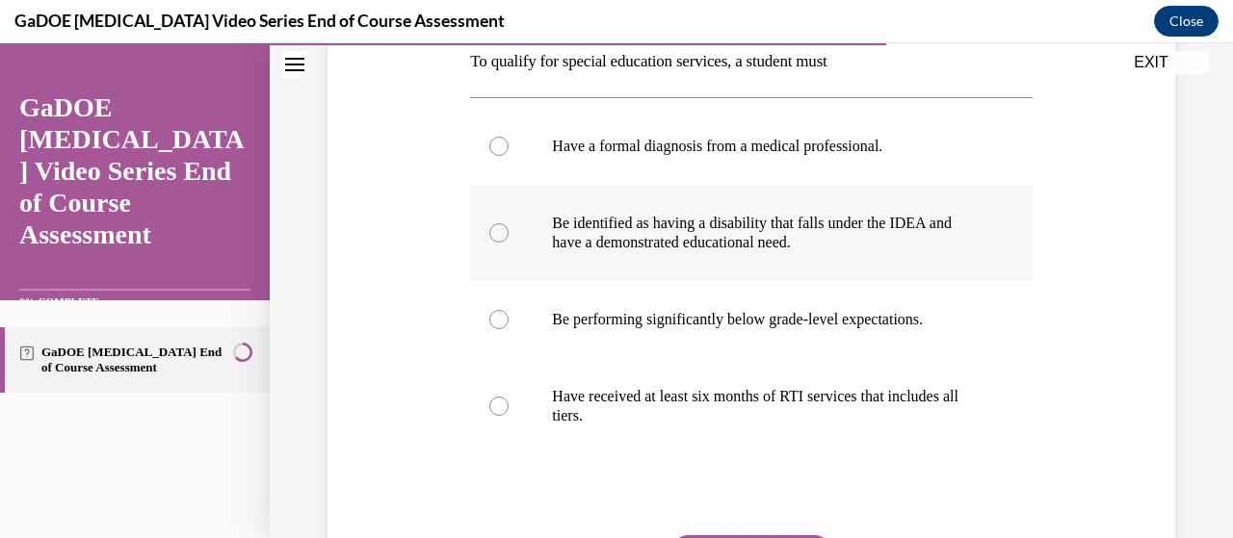
click at [797, 239] on p "Be identified as having a disability that falls under the IDEA and have a demon…" at bounding box center [767, 233] width 431 height 39
click at [508, 239] on input "Be identified as having a disability that falls under the IDEA and have a demon…" at bounding box center [498, 232] width 19 height 19
radio input "true"
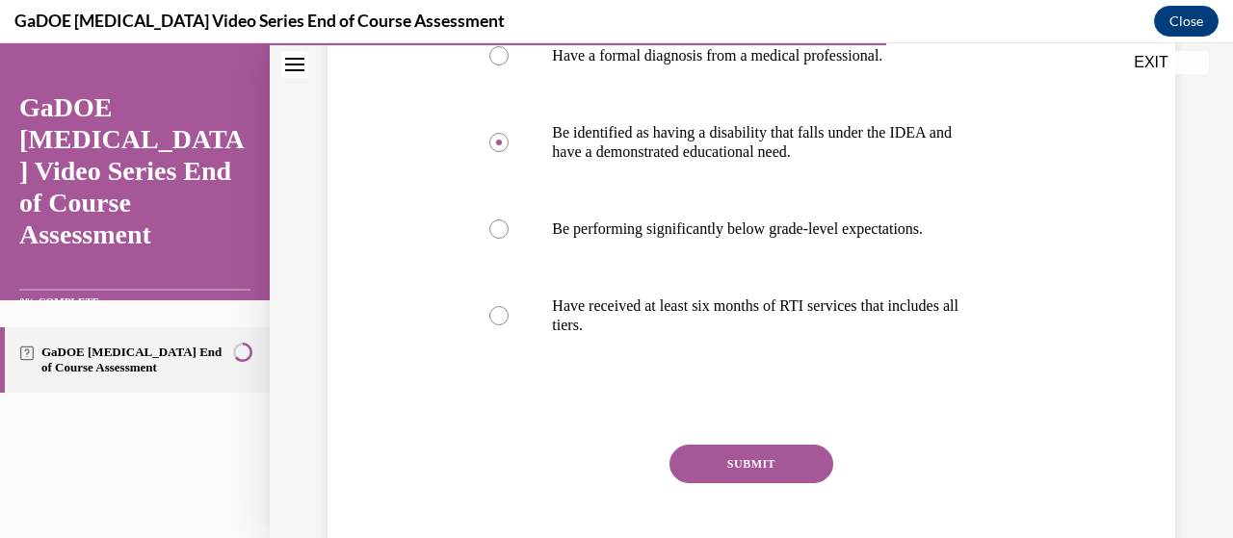
click at [740, 462] on button "SUBMIT" at bounding box center [751, 464] width 164 height 39
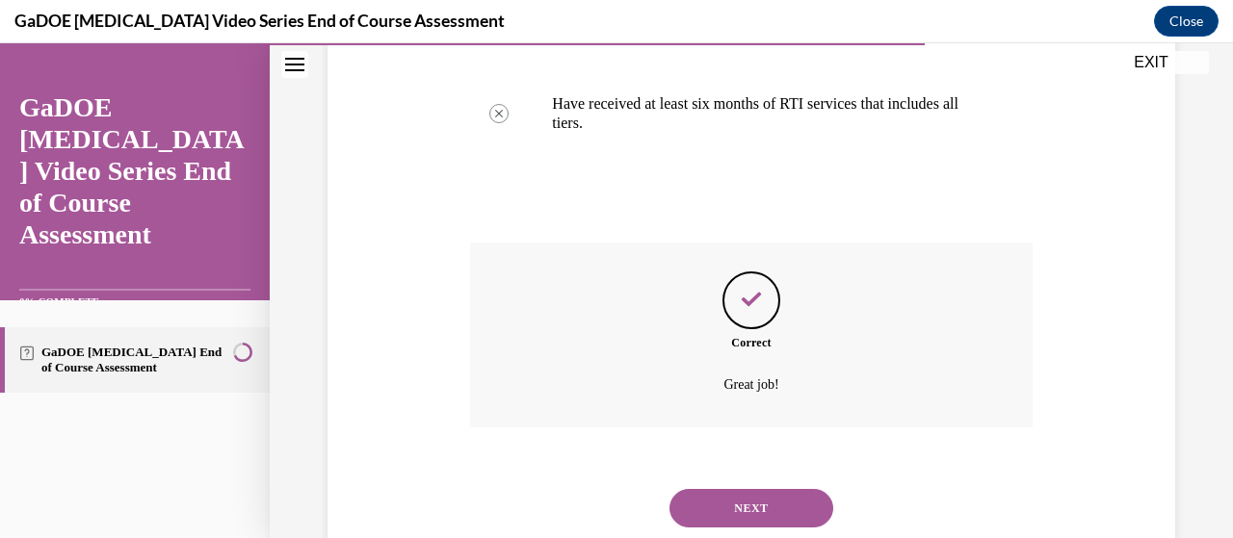
scroll to position [670, 0]
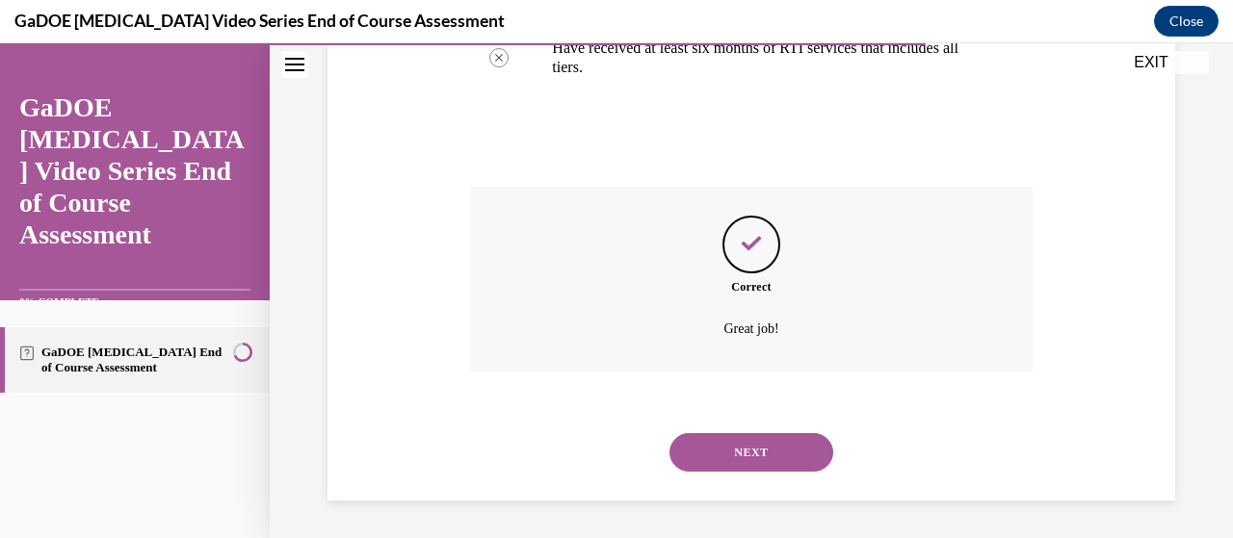
click at [740, 462] on button "NEXT" at bounding box center [751, 452] width 164 height 39
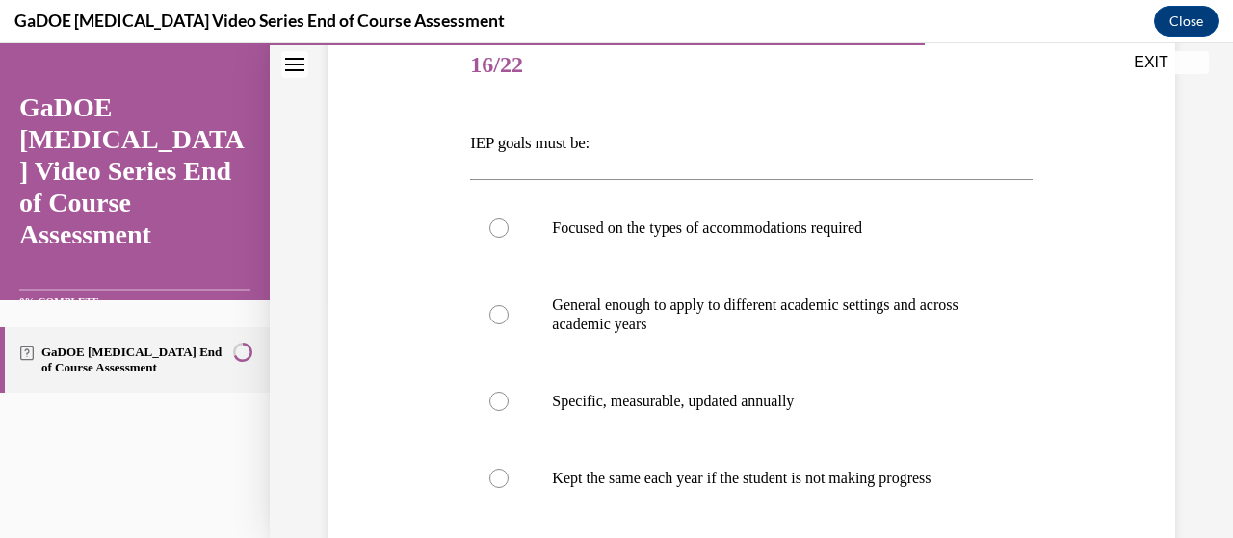
scroll to position [292, 0]
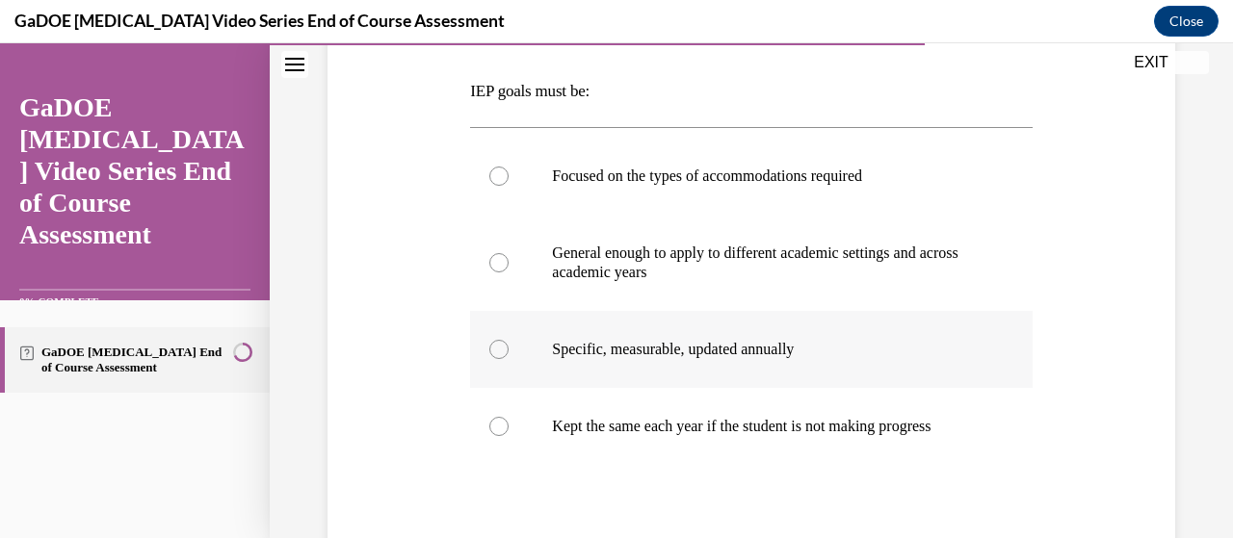
click at [873, 355] on p "Specific, measurable, updated annually" at bounding box center [767, 349] width 431 height 19
click at [508, 355] on input "Specific, measurable, updated annually" at bounding box center [498, 349] width 19 height 19
radio input "true"
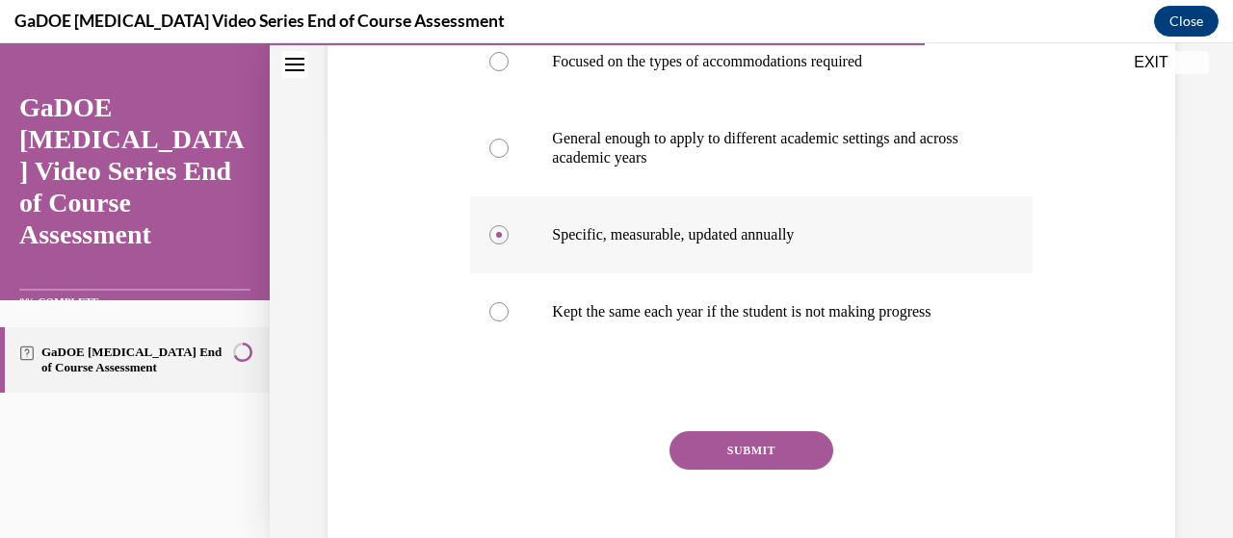
scroll to position [407, 0]
click at [745, 469] on button "SUBMIT" at bounding box center [751, 449] width 164 height 39
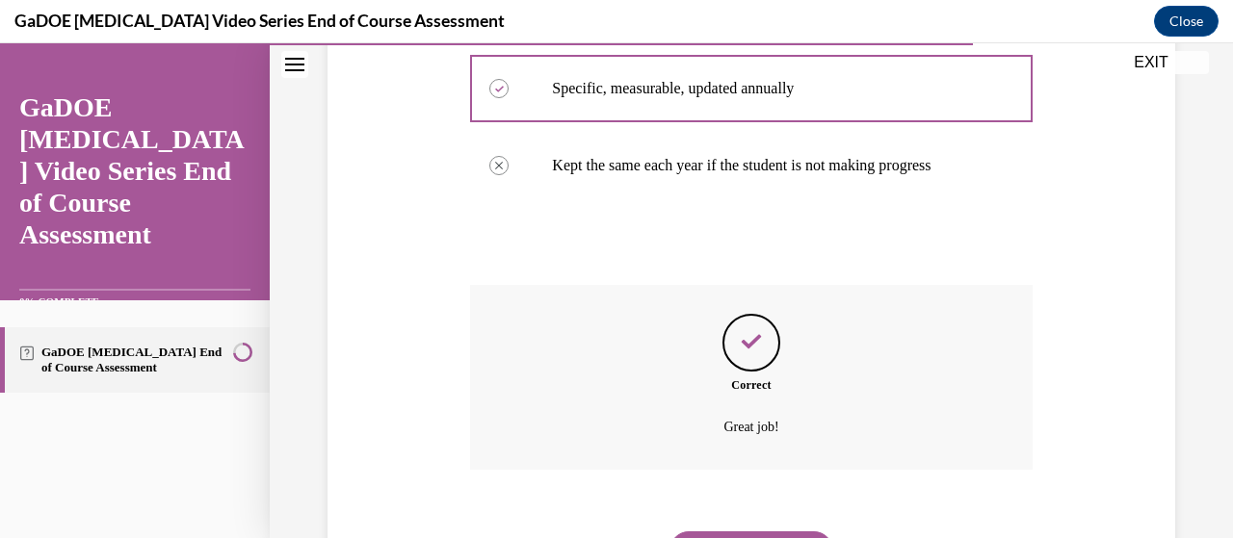
scroll to position [670, 0]
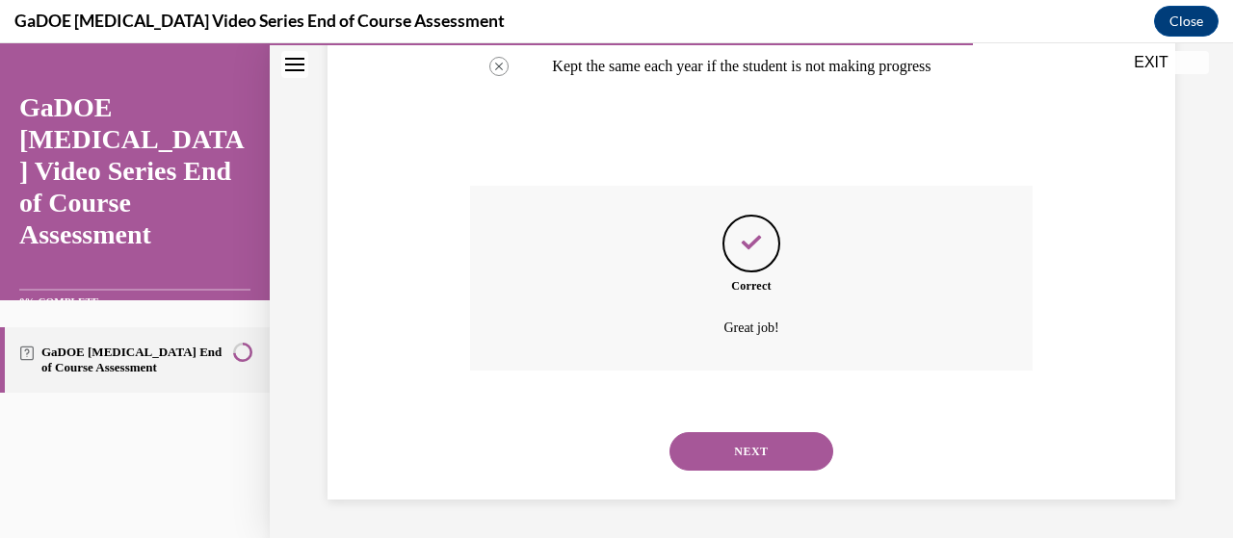
click at [743, 459] on button "NEXT" at bounding box center [751, 451] width 164 height 39
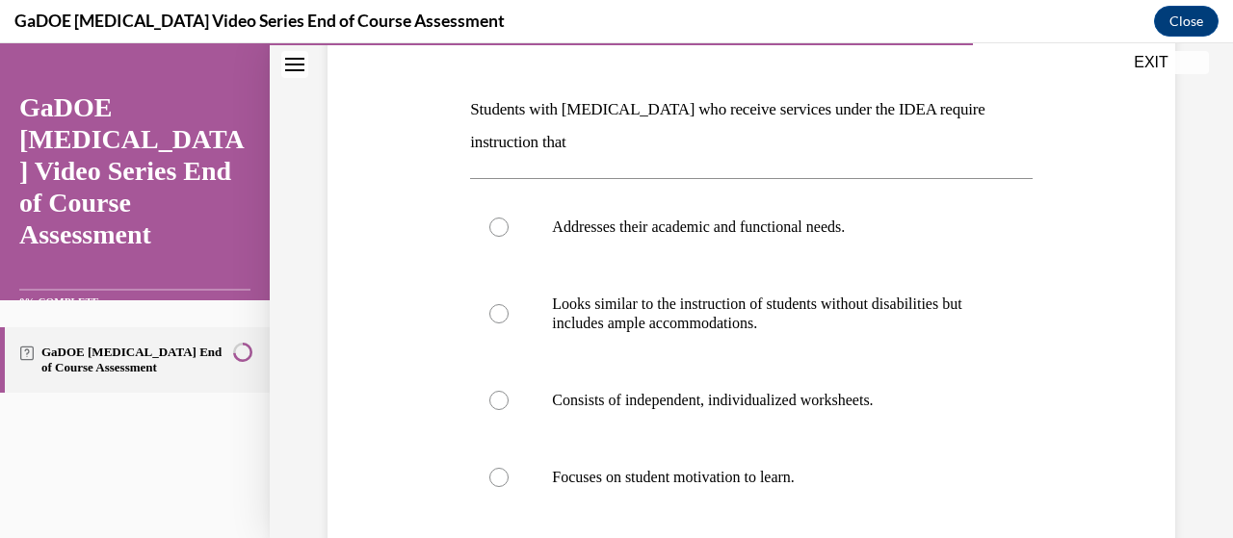
scroll to position [274, 0]
click at [763, 211] on label "Addresses their academic and functional needs." at bounding box center [750, 226] width 561 height 77
click at [508, 217] on input "Addresses their academic and functional needs." at bounding box center [498, 226] width 19 height 19
radio input "true"
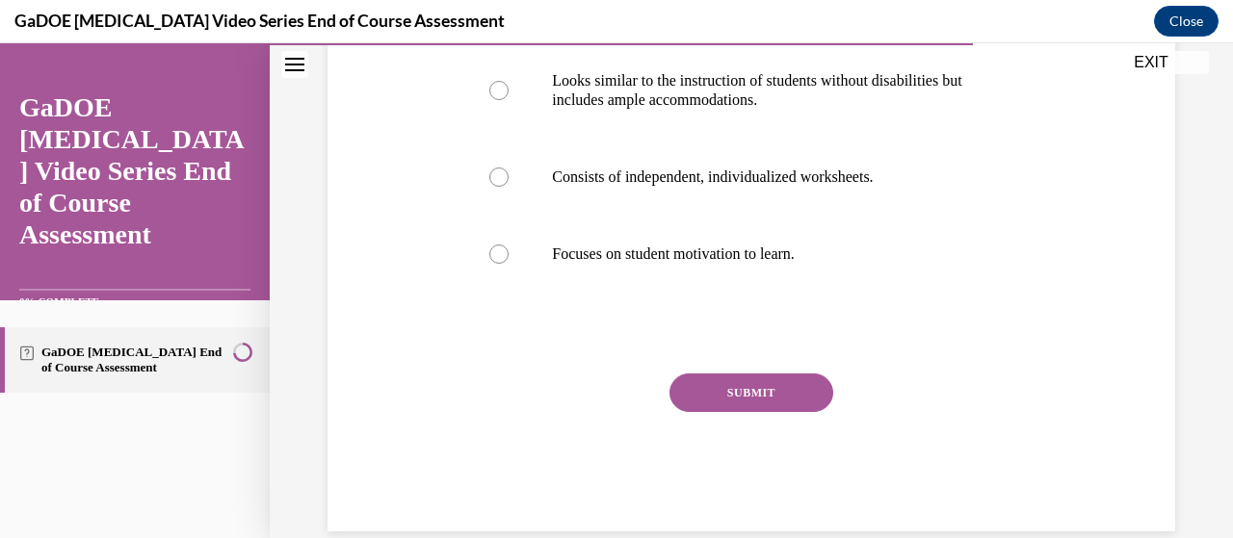
click at [729, 398] on button "SUBMIT" at bounding box center [751, 393] width 164 height 39
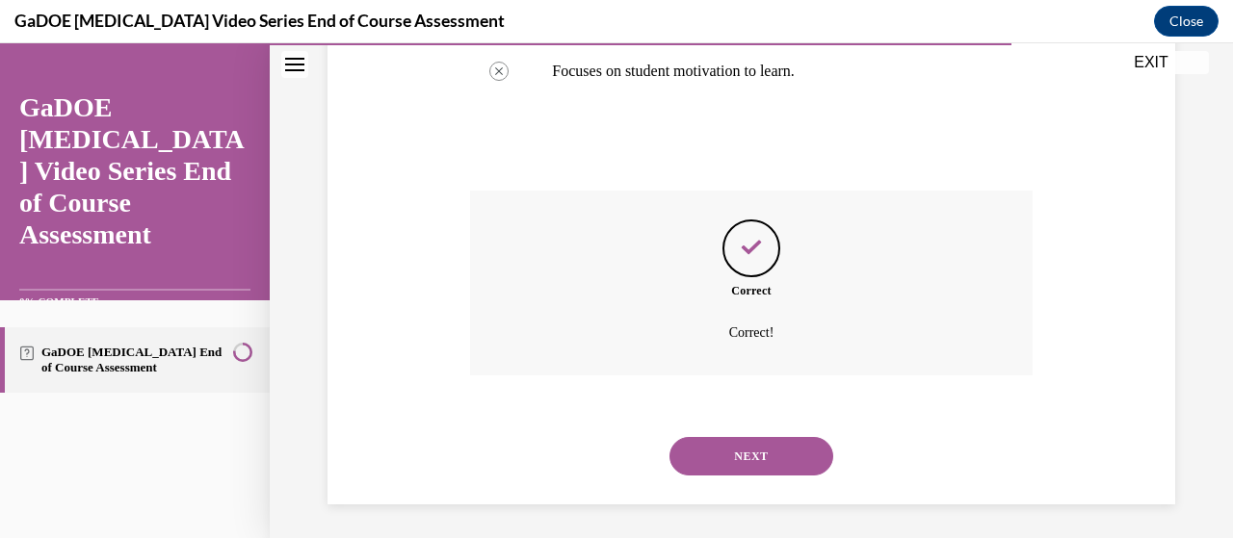
scroll to position [684, 0]
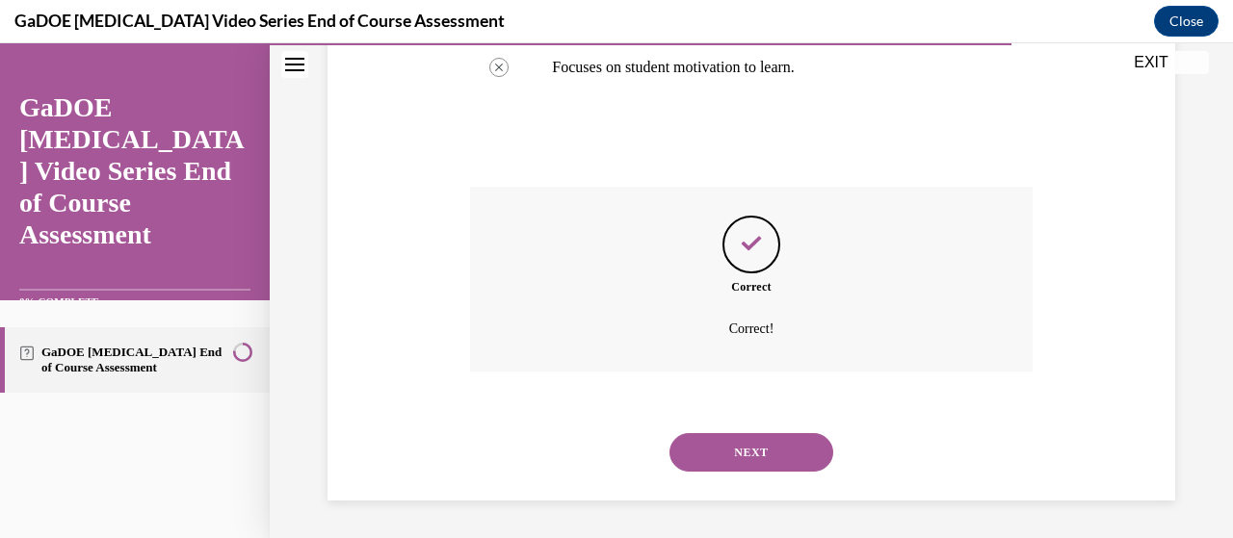
click at [715, 440] on button "NEXT" at bounding box center [751, 452] width 164 height 39
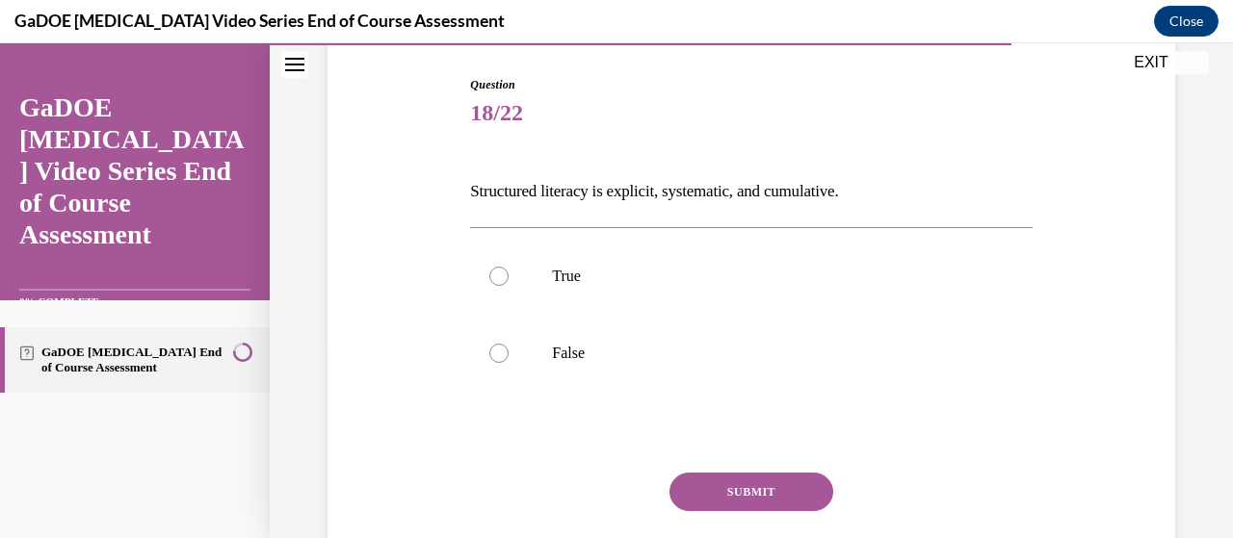
scroll to position [196, 0]
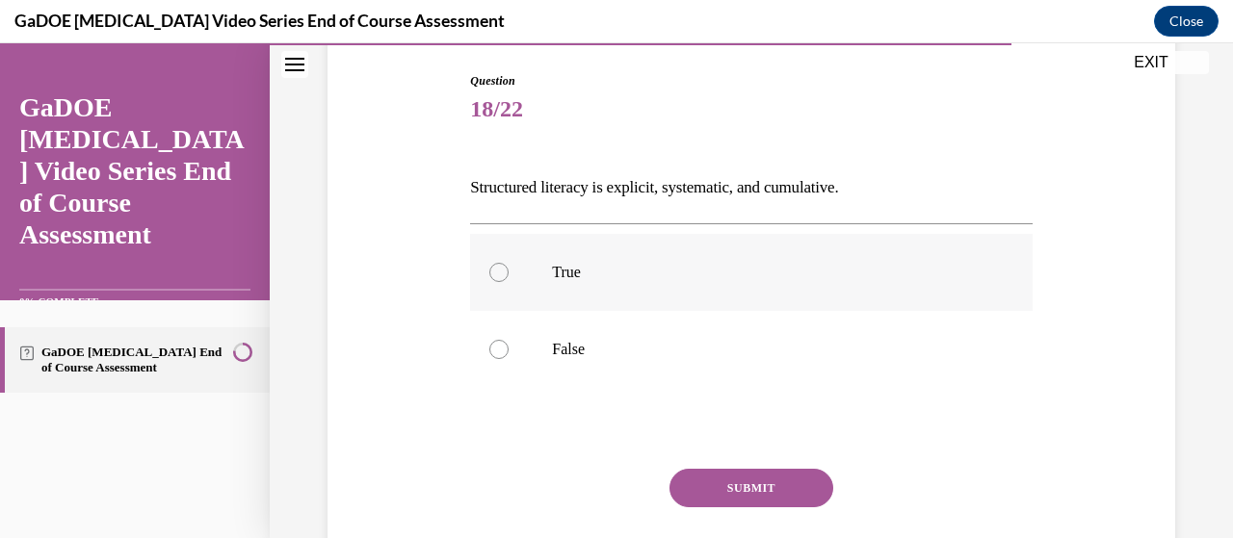
click at [553, 278] on p "True" at bounding box center [767, 272] width 431 height 19
click at [508, 278] on input "True" at bounding box center [498, 272] width 19 height 19
radio input "true"
click at [709, 488] on button "SUBMIT" at bounding box center [751, 488] width 164 height 39
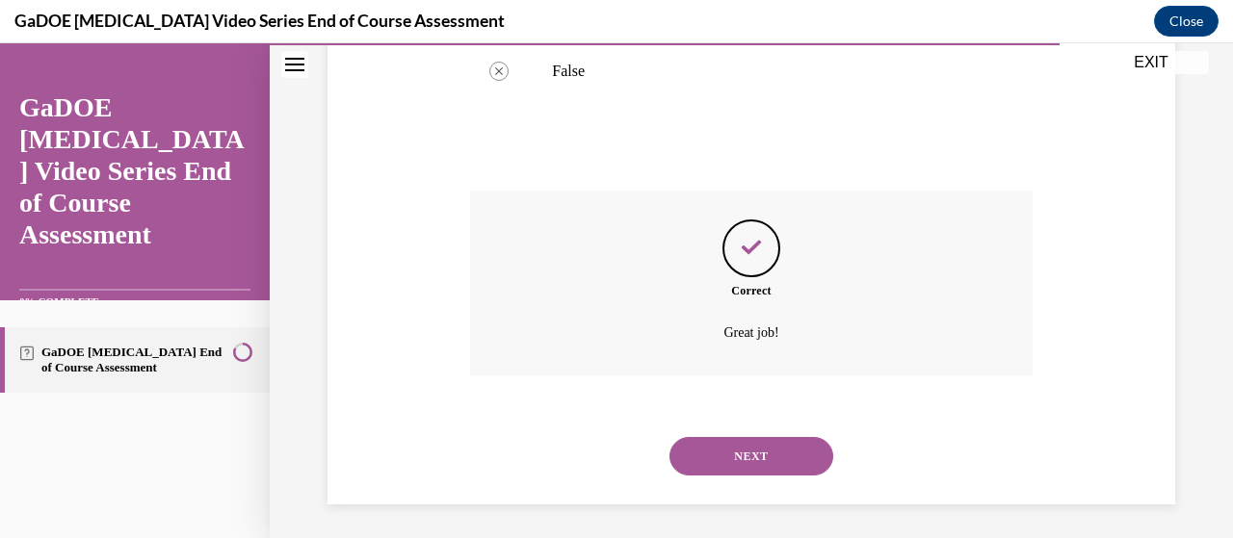
scroll to position [478, 0]
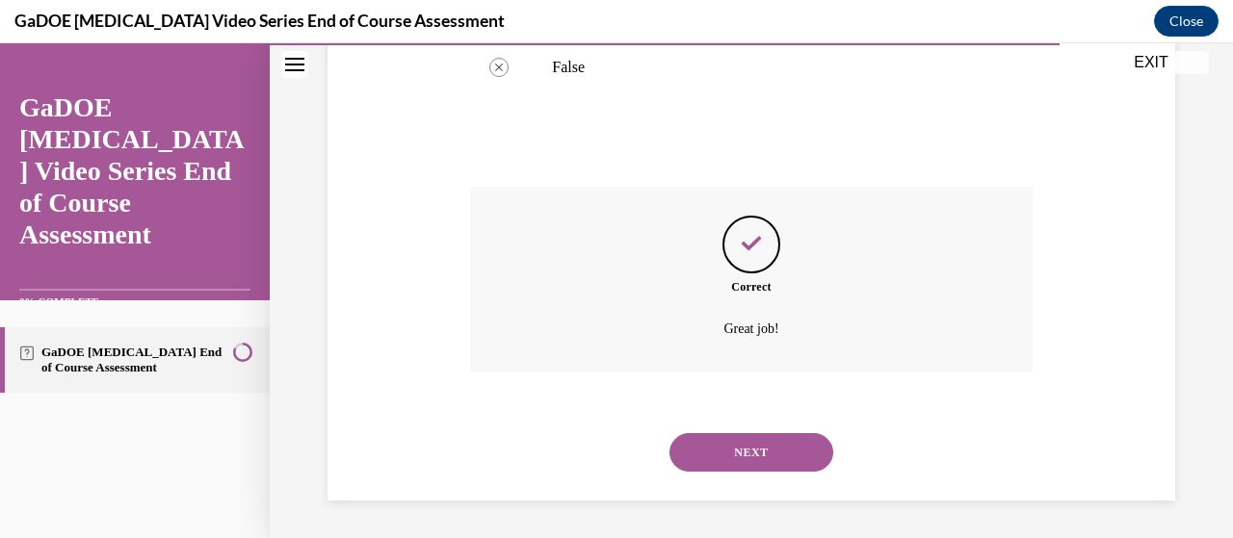
click at [698, 449] on button "NEXT" at bounding box center [751, 452] width 164 height 39
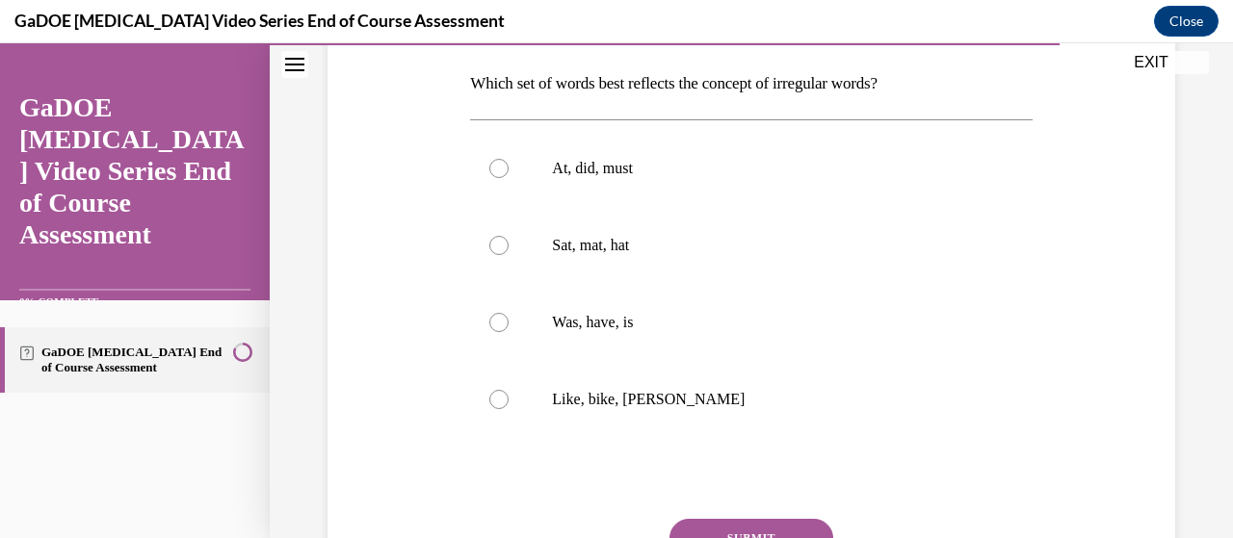
scroll to position [303, 0]
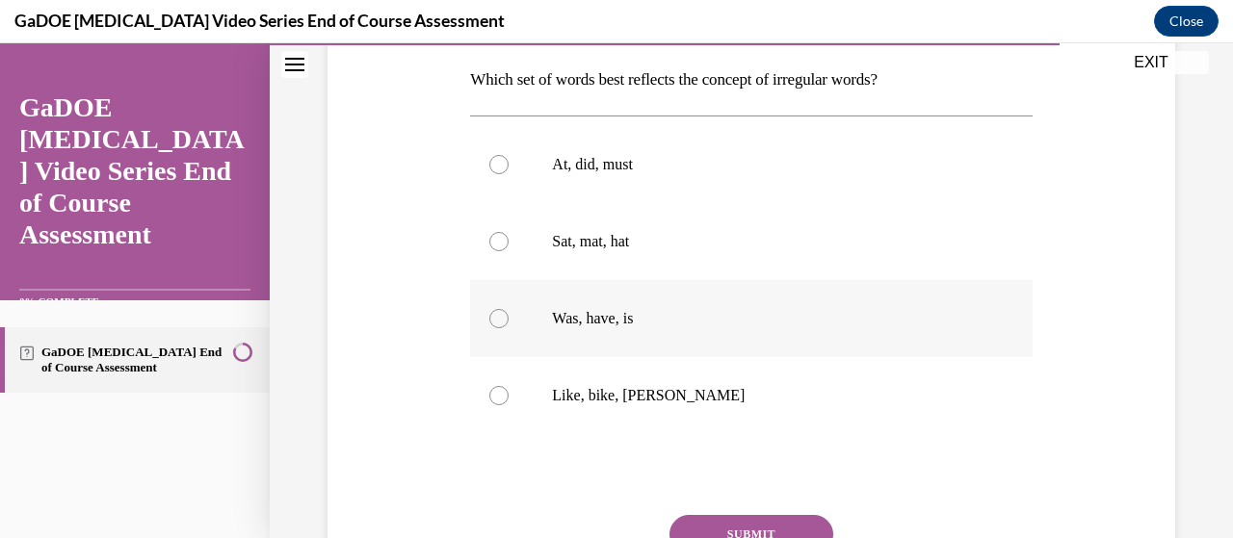
click at [640, 321] on p "Was, have, is" at bounding box center [767, 318] width 431 height 19
click at [508, 321] on input "Was, have, is" at bounding box center [498, 318] width 19 height 19
radio input "true"
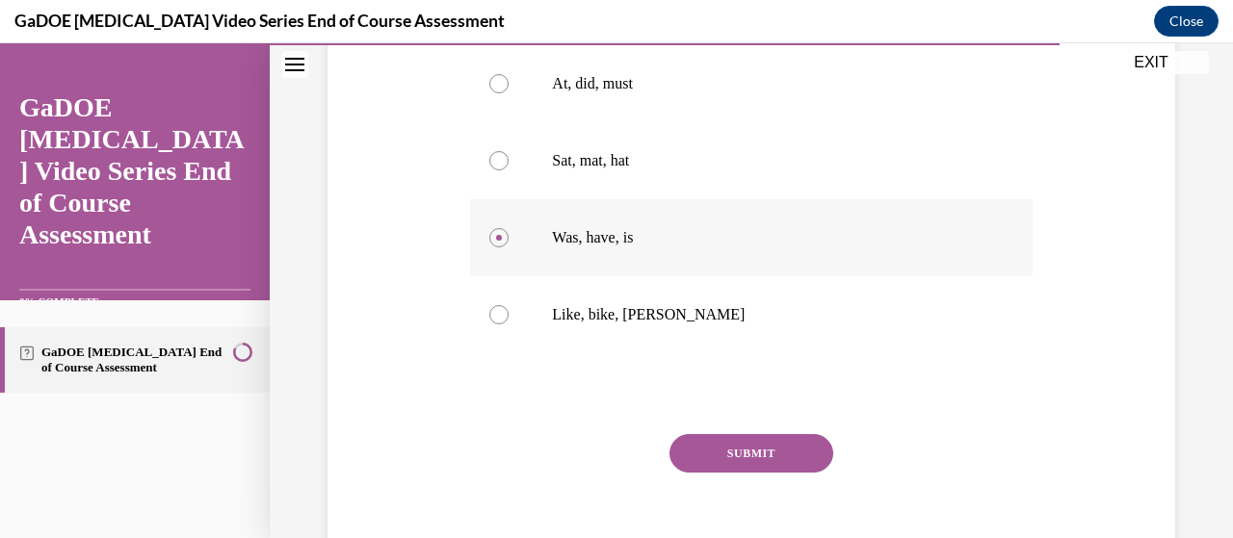
scroll to position [389, 0]
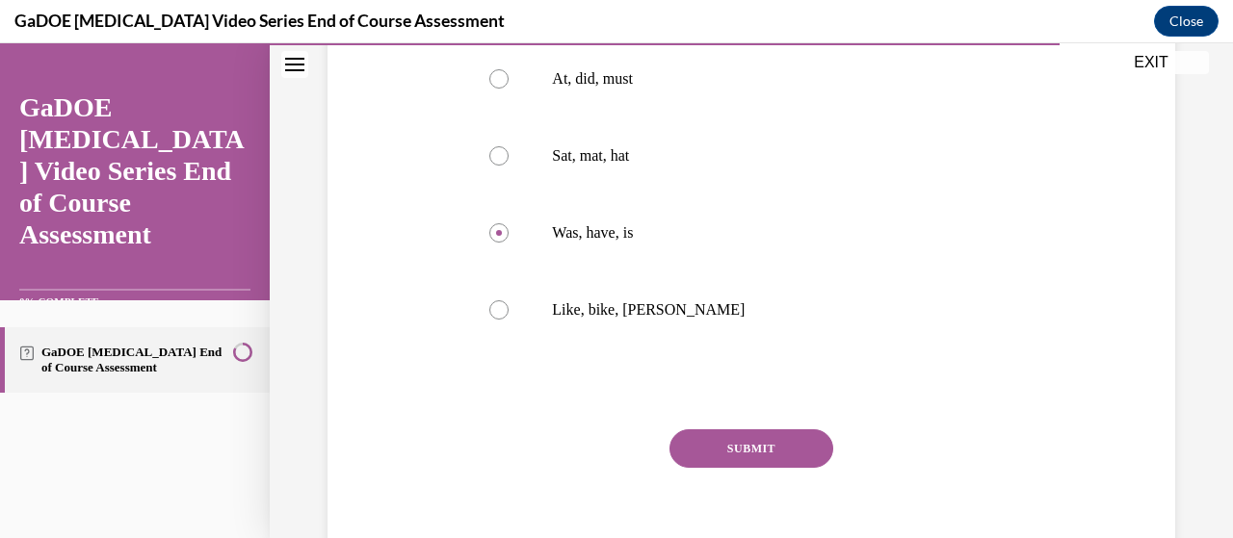
click at [720, 446] on button "SUBMIT" at bounding box center [751, 449] width 164 height 39
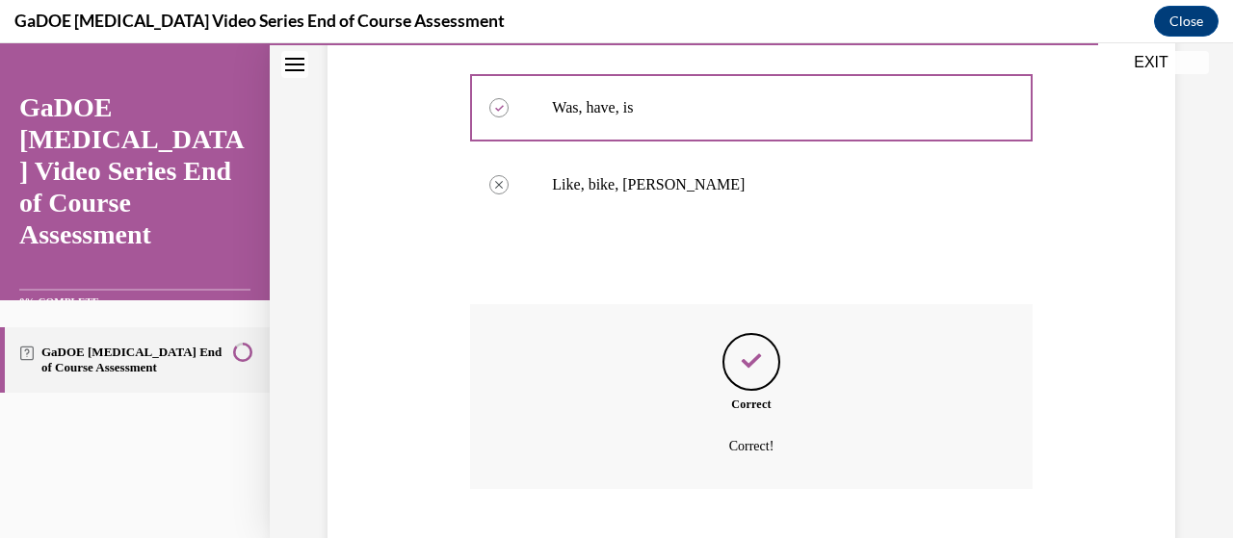
scroll to position [632, 0]
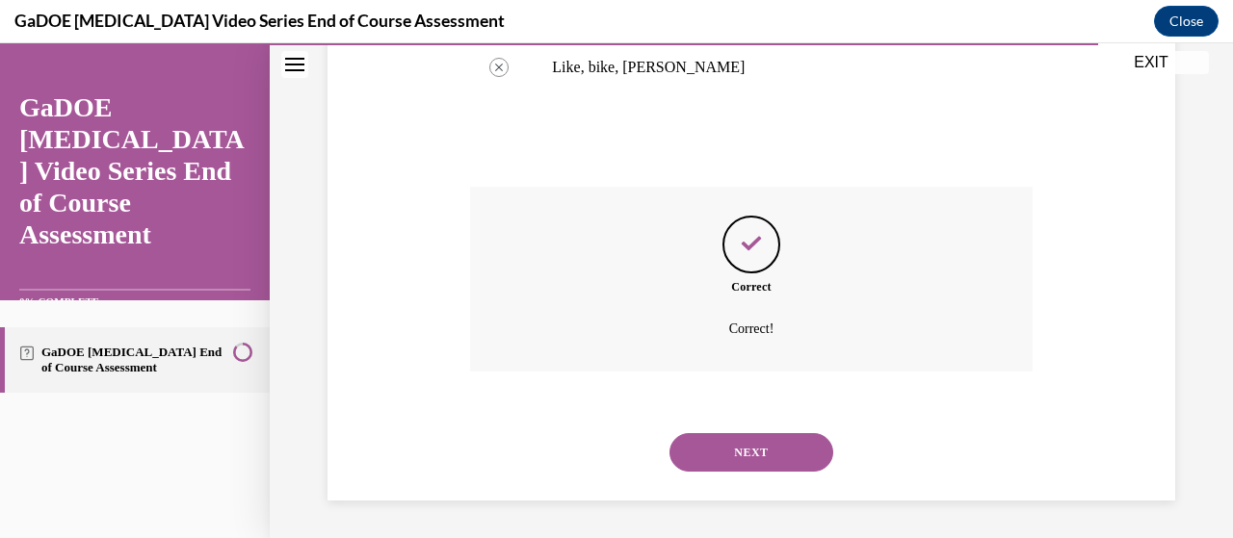
click at [720, 446] on button "NEXT" at bounding box center [751, 452] width 164 height 39
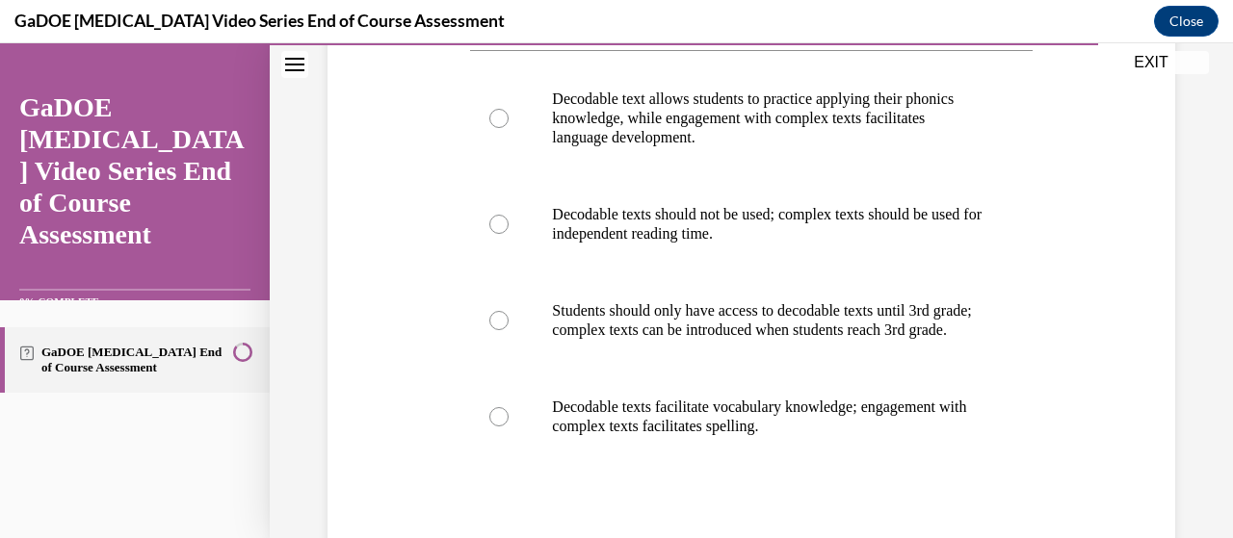
scroll to position [409, 0]
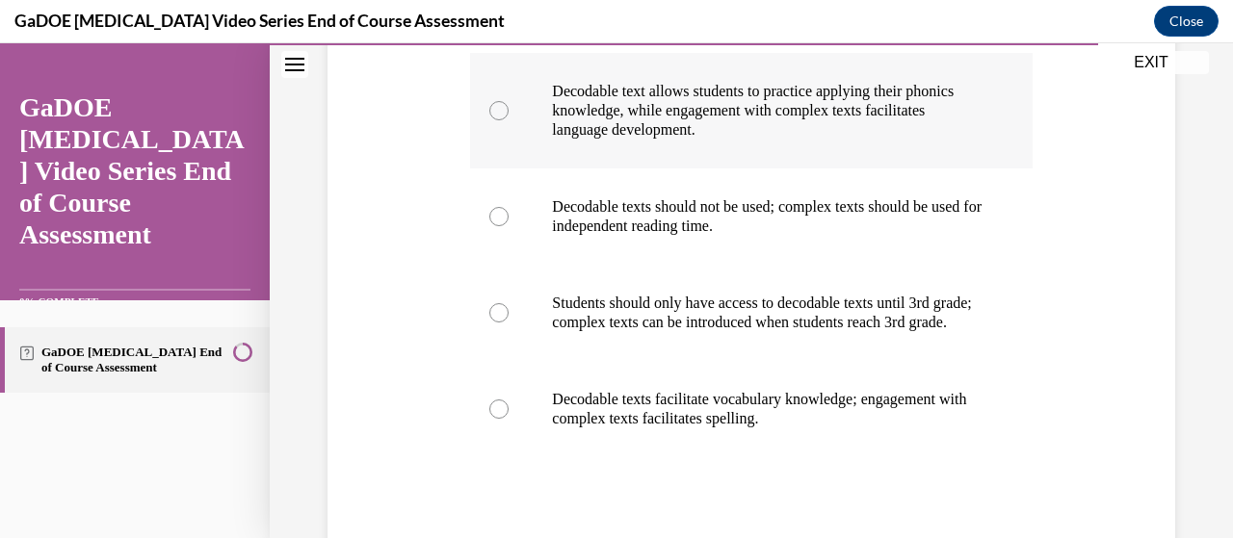
click at [865, 158] on label "Decodable text allows students to practice applying their phonics knowledge, wh…" at bounding box center [750, 111] width 561 height 116
click at [508, 120] on input "Decodable text allows students to practice applying their phonics knowledge, wh…" at bounding box center [498, 110] width 19 height 19
radio input "true"
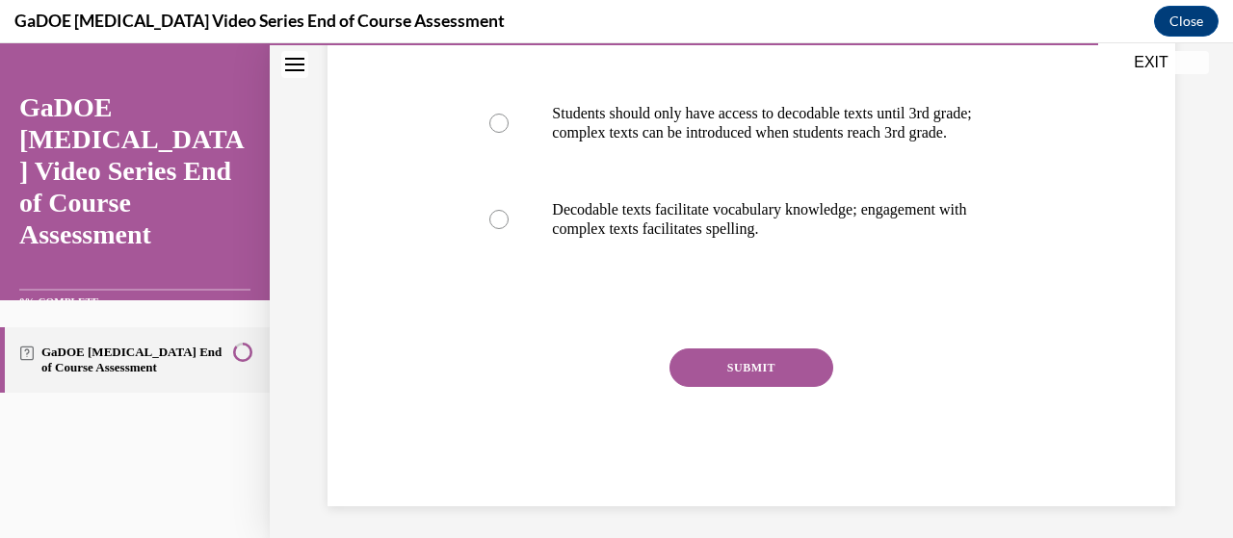
scroll to position [600, 0]
click at [761, 374] on button "SUBMIT" at bounding box center [751, 367] width 164 height 39
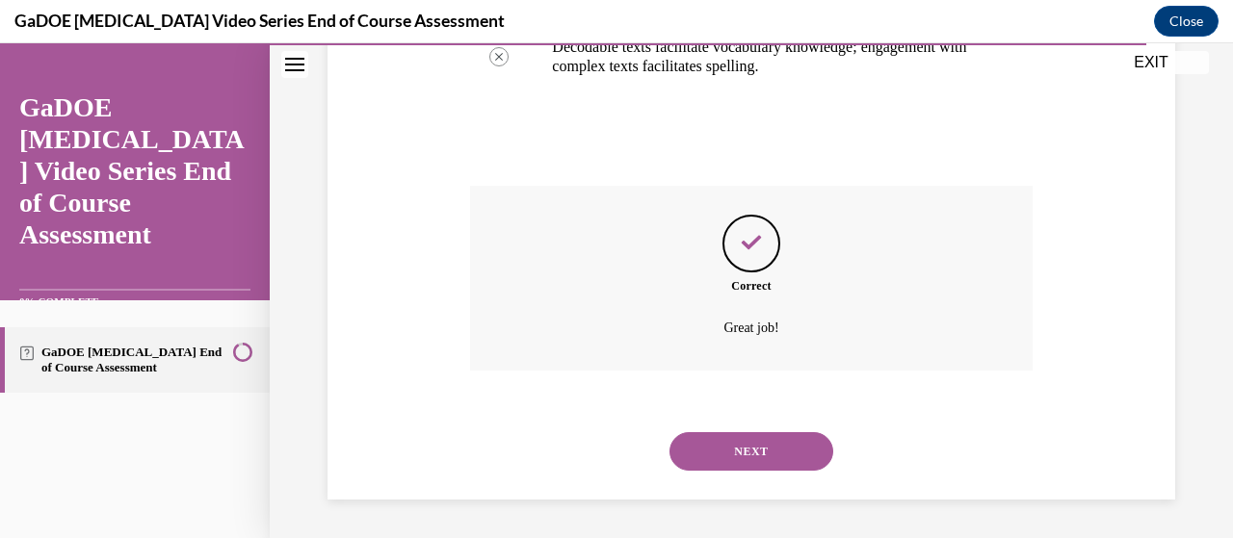
scroll to position [780, 0]
click at [726, 449] on button "NEXT" at bounding box center [751, 451] width 164 height 39
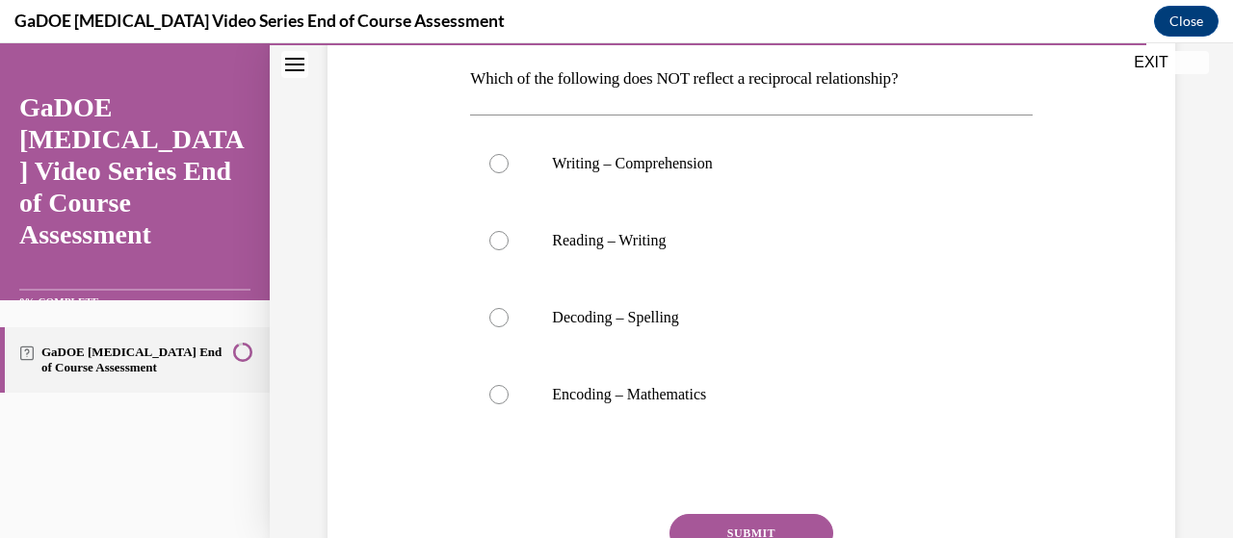
scroll to position [305, 0]
click at [686, 389] on p "Encoding – Mathematics" at bounding box center [767, 393] width 431 height 19
click at [508, 389] on input "Encoding – Mathematics" at bounding box center [498, 393] width 19 height 19
radio input "true"
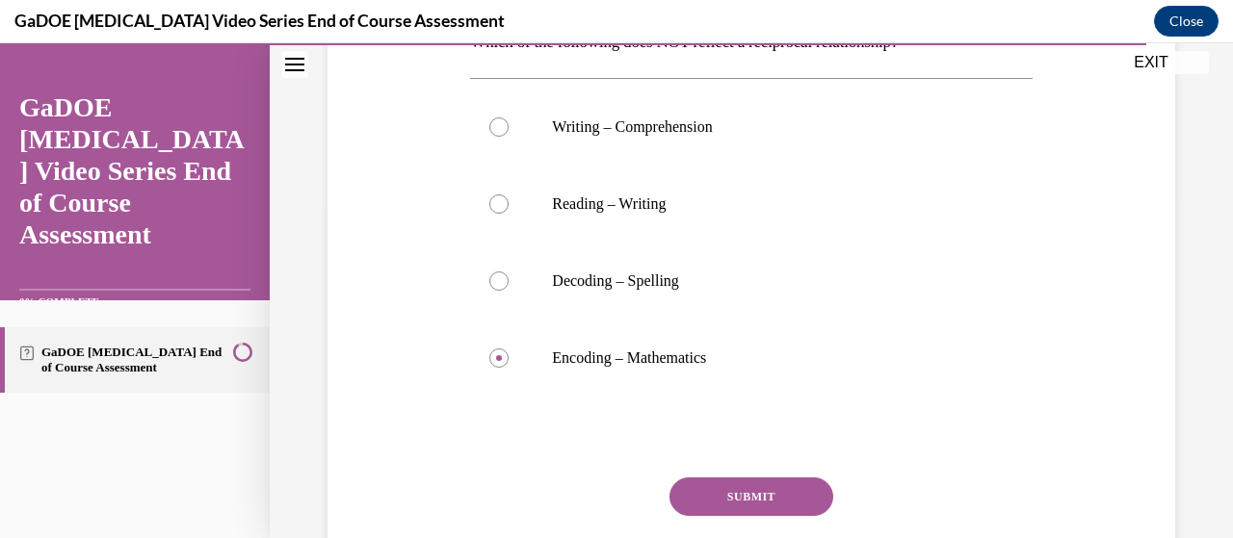
scroll to position [344, 0]
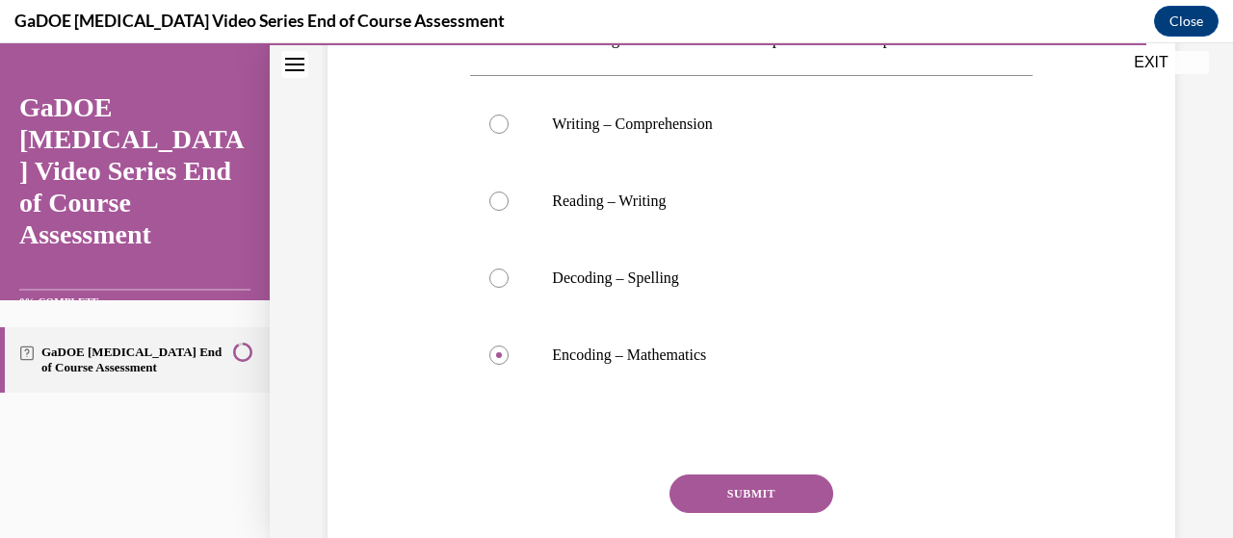
click at [738, 484] on button "SUBMIT" at bounding box center [751, 494] width 164 height 39
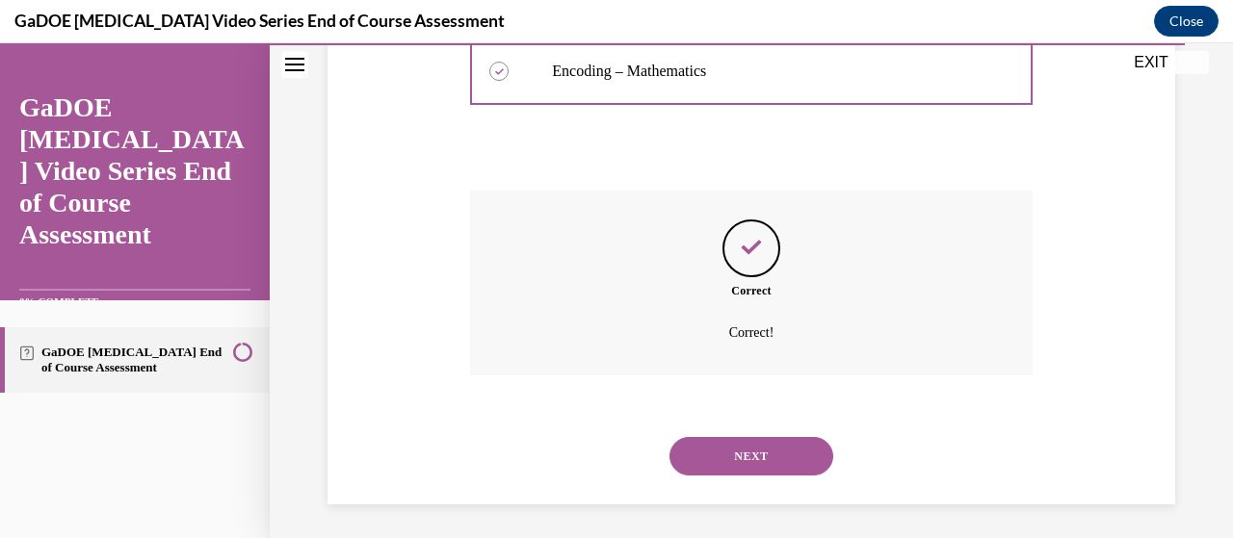
scroll to position [632, 0]
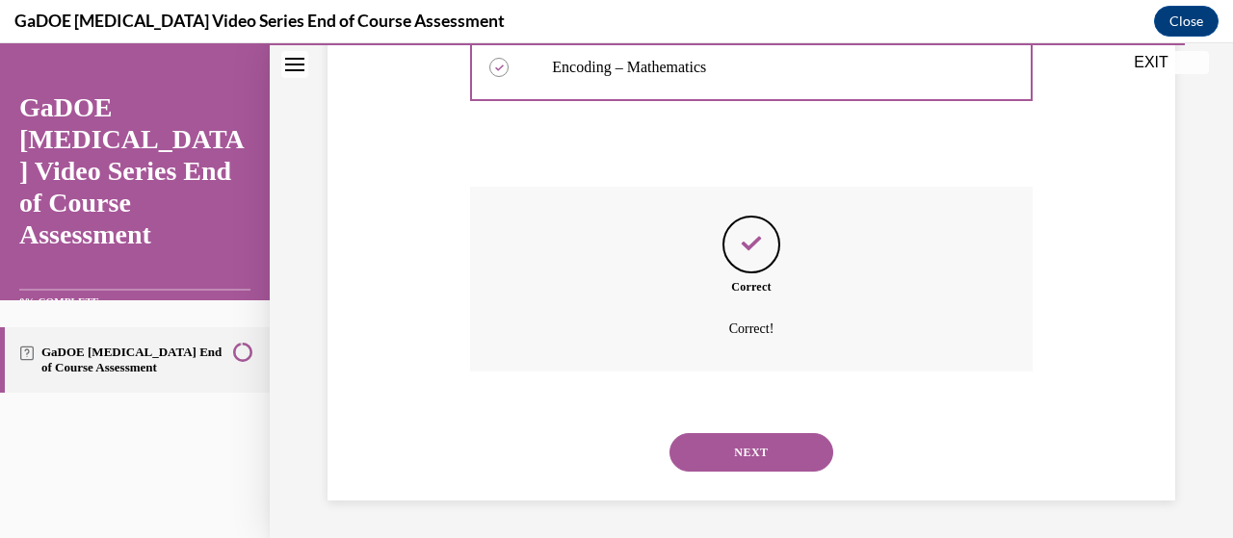
drag, startPoint x: 728, startPoint y: 426, endPoint x: 722, endPoint y: 441, distance: 16.5
click at [722, 441] on div "NEXT" at bounding box center [750, 452] width 561 height 77
click at [722, 441] on button "NEXT" at bounding box center [751, 452] width 164 height 39
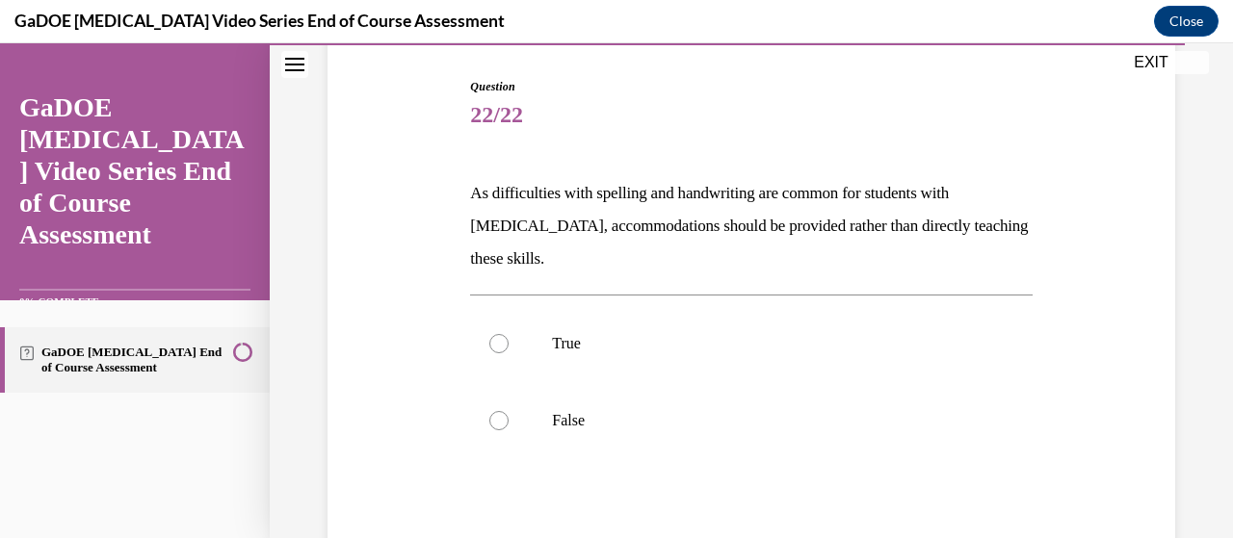
scroll to position [196, 0]
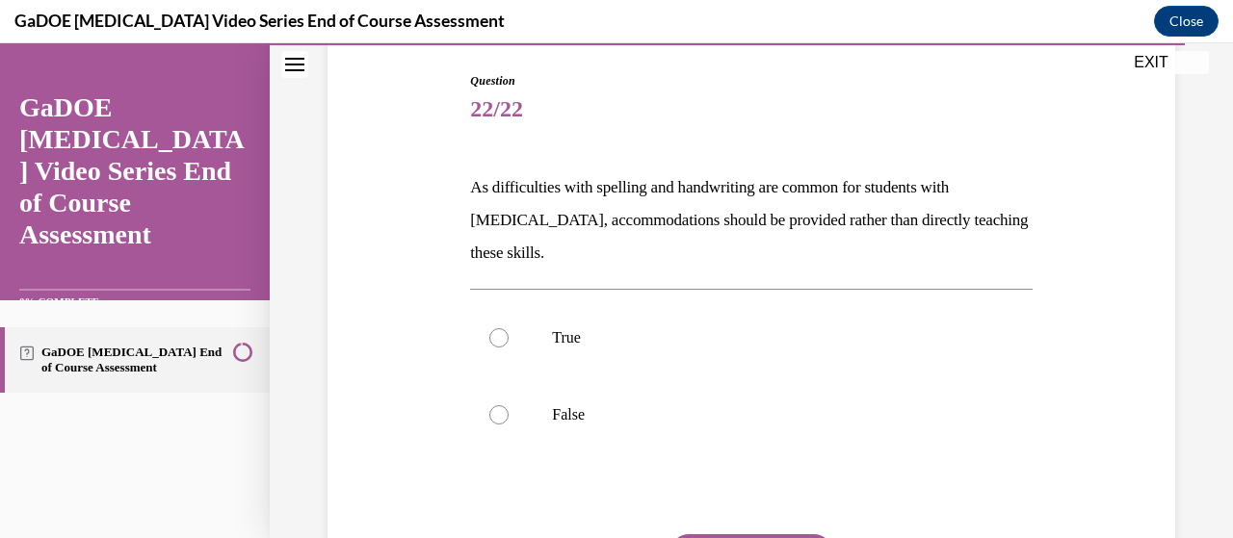
click at [722, 441] on label "False" at bounding box center [750, 415] width 561 height 77
click at [508, 425] on input "False" at bounding box center [498, 414] width 19 height 19
radio input "true"
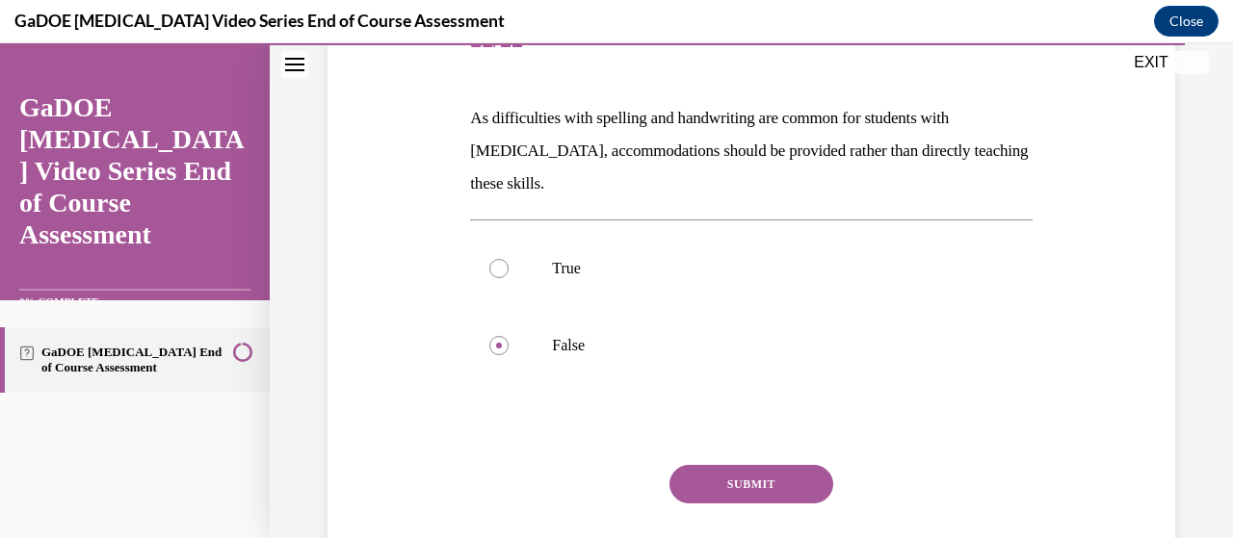
click at [732, 479] on button "SUBMIT" at bounding box center [751, 484] width 164 height 39
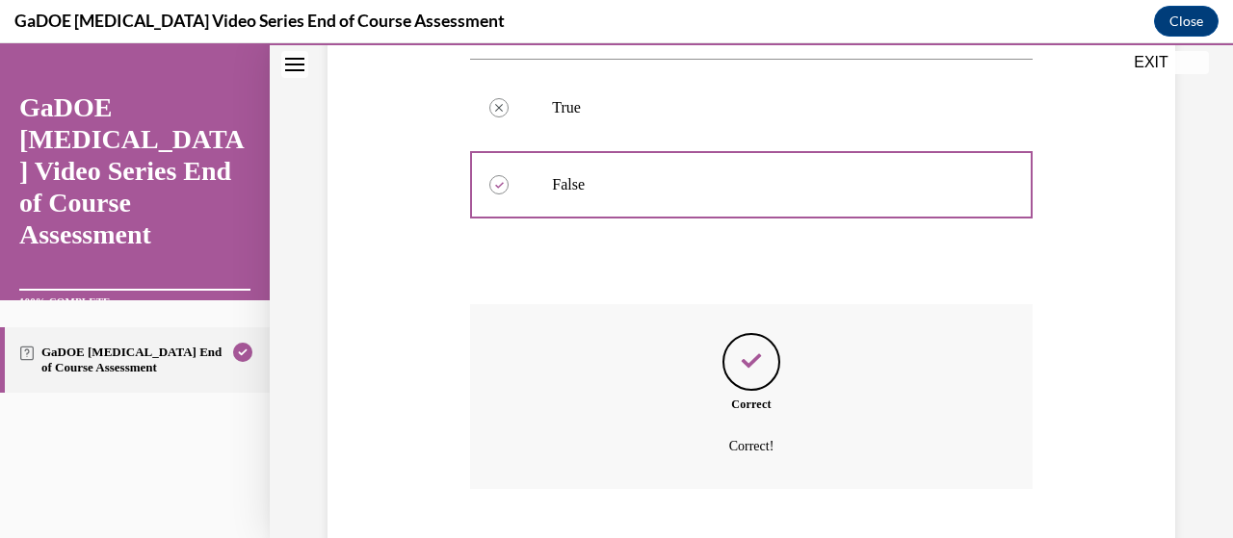
scroll to position [543, 0]
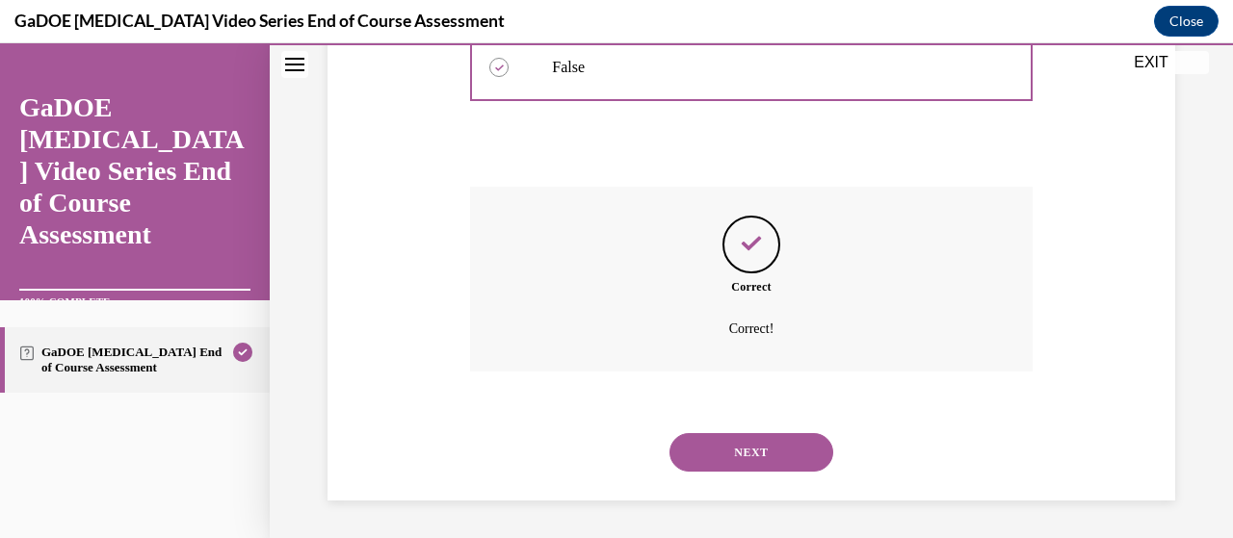
click at [713, 442] on button "NEXT" at bounding box center [751, 452] width 164 height 39
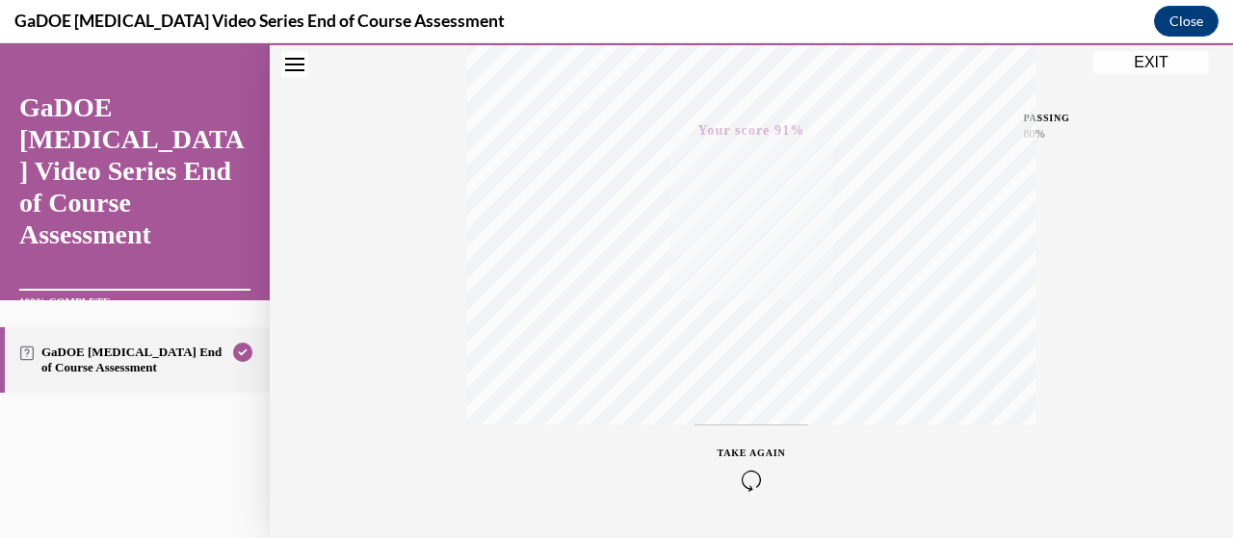
scroll to position [491, 0]
click at [1162, 129] on div "Quiz Results PASSING 80% Your score 91% Passed PASSING 80% Your score Your scor…" at bounding box center [751, 76] width 963 height 926
click at [1131, 59] on button "EXIT" at bounding box center [1151, 62] width 116 height 23
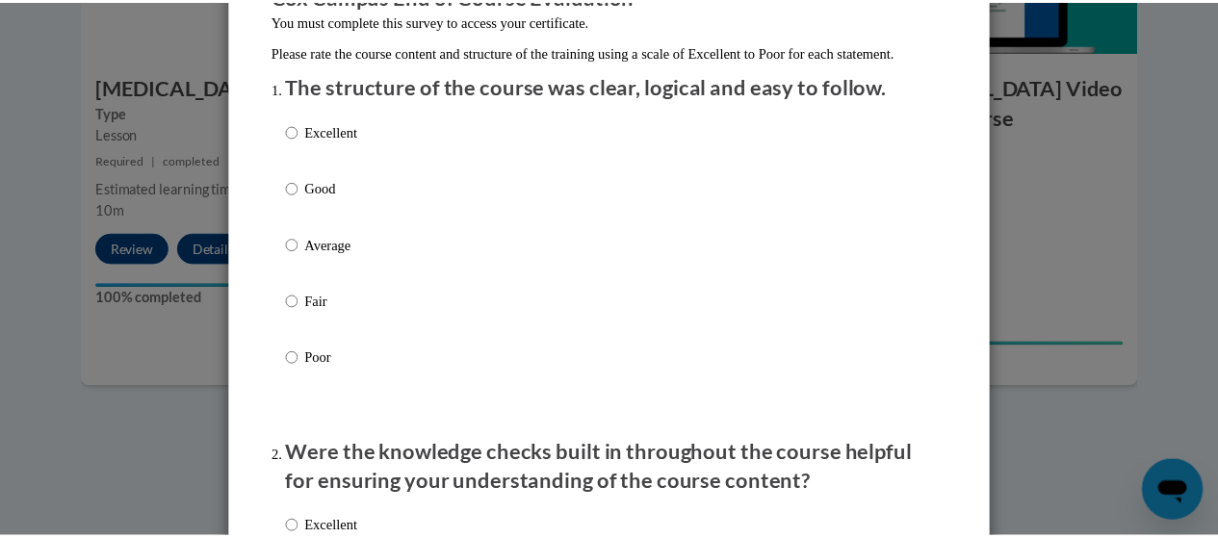
scroll to position [0, 0]
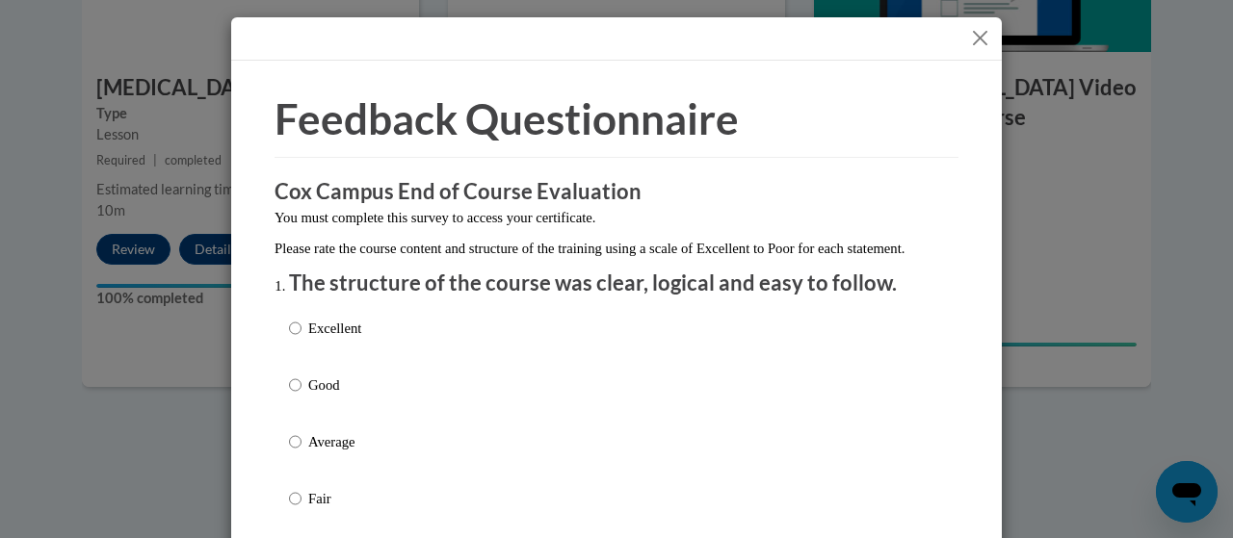
click at [971, 41] on button "Close" at bounding box center [980, 38] width 24 height 24
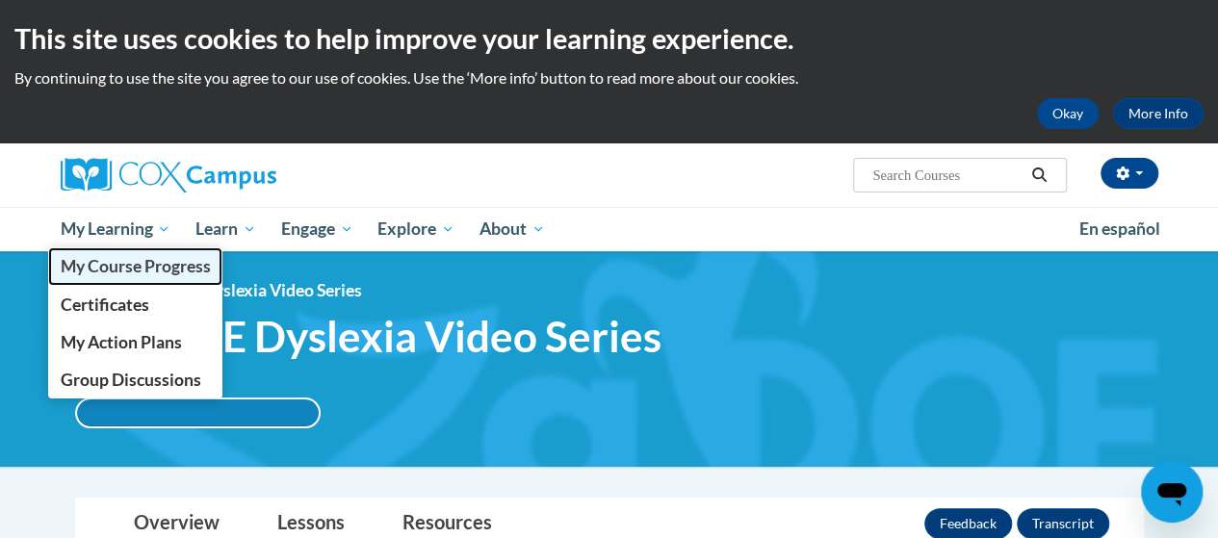
click at [83, 276] on span "My Course Progress" at bounding box center [135, 266] width 150 height 20
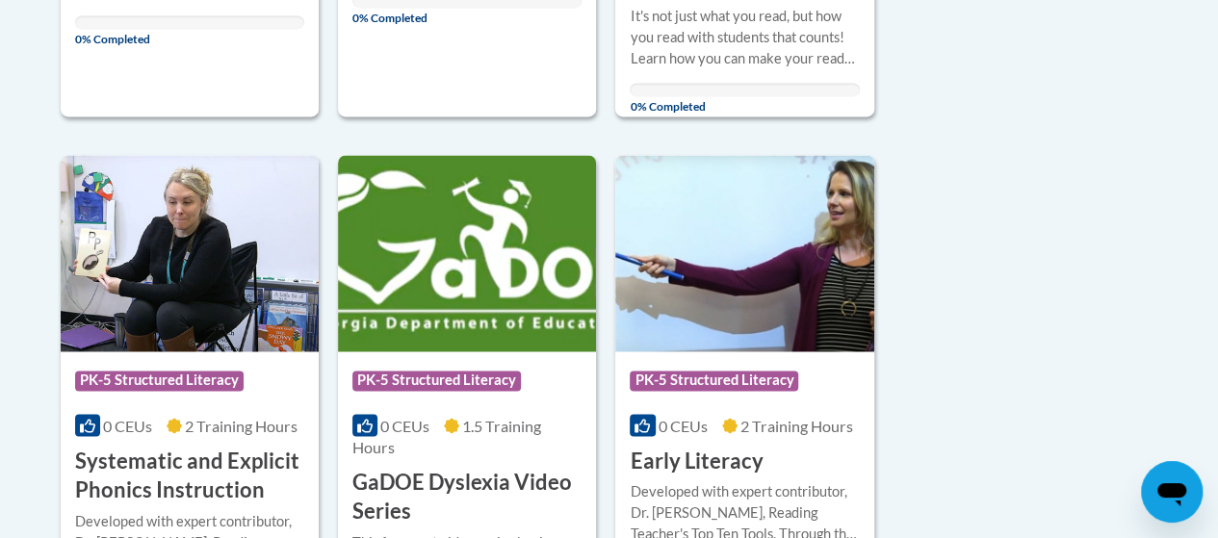
scroll to position [1426, 0]
